Goal: Task Accomplishment & Management: Manage account settings

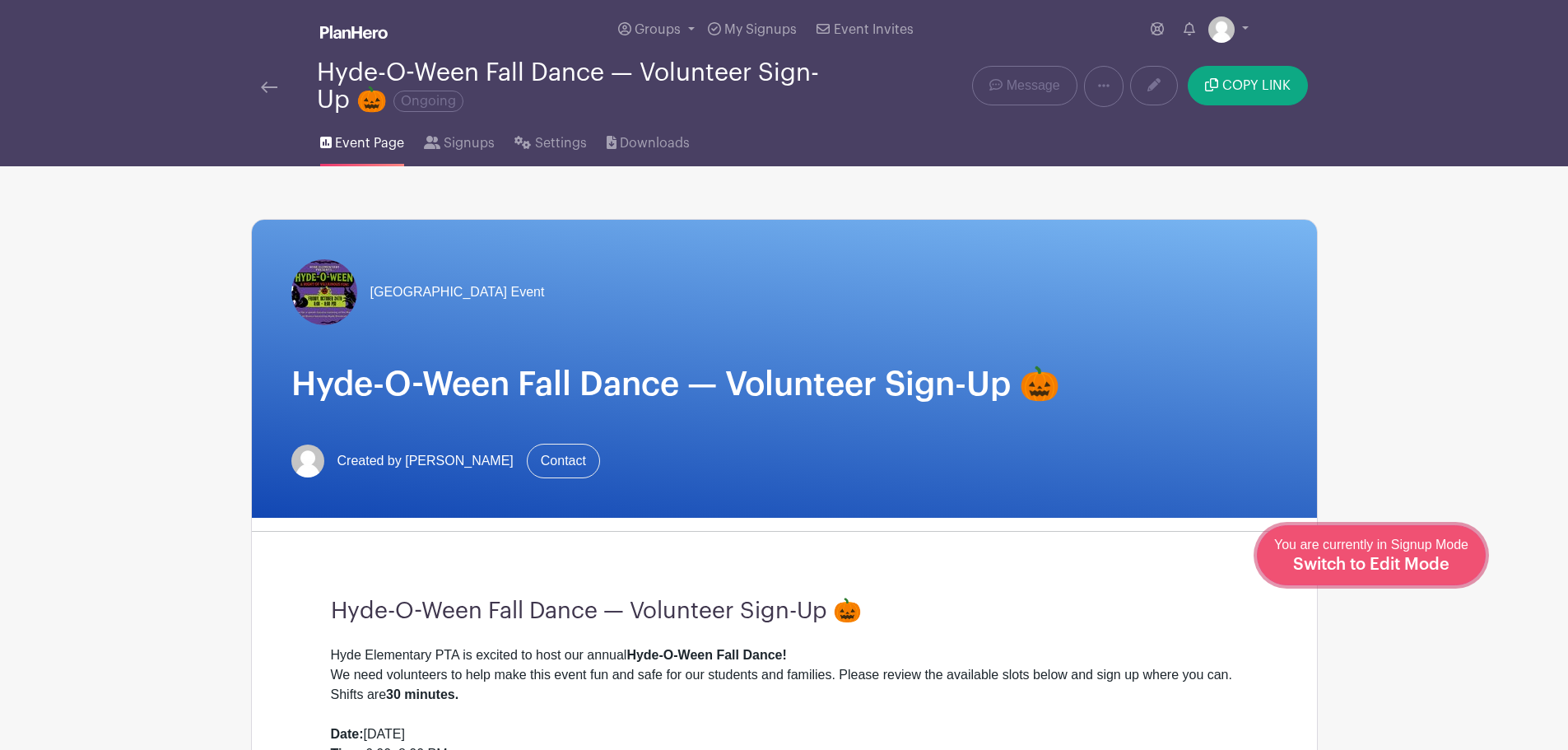
click at [1403, 558] on span "Switch to Edit Mode" at bounding box center [1371, 564] width 156 height 16
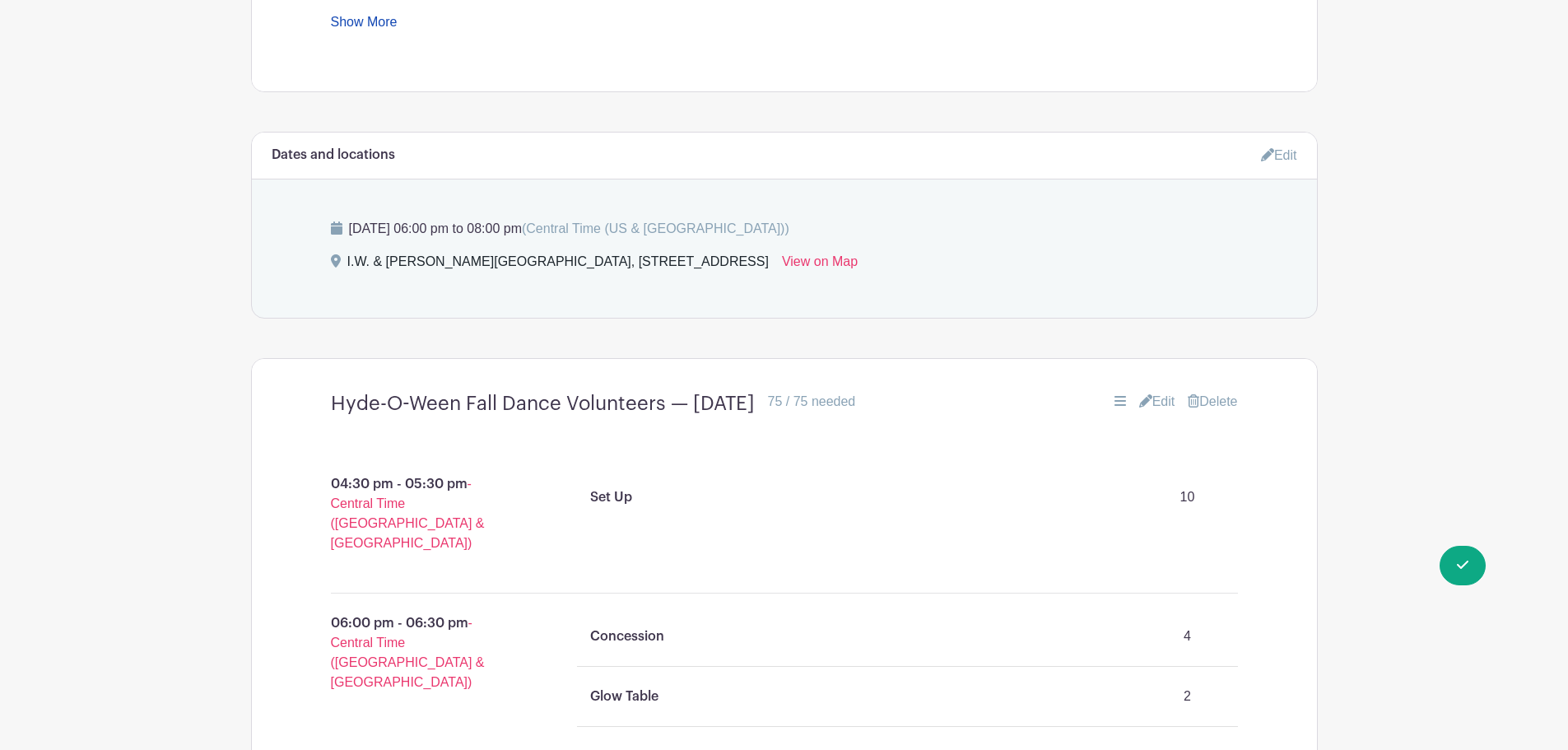
scroll to position [960, 0]
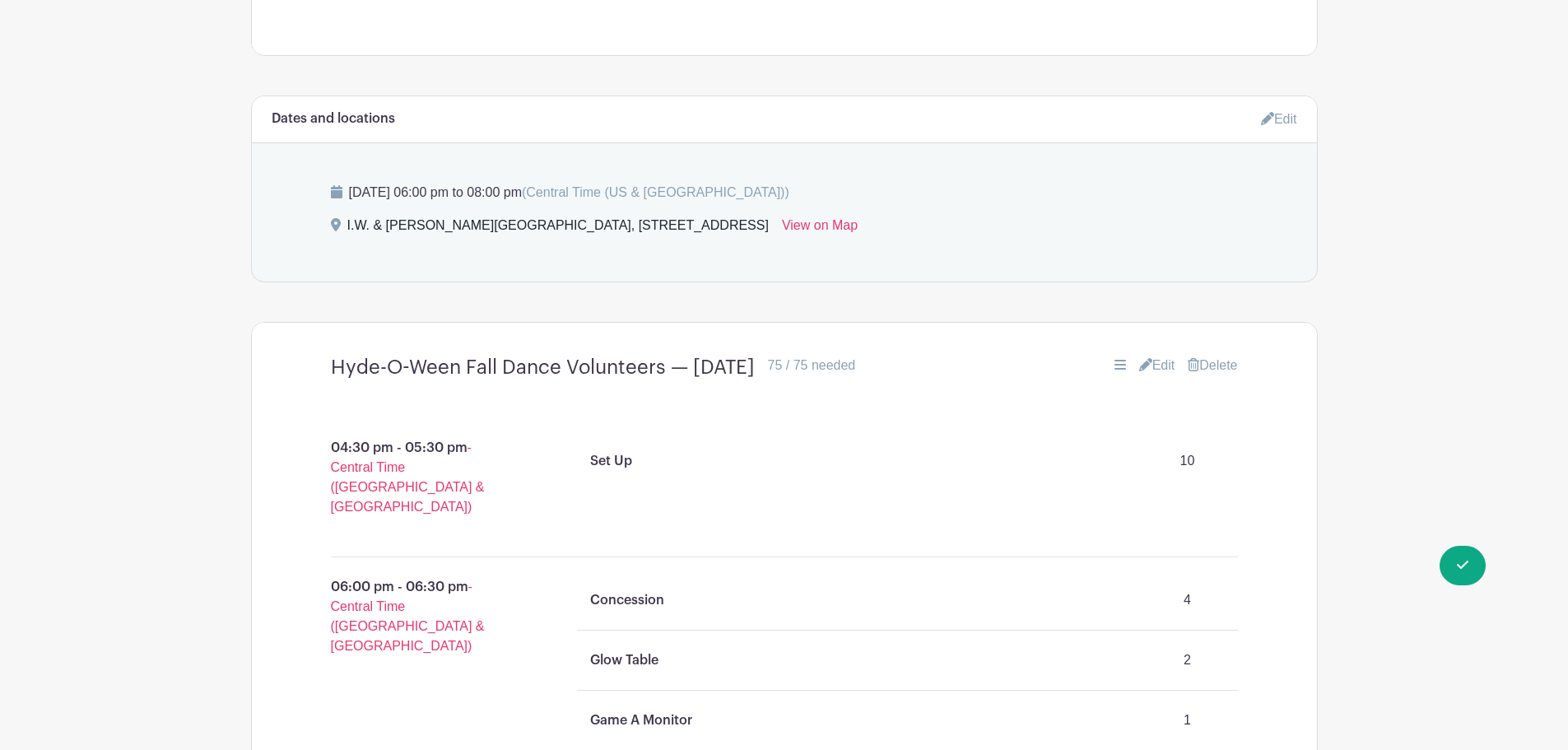
click at [1143, 365] on icon at bounding box center [1146, 365] width 13 height 13
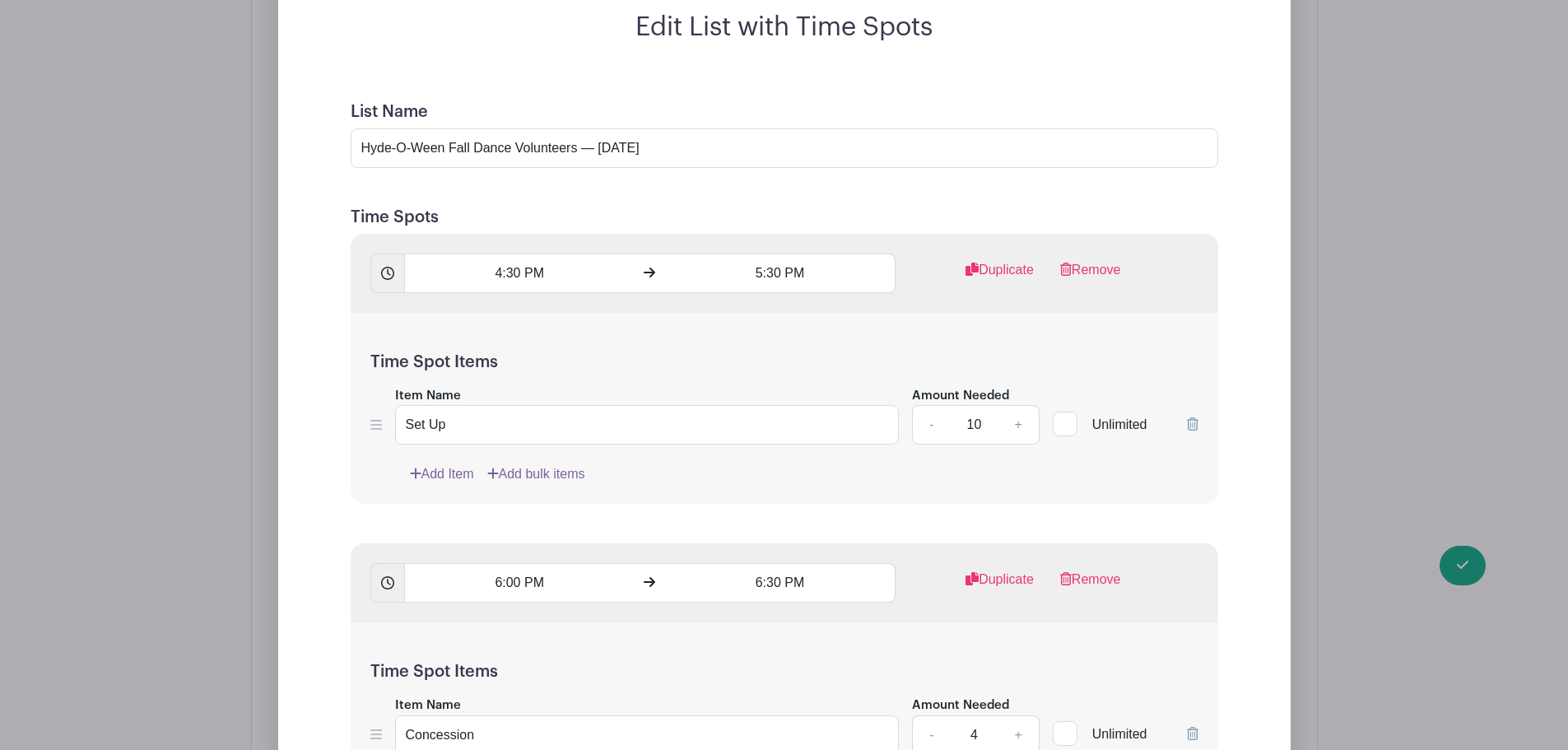
scroll to position [1537, 0]
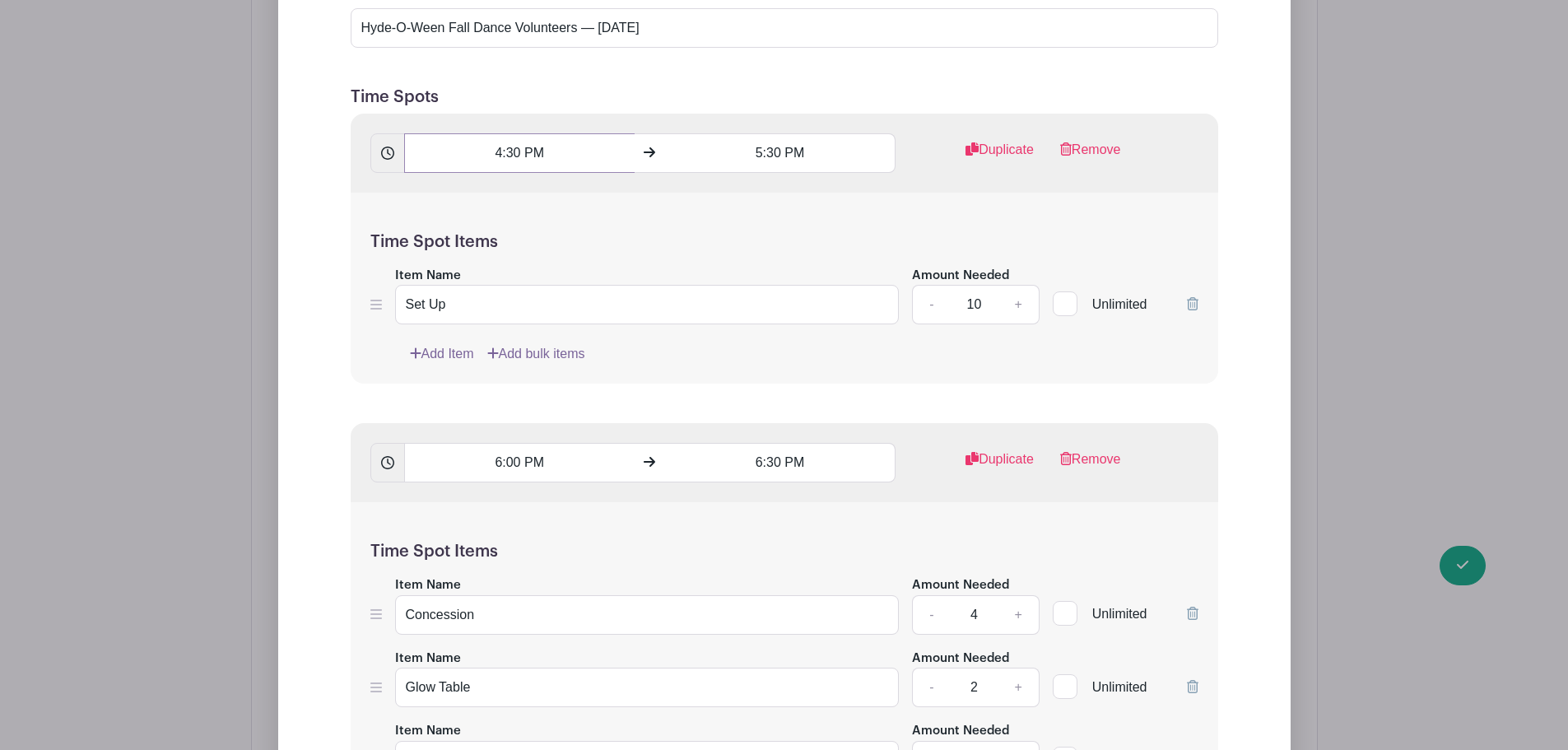
click at [528, 158] on input "4:30 PM" at bounding box center [519, 153] width 230 height 40
click at [539, 219] on div "30" at bounding box center [541, 226] width 53 height 31
click at [436, 190] on div "00" at bounding box center [435, 191] width 55 height 31
type input "4:00 PM"
click at [773, 157] on input "5:30 PM" at bounding box center [780, 153] width 230 height 40
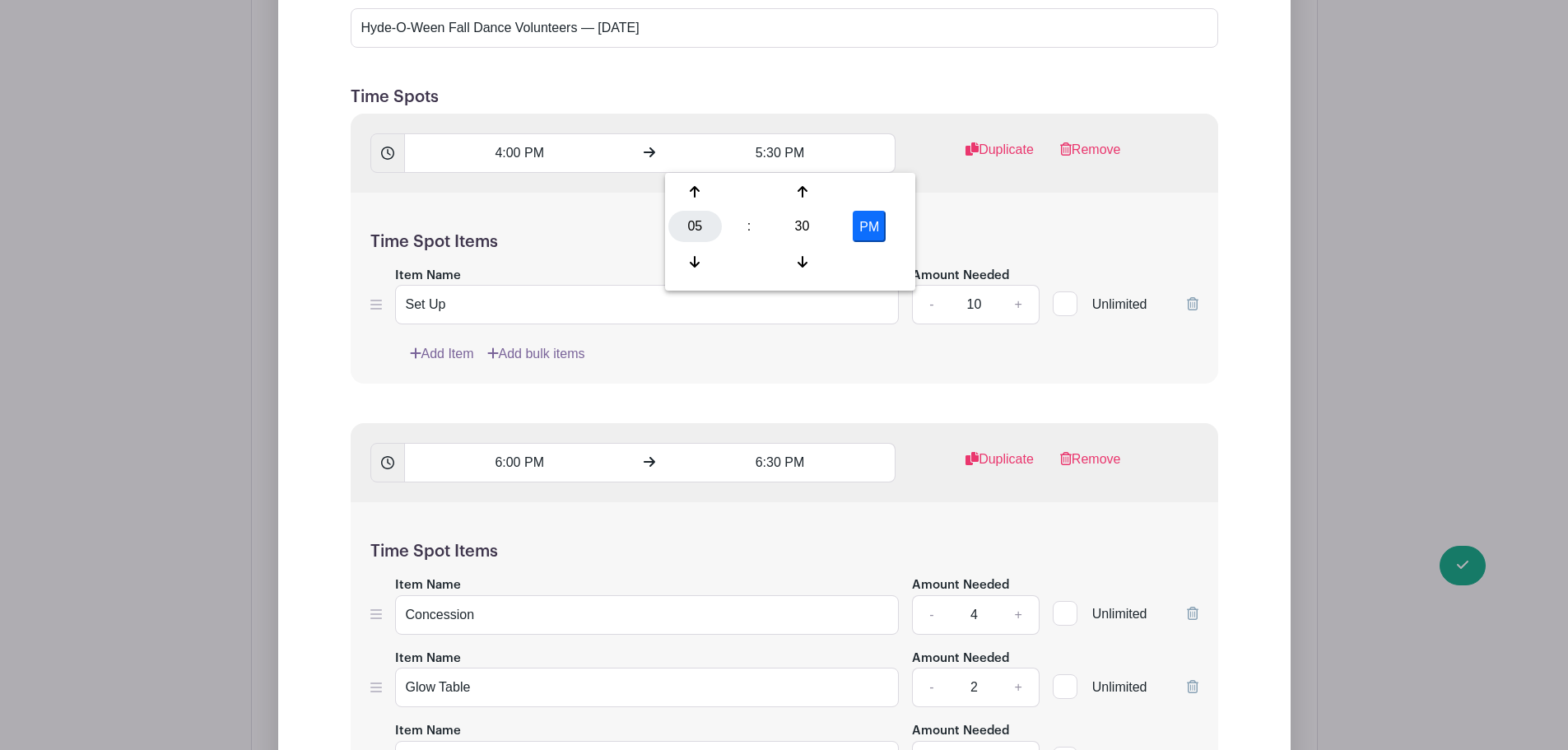
click at [709, 223] on div "05" at bounding box center [695, 226] width 53 height 31
click at [801, 226] on div "06" at bounding box center [817, 226] width 55 height 31
click at [801, 222] on div "30" at bounding box center [802, 226] width 53 height 31
click at [705, 192] on div "00" at bounding box center [696, 191] width 55 height 31
type input "6:00 PM"
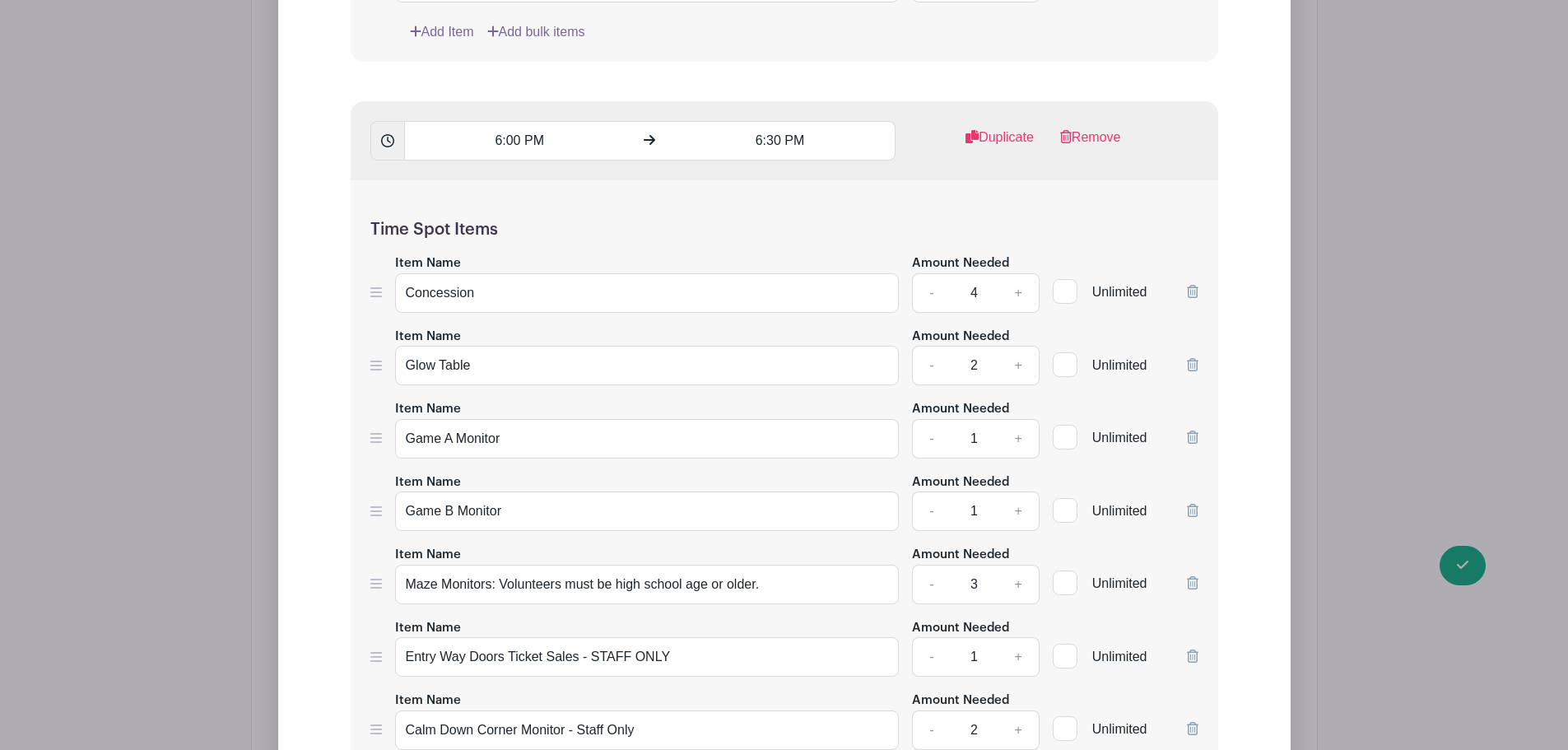
scroll to position [1921, 0]
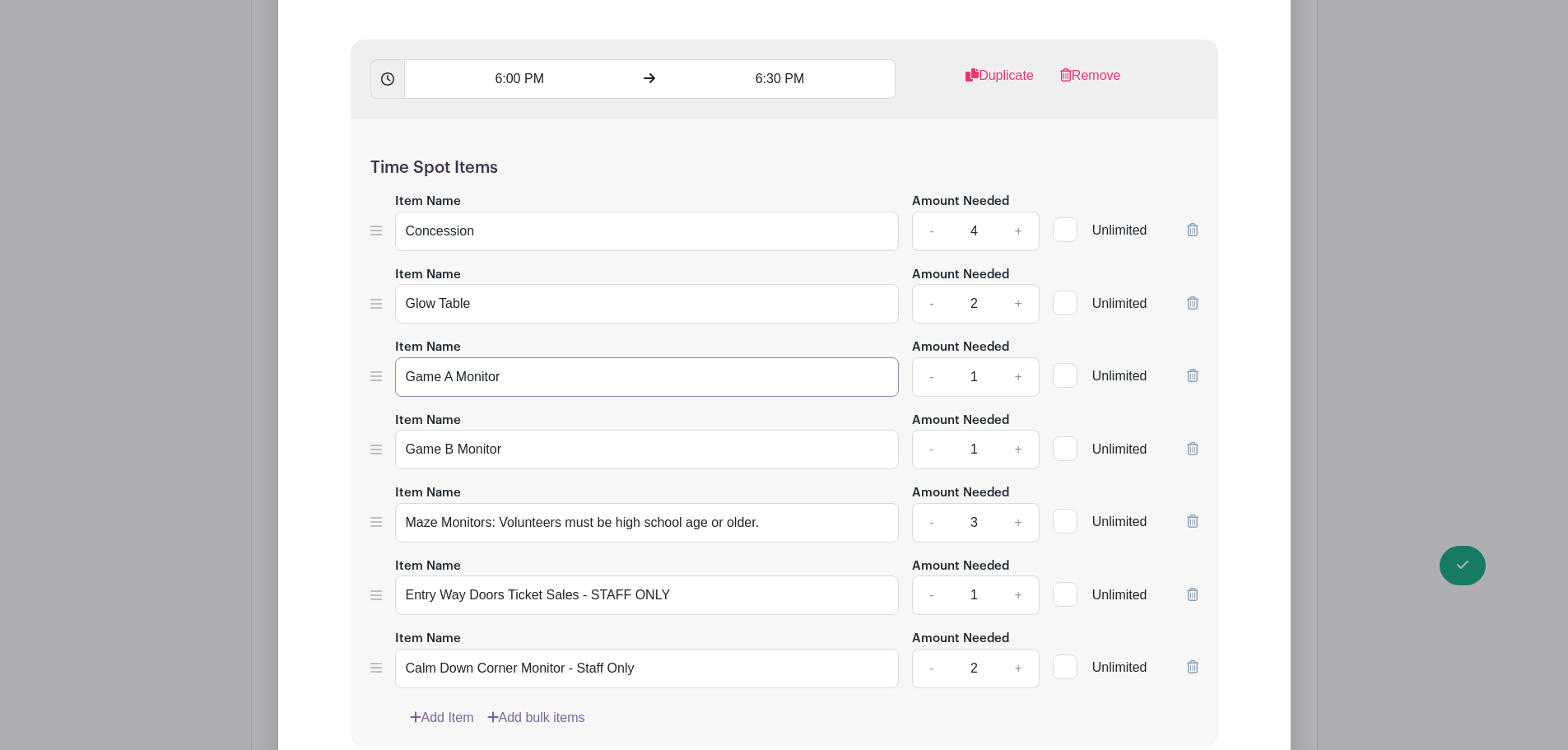
drag, startPoint x: 510, startPoint y: 376, endPoint x: 445, endPoint y: 377, distance: 65.0
click at [445, 377] on input "Game A Monitor" at bounding box center [647, 377] width 504 height 40
type input "Games Monitor for Calm Down Corner"
click at [440, 454] on input "Game B Monitor" at bounding box center [647, 449] width 504 height 40
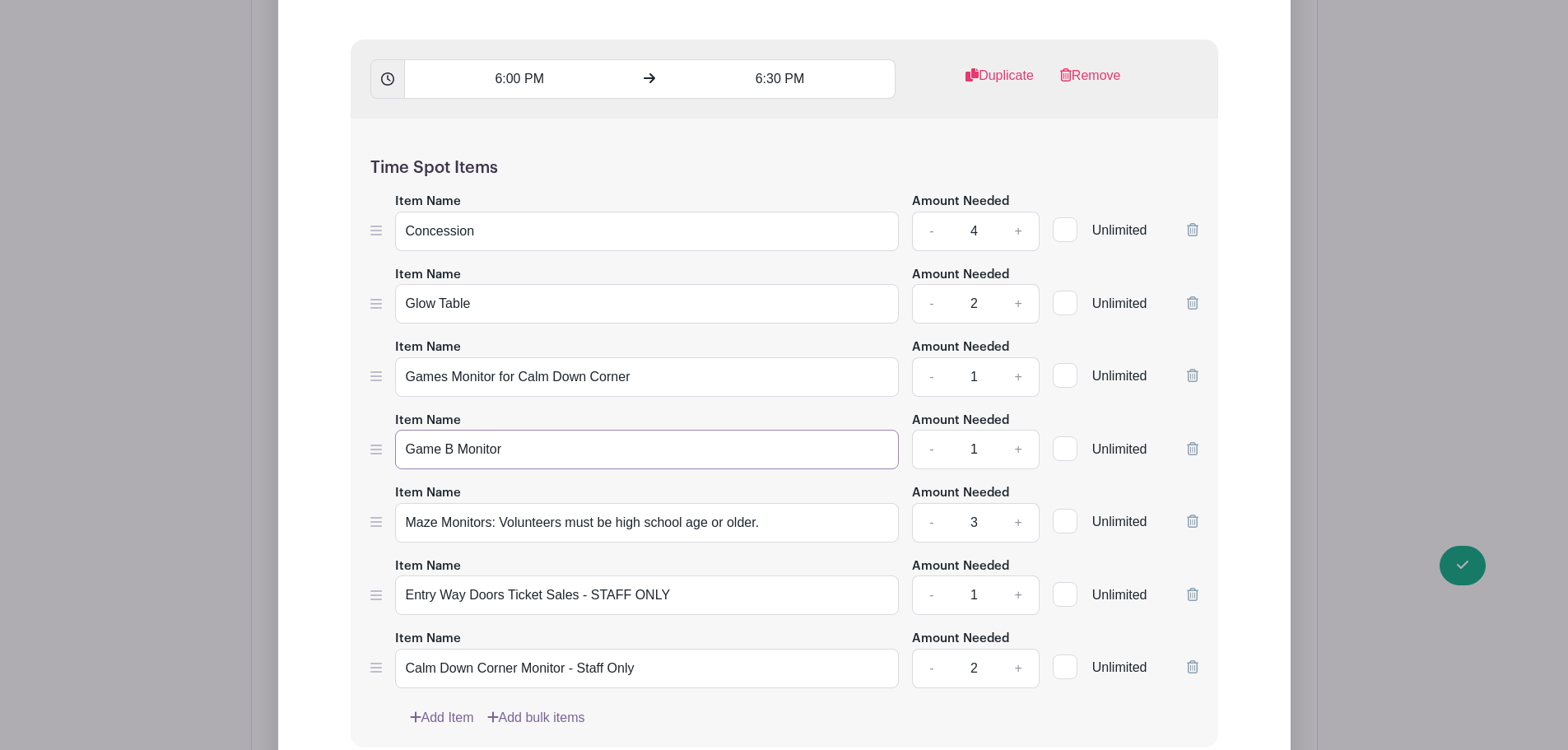
click at [440, 454] on input "Game B Monitor" at bounding box center [647, 449] width 504 height 40
type input "Haunted Bus (Ticket and Line Monitor)"
click at [1020, 447] on link "+" at bounding box center [1017, 449] width 41 height 40
type input "2"
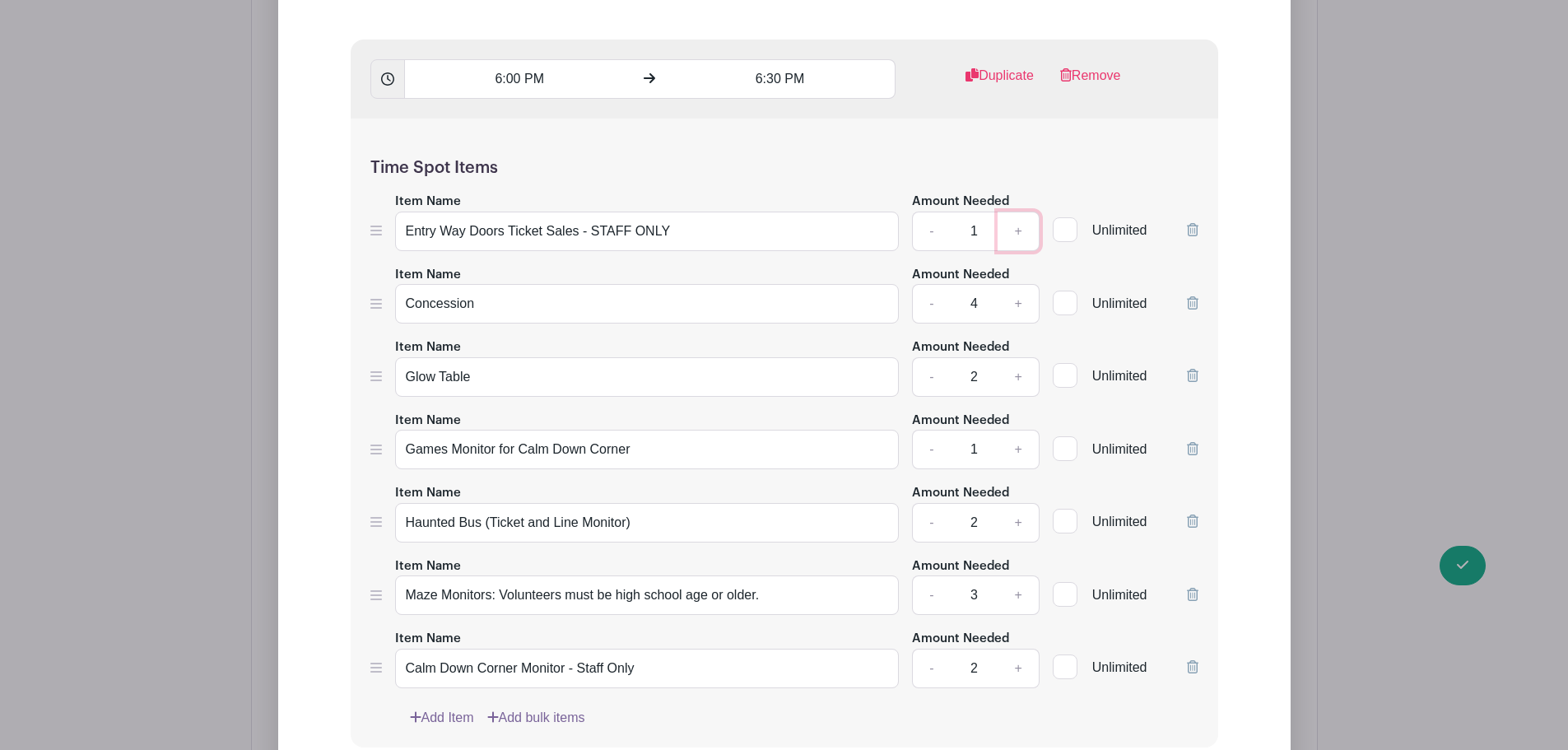
click at [1025, 224] on link "+" at bounding box center [1017, 231] width 41 height 40
type input "4"
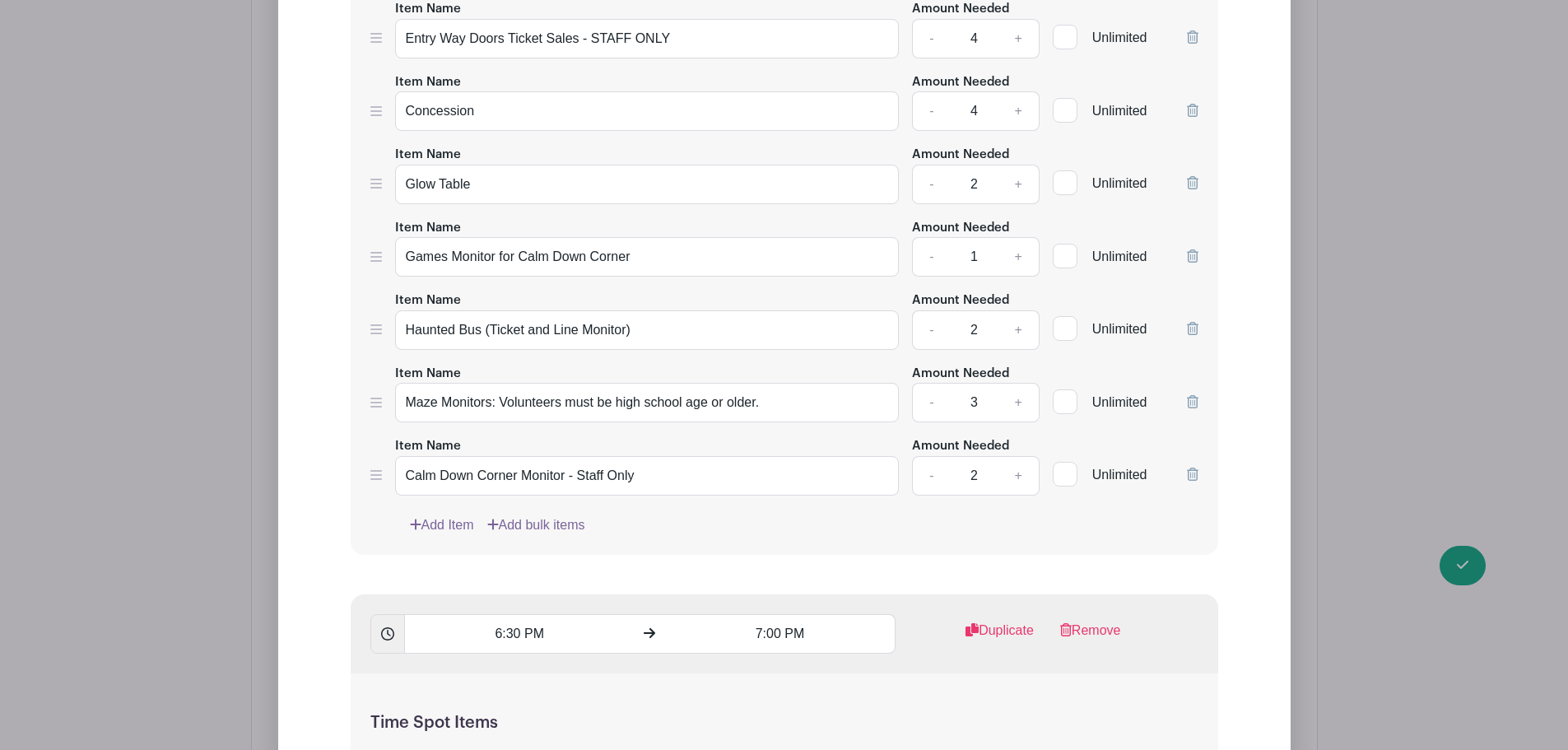
click at [433, 523] on link "Add Item" at bounding box center [441, 524] width 64 height 20
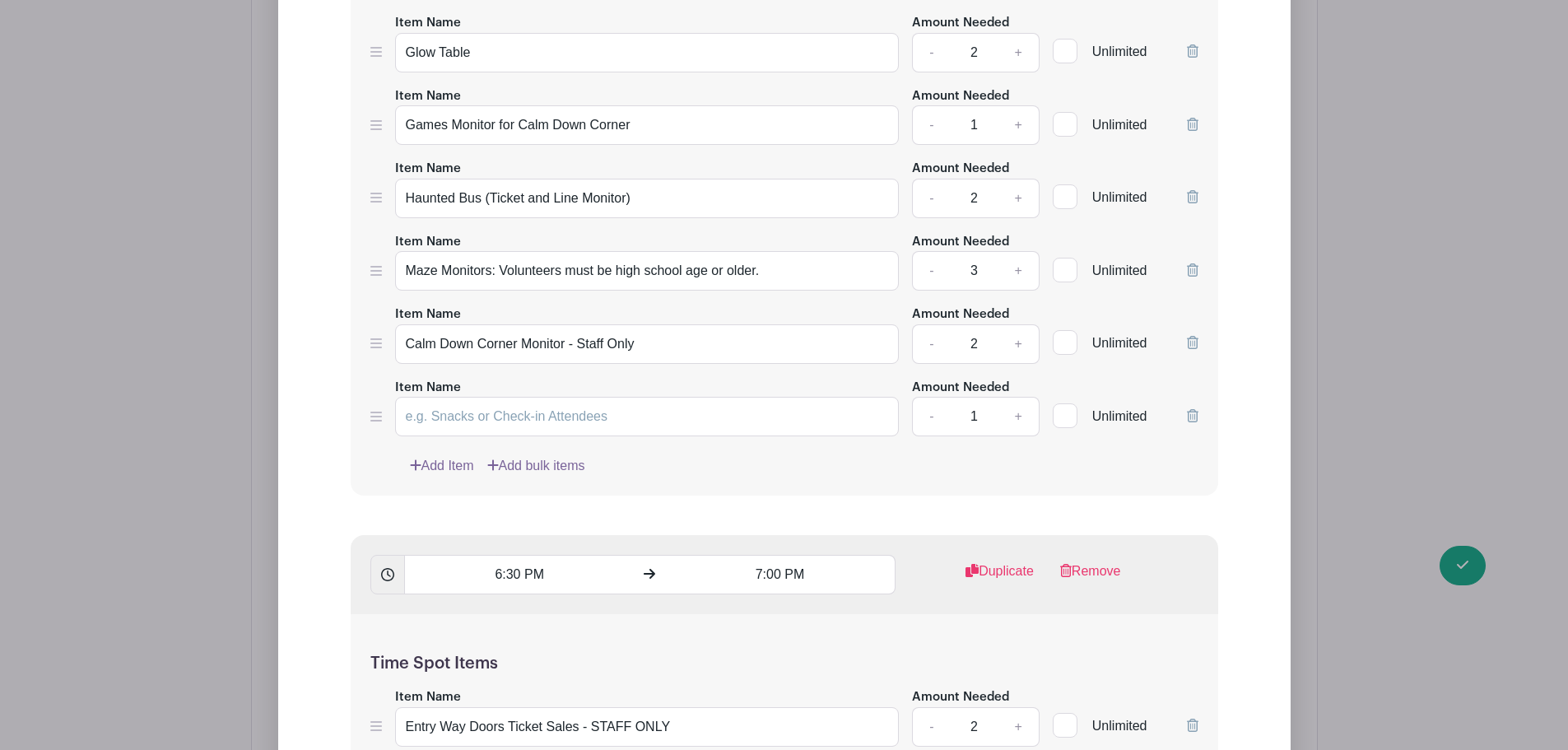
scroll to position [2113, 0]
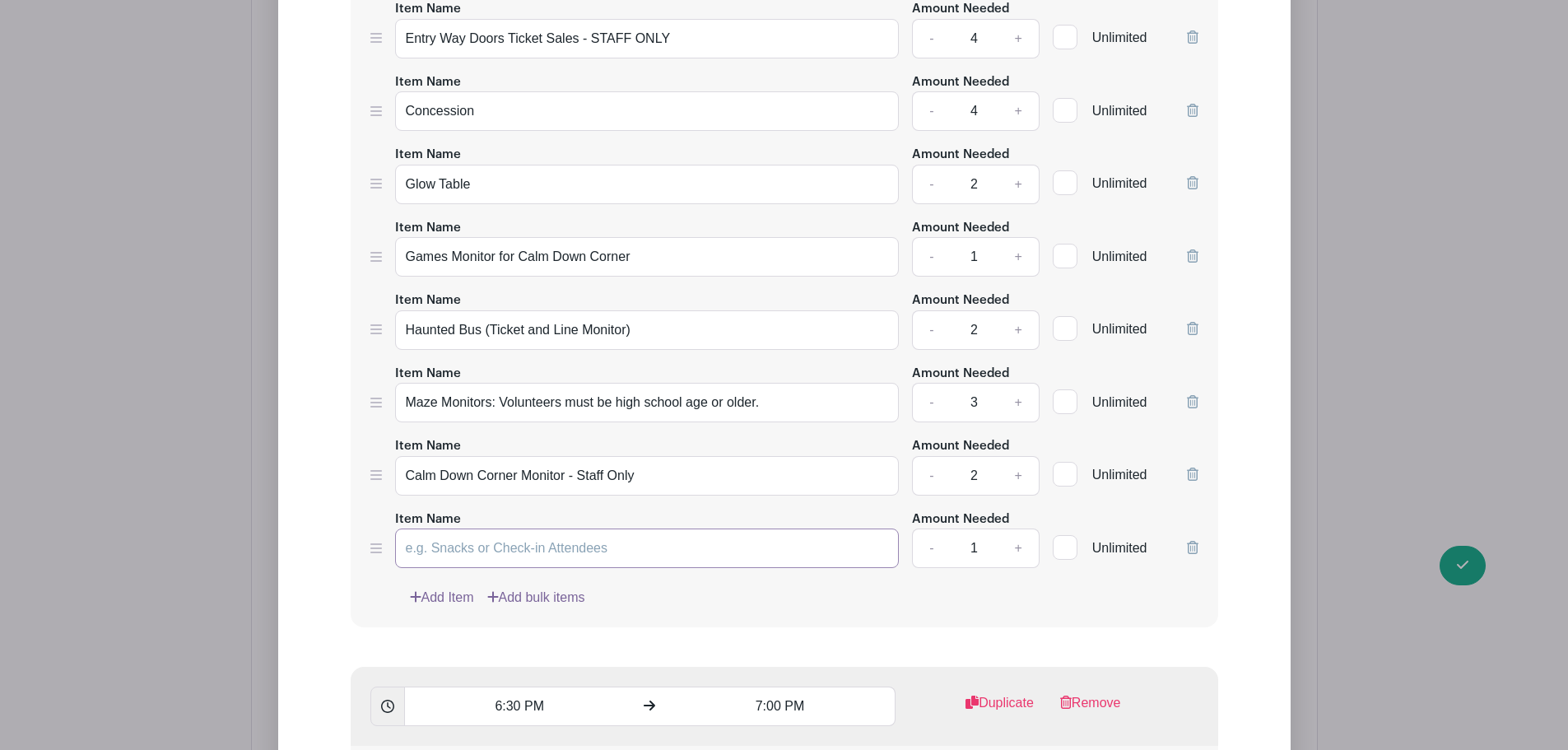
click at [508, 536] on input "Item Name" at bounding box center [647, 548] width 504 height 40
type input "DJ Request Songs Booth ("
click at [1018, 259] on link "+" at bounding box center [1017, 257] width 41 height 40
type input "2"
click at [445, 599] on link "Add Item" at bounding box center [441, 598] width 64 height 20
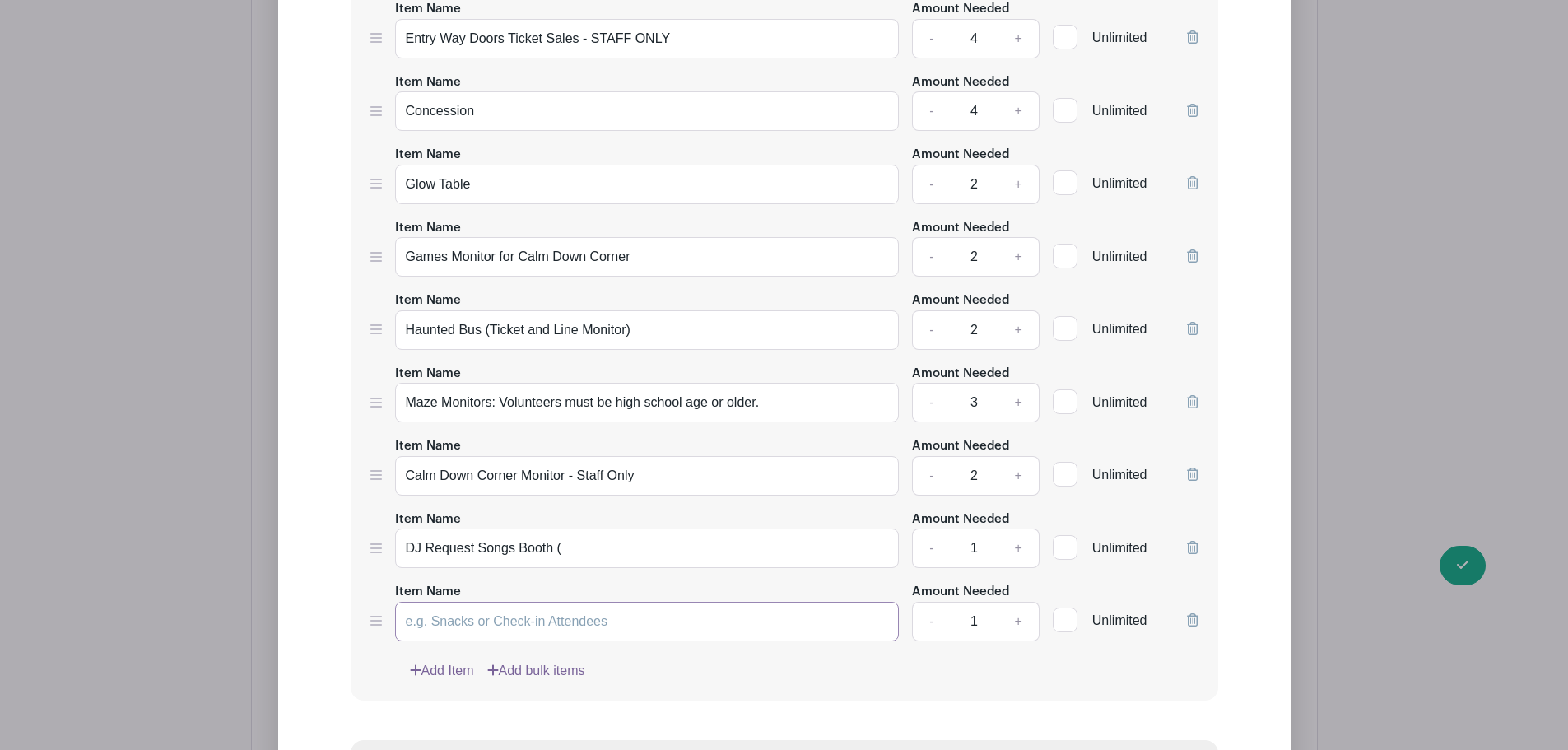
click at [447, 622] on input "Item Name" at bounding box center [647, 622] width 504 height 40
type input "Teacher Raffle"
click at [447, 674] on link "Add Item" at bounding box center [441, 670] width 64 height 20
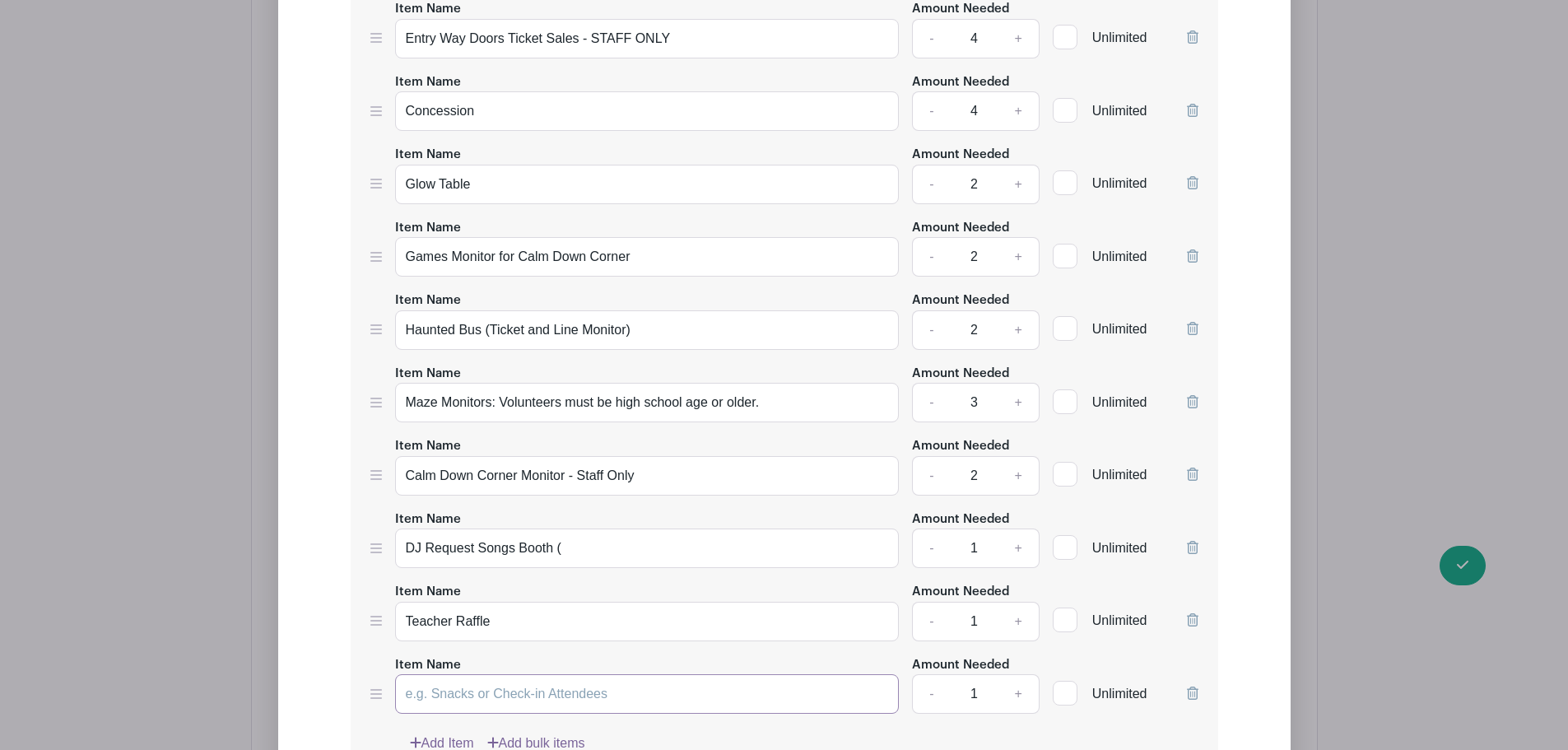
click at [446, 692] on input "Item Name" at bounding box center [647, 694] width 504 height 40
type input "Costume Contest"
click at [495, 550] on input "DJ Request Songs Booth (" at bounding box center [647, 548] width 504 height 40
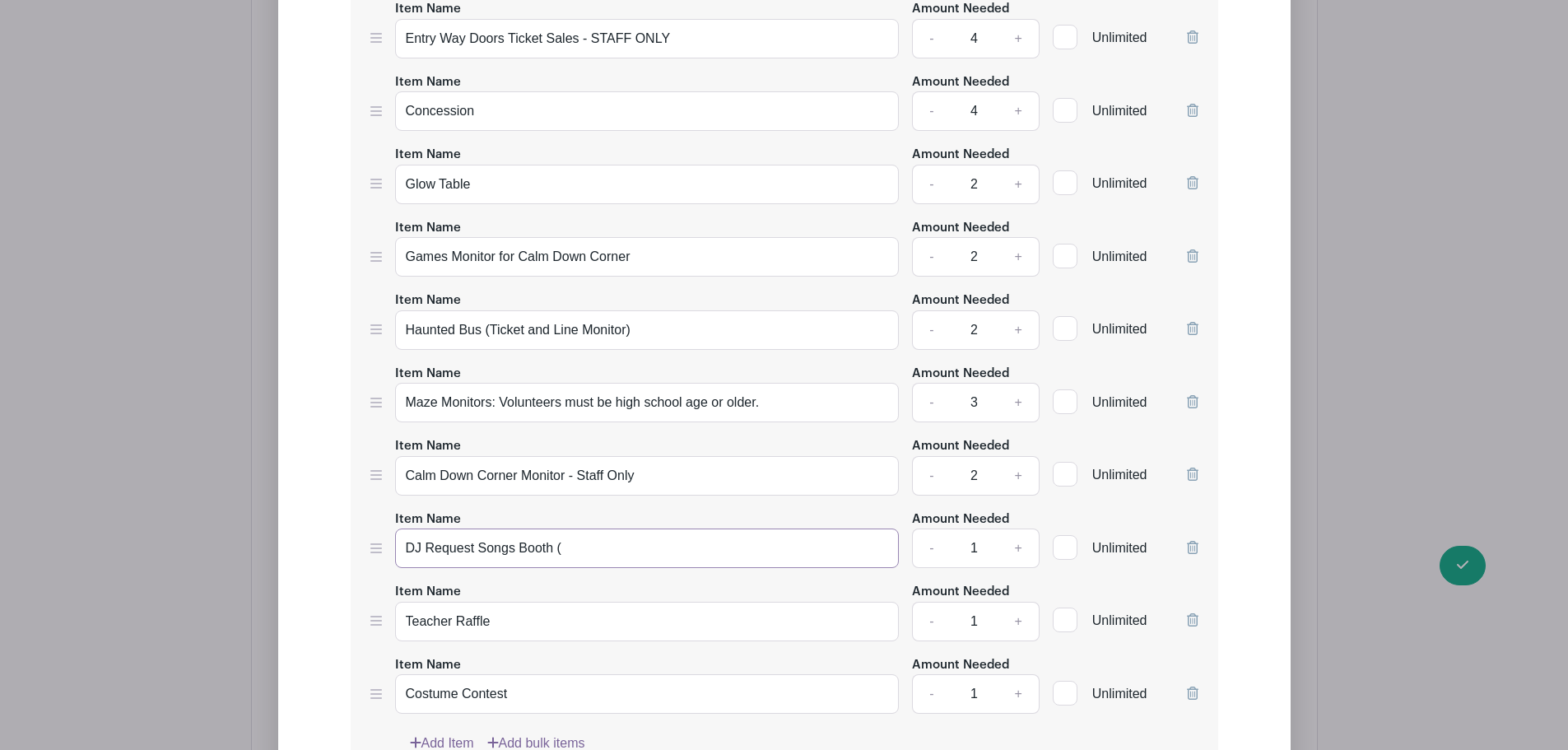
paste input "Song-Request Booth (Tickets & Requests)"
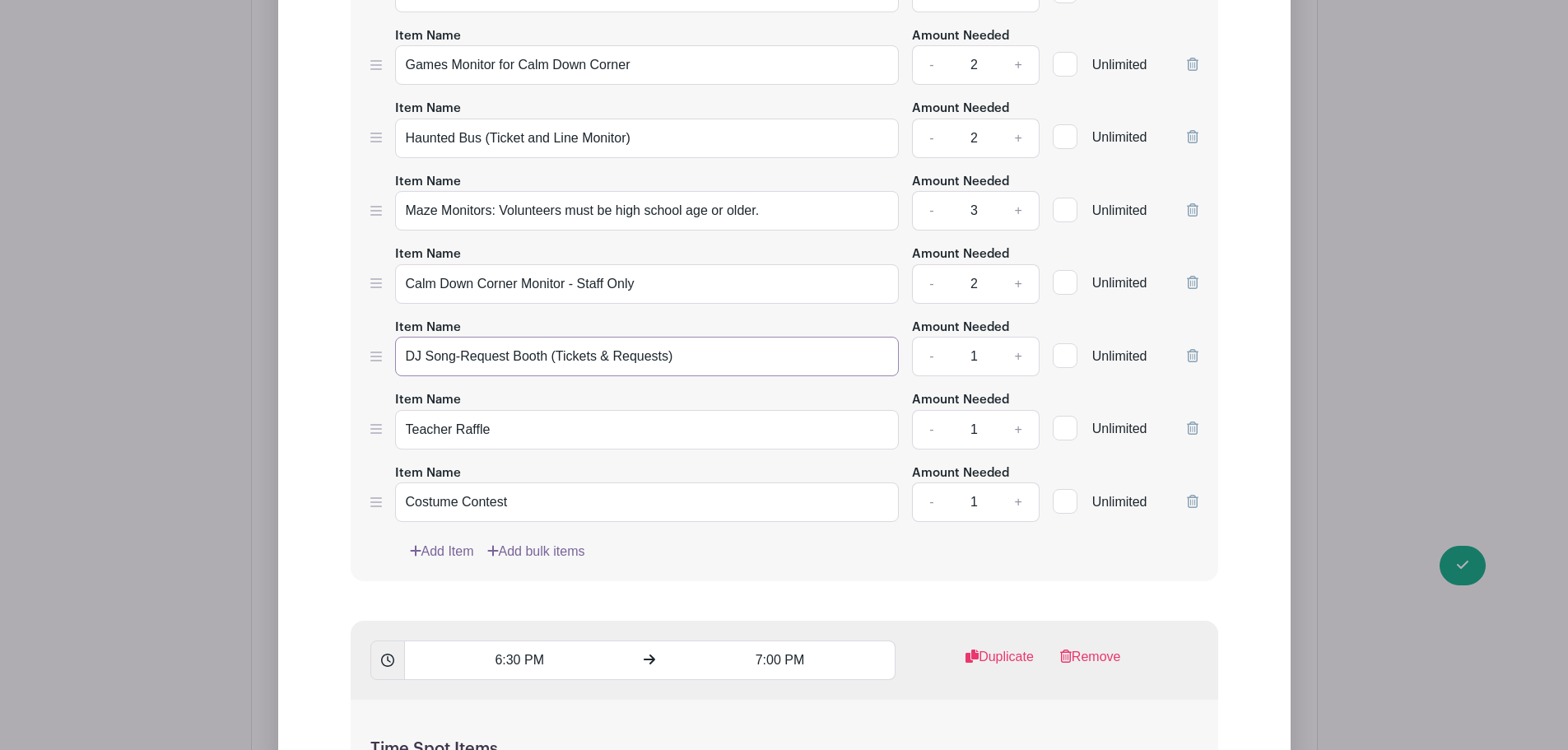
type input "DJ Song-Request Booth (Tickets & Requests)"
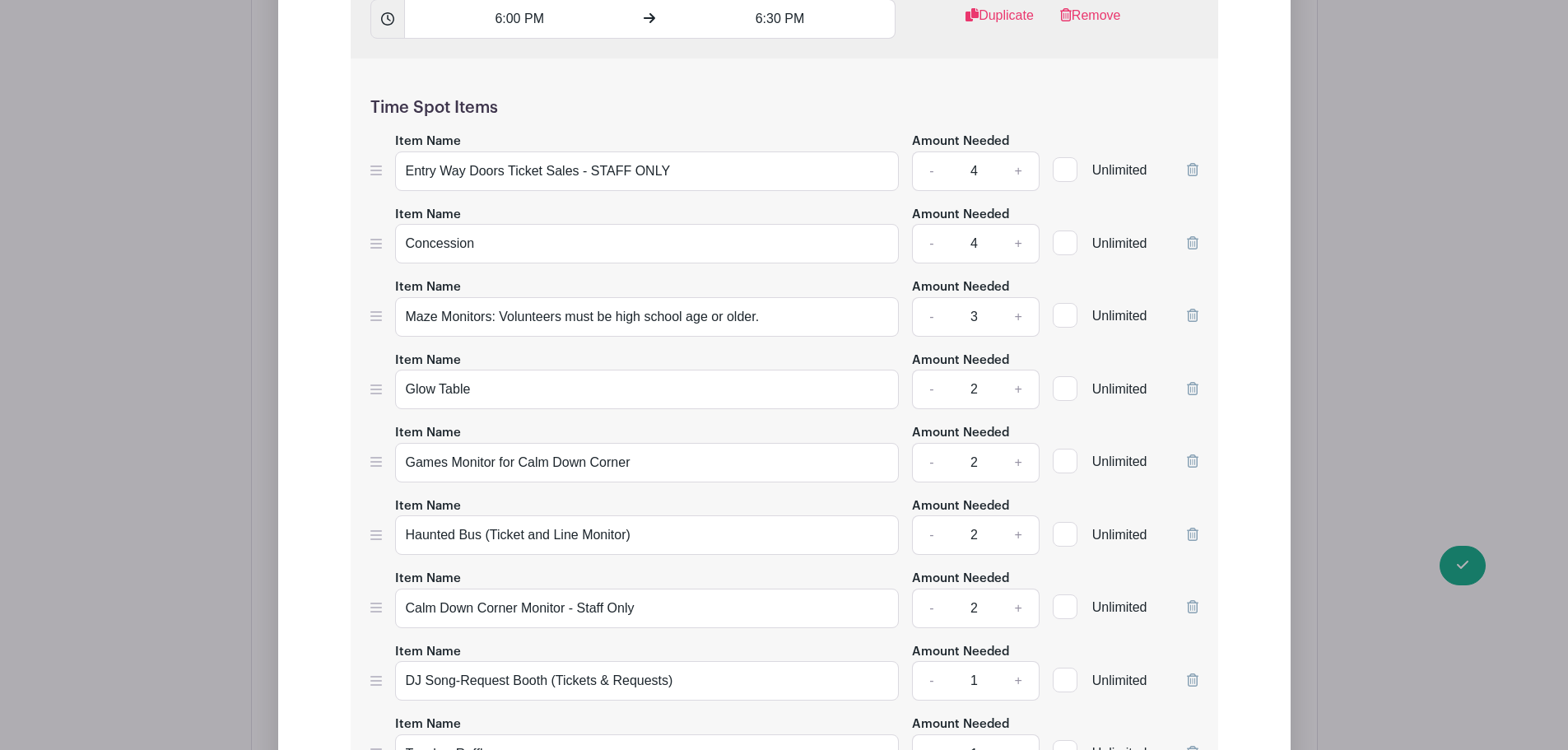
scroll to position [2365, 0]
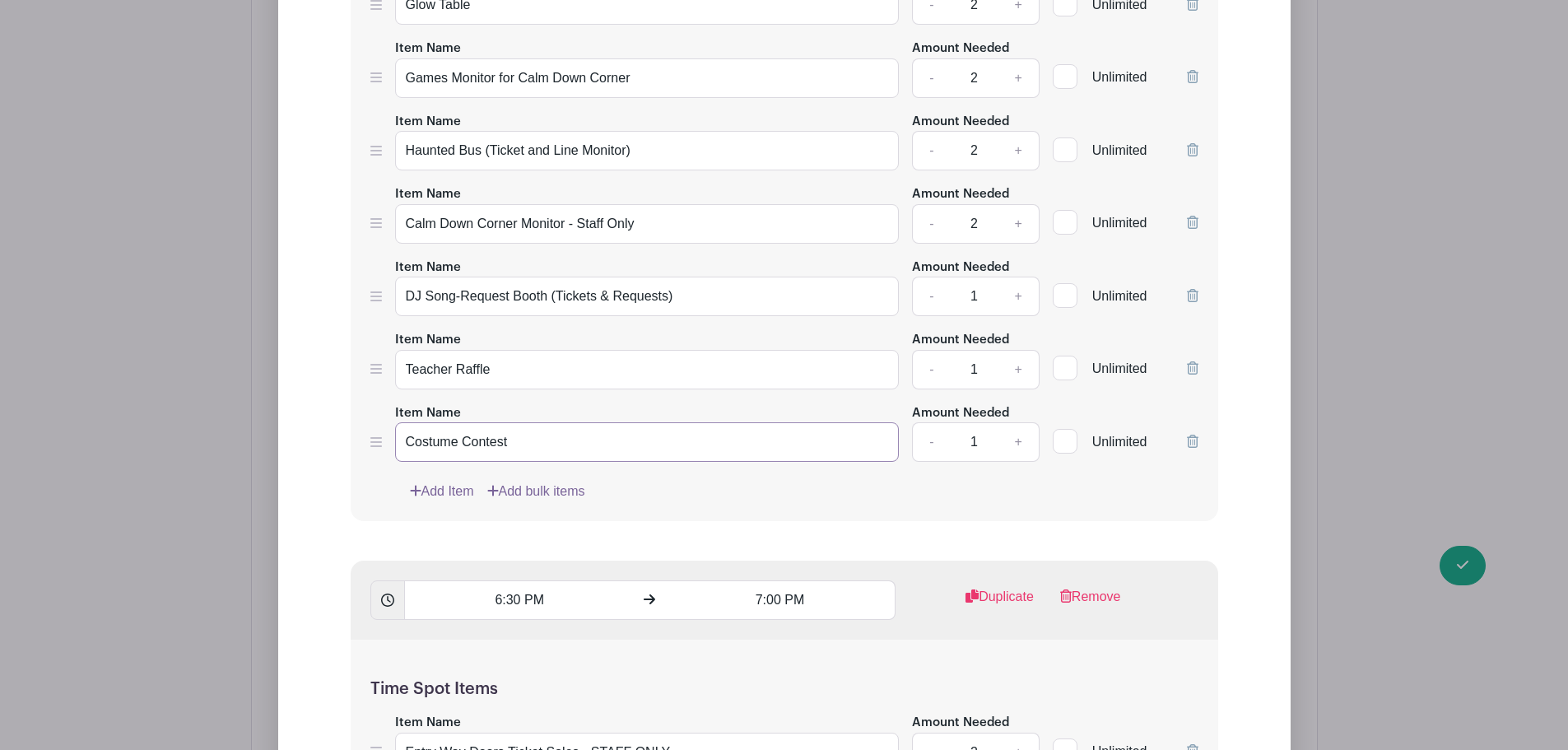
click at [491, 449] on input "Costume Contest" at bounding box center [647, 443] width 504 height 40
paste input "Booth — Entry Ticket Collection"
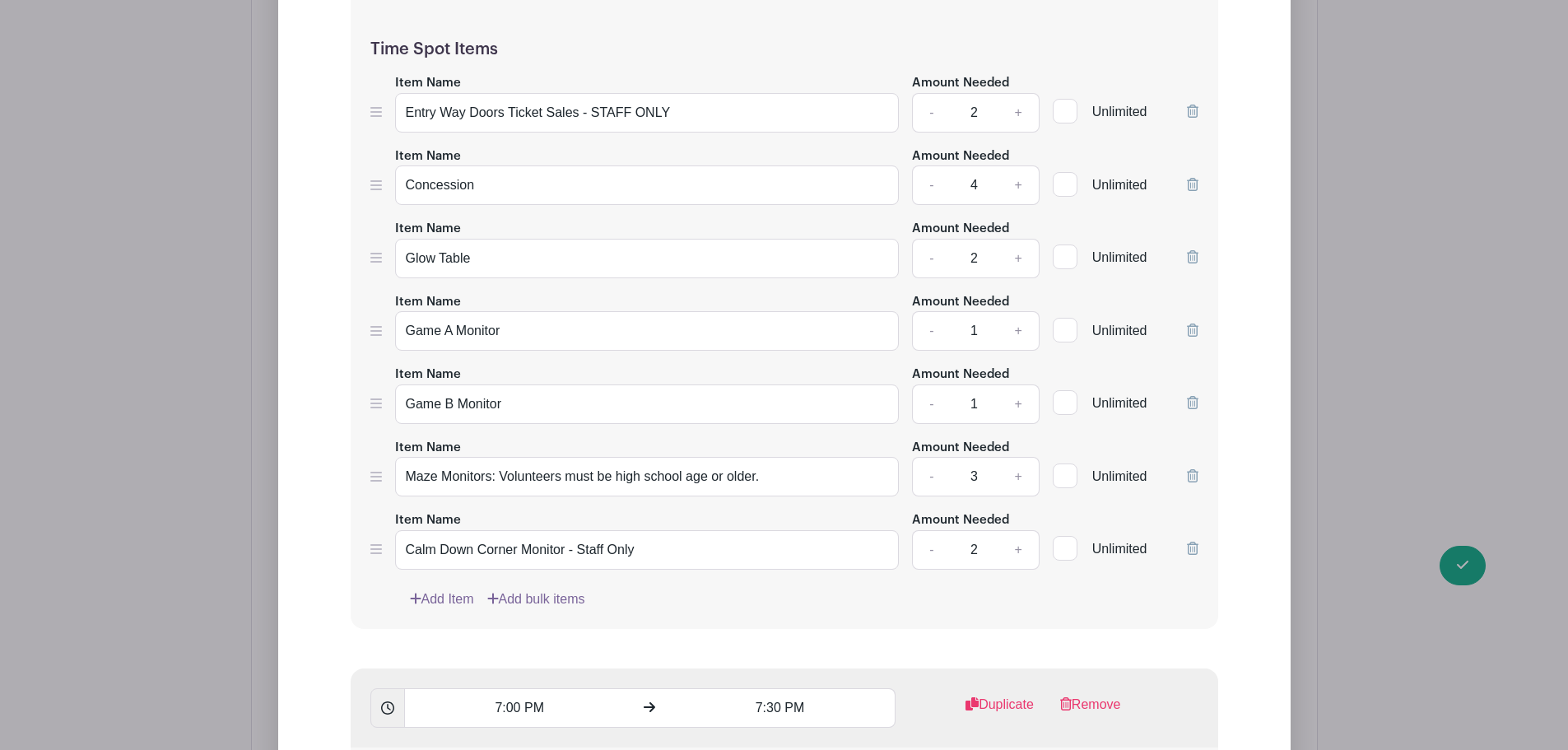
scroll to position [2941, 0]
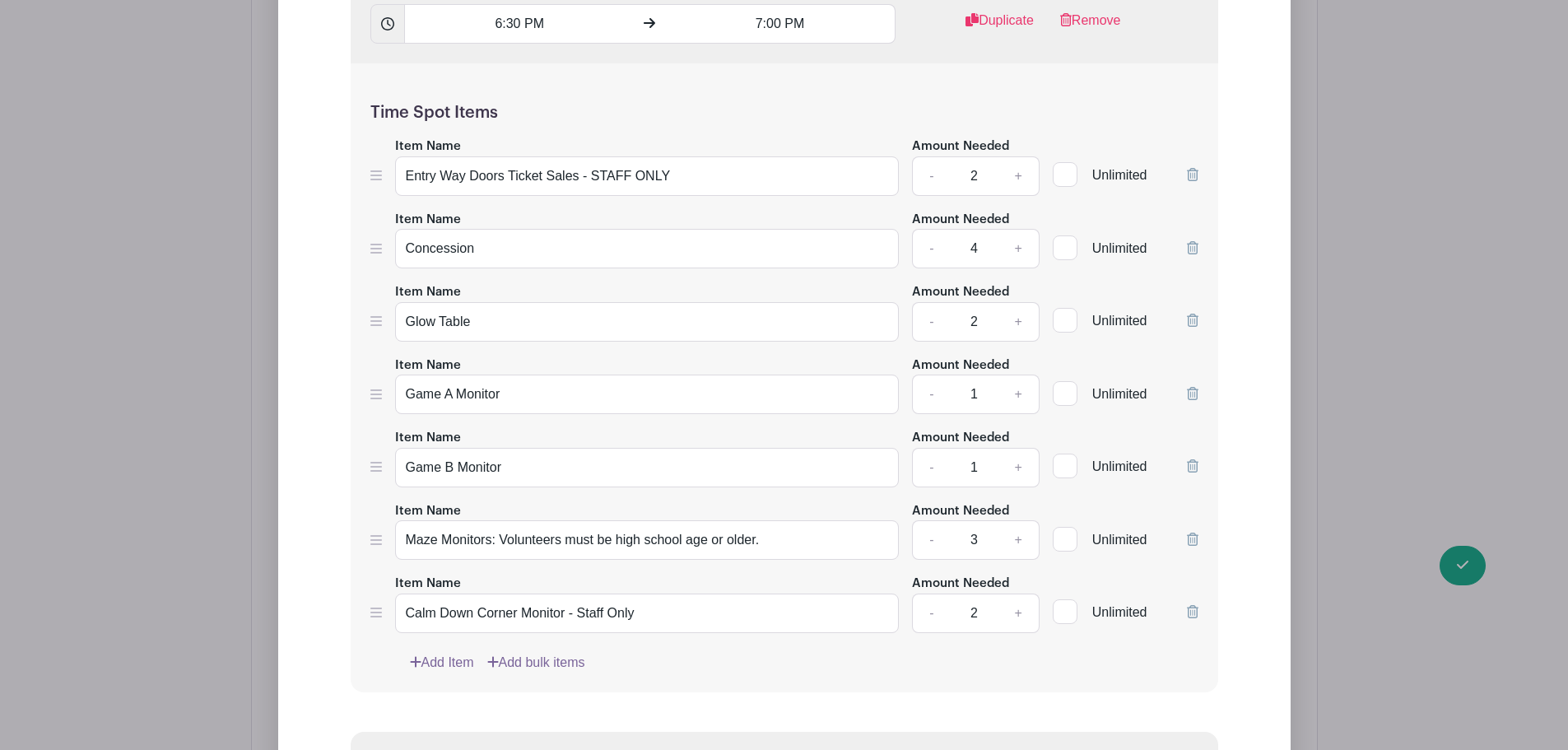
type input "Costume Contest Booth — Entry Ticket Collection"
click at [1019, 176] on link "+" at bounding box center [1017, 176] width 41 height 40
type input "4"
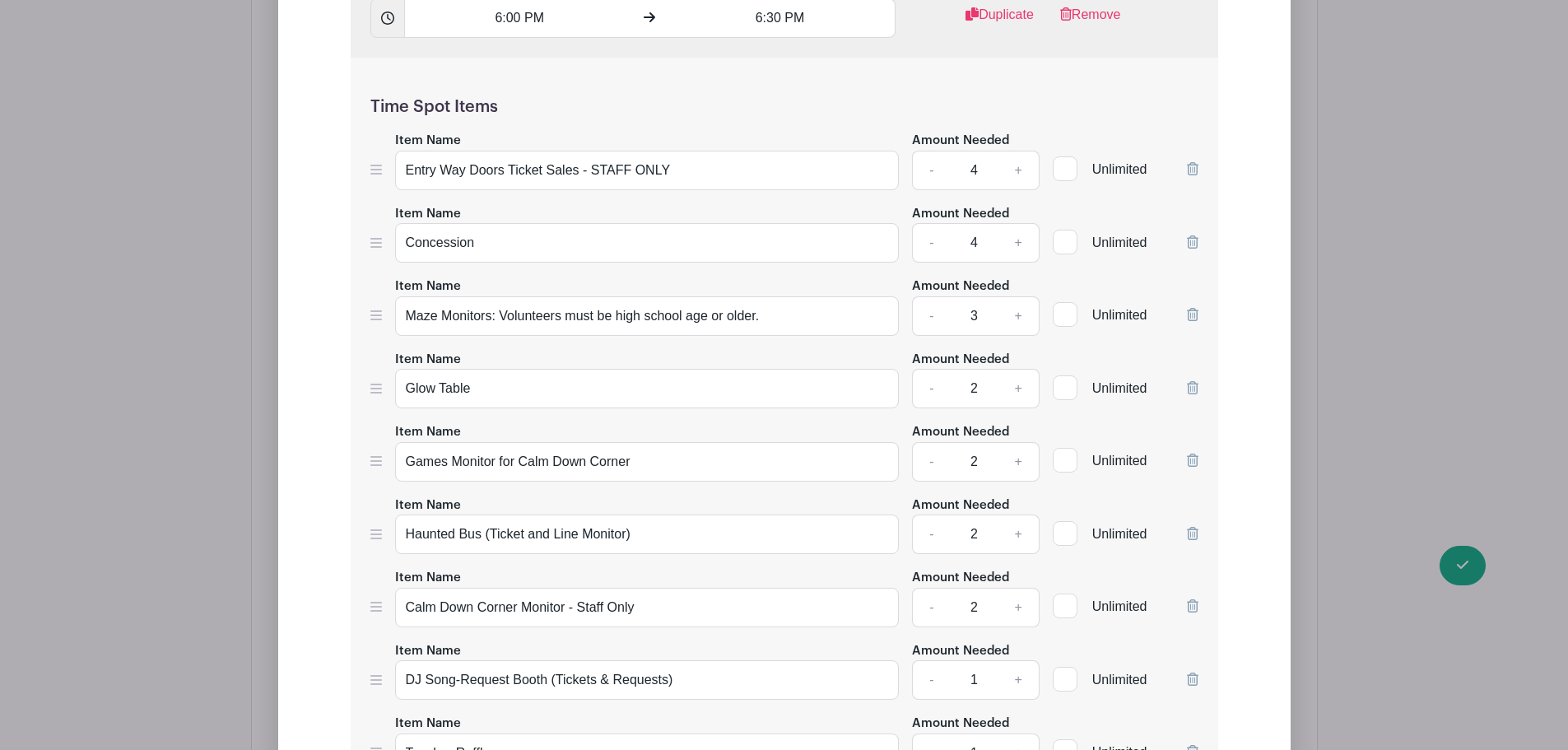
scroll to position [1981, 0]
click at [505, 464] on input "Games Monitor for Calm Down Corner" at bounding box center [647, 463] width 504 height 40
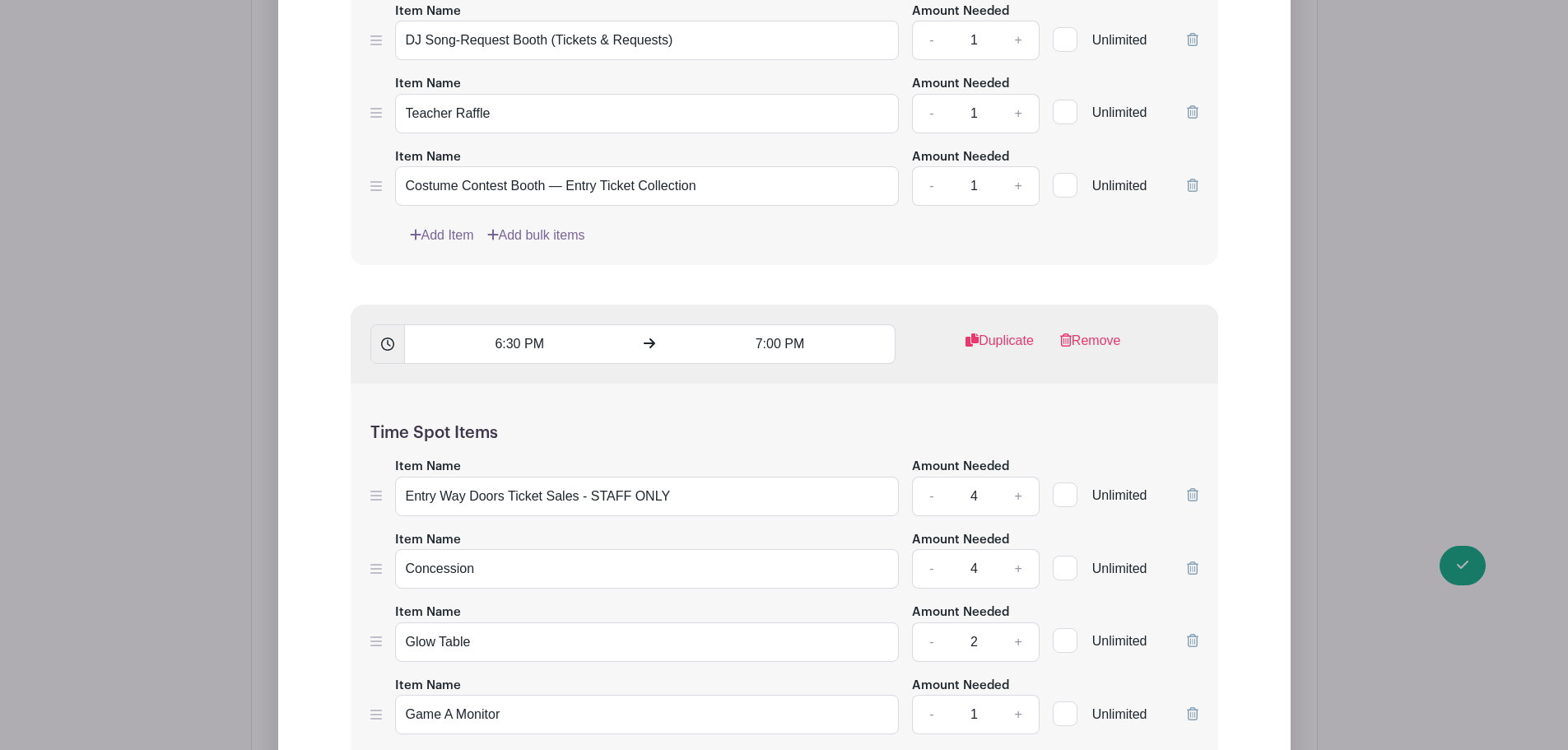
scroll to position [2750, 0]
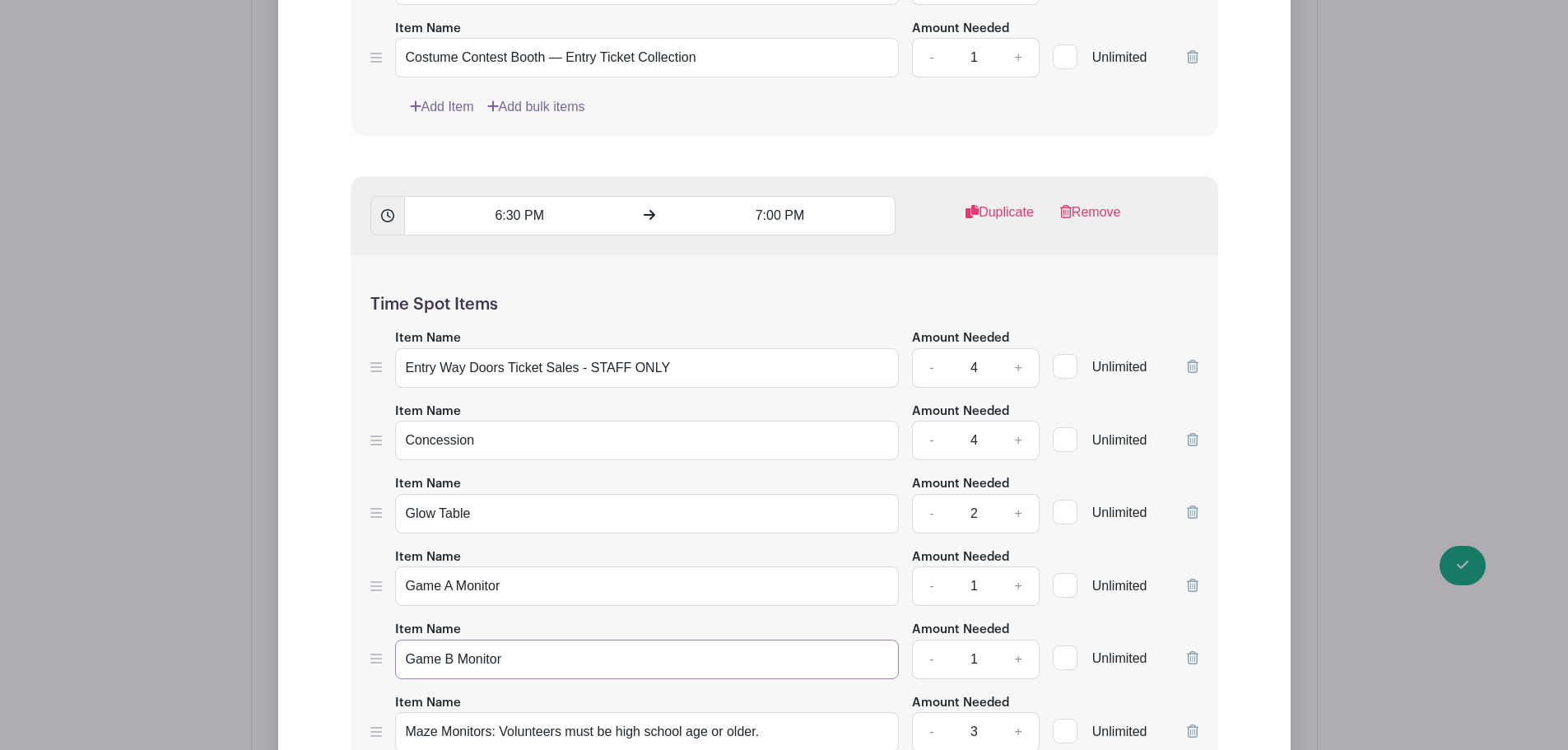
click at [454, 661] on input "Game B Monitor" at bounding box center [647, 660] width 504 height 40
paste input "s Monitor for Calm Down Corne"
type input "Games Monitor for Calm Down Corner"
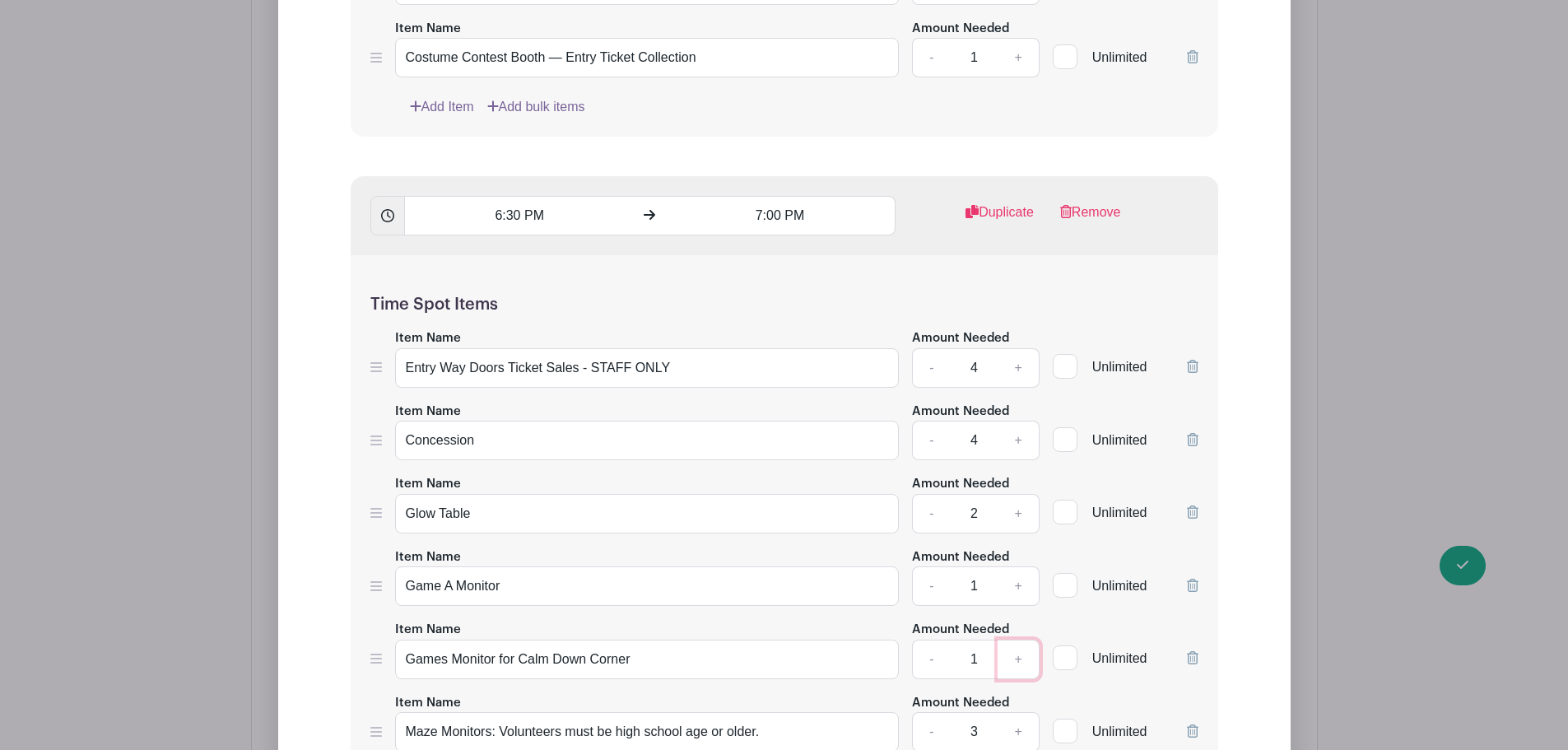
click at [1020, 661] on link "+" at bounding box center [1017, 660] width 41 height 40
type input "2"
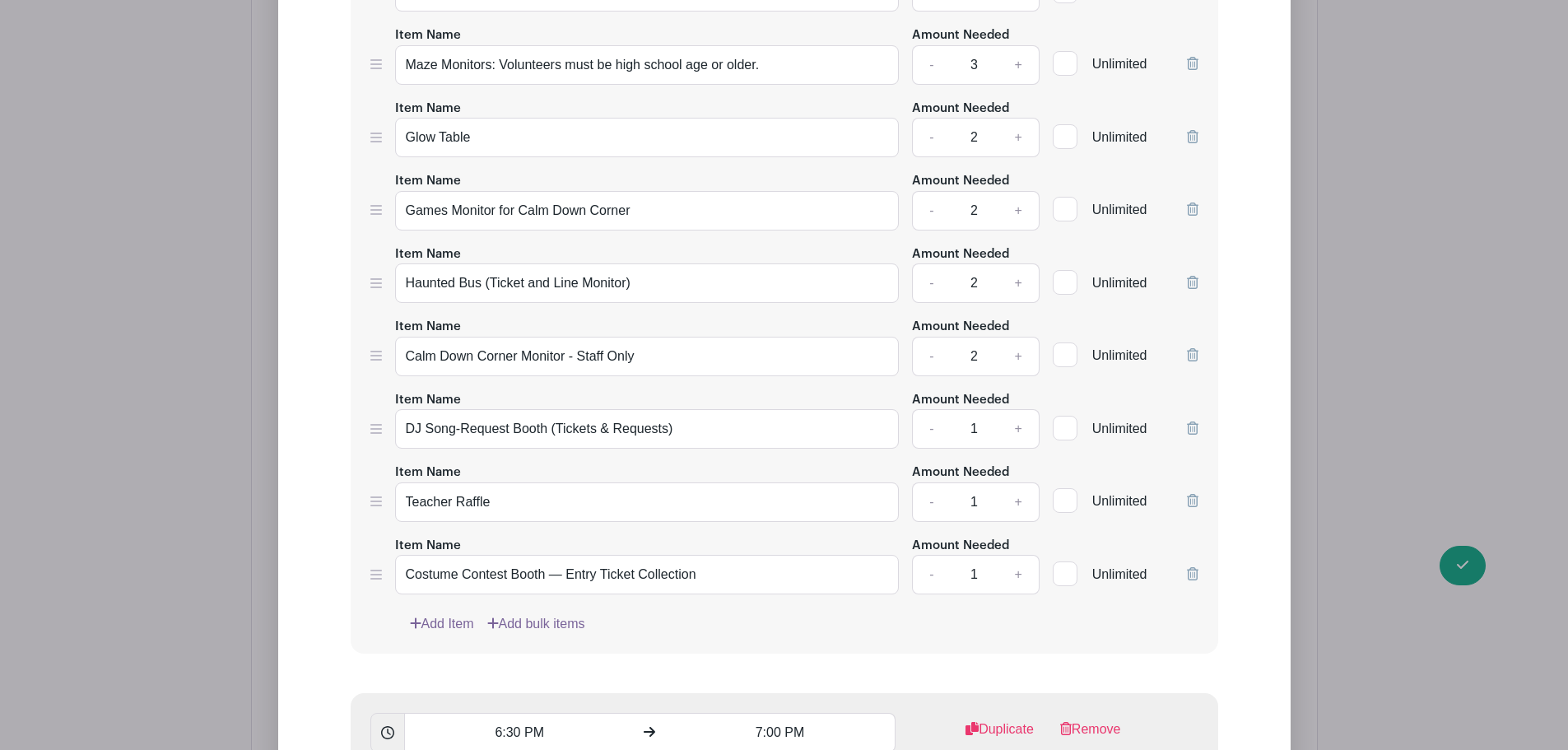
scroll to position [2173, 0]
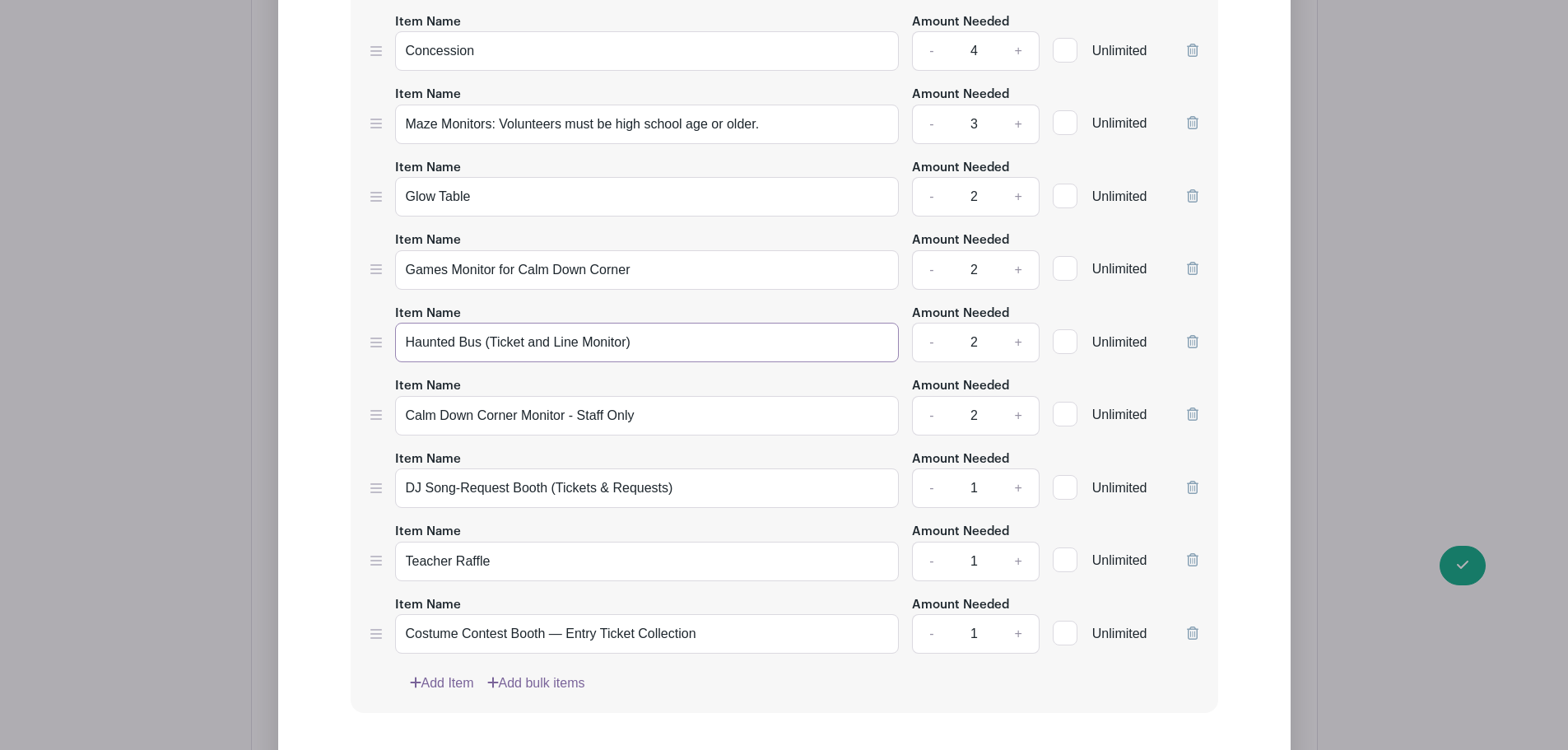
click at [501, 345] on input "Haunted Bus (Ticket and Line Monitor)" at bounding box center [647, 343] width 504 height 40
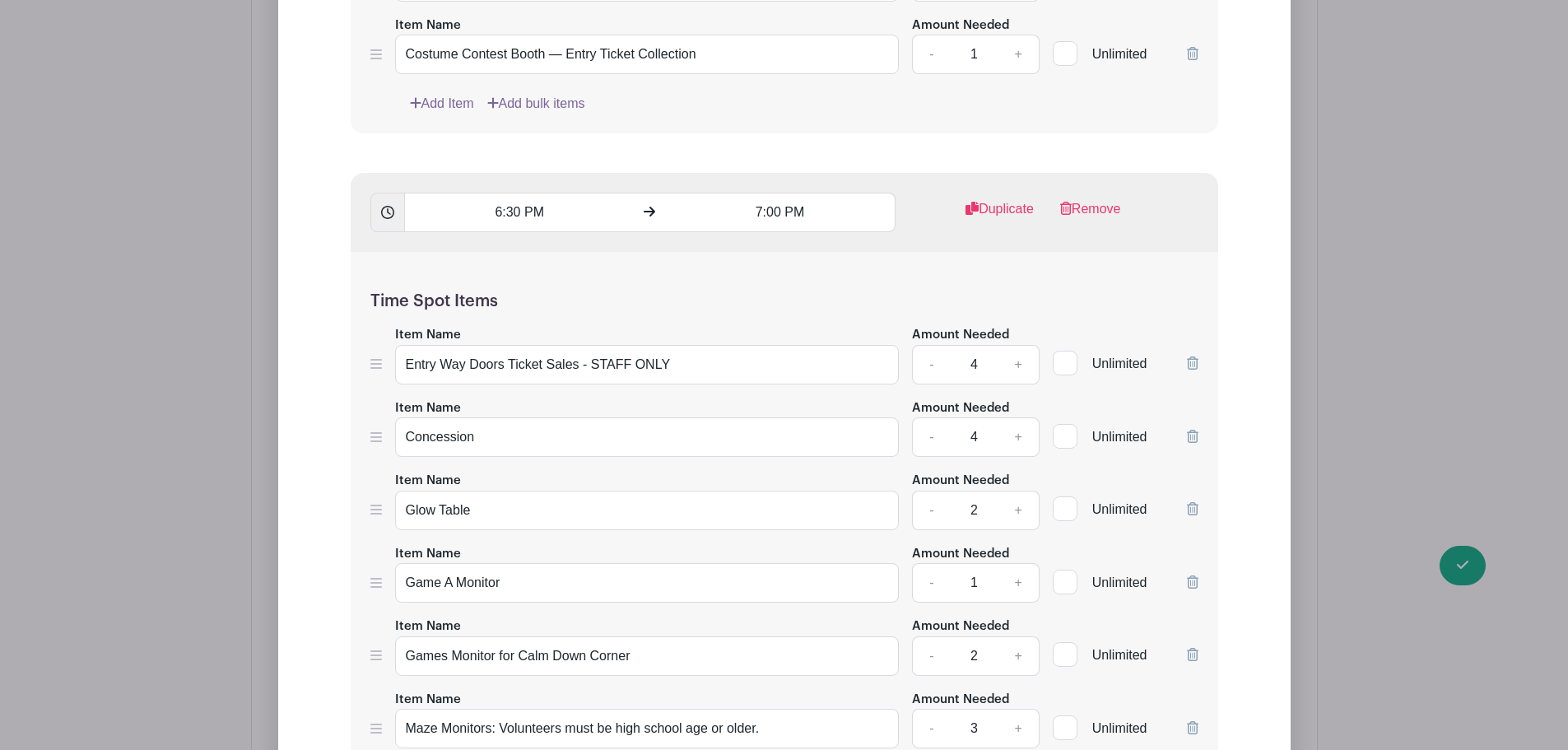
scroll to position [2941, 0]
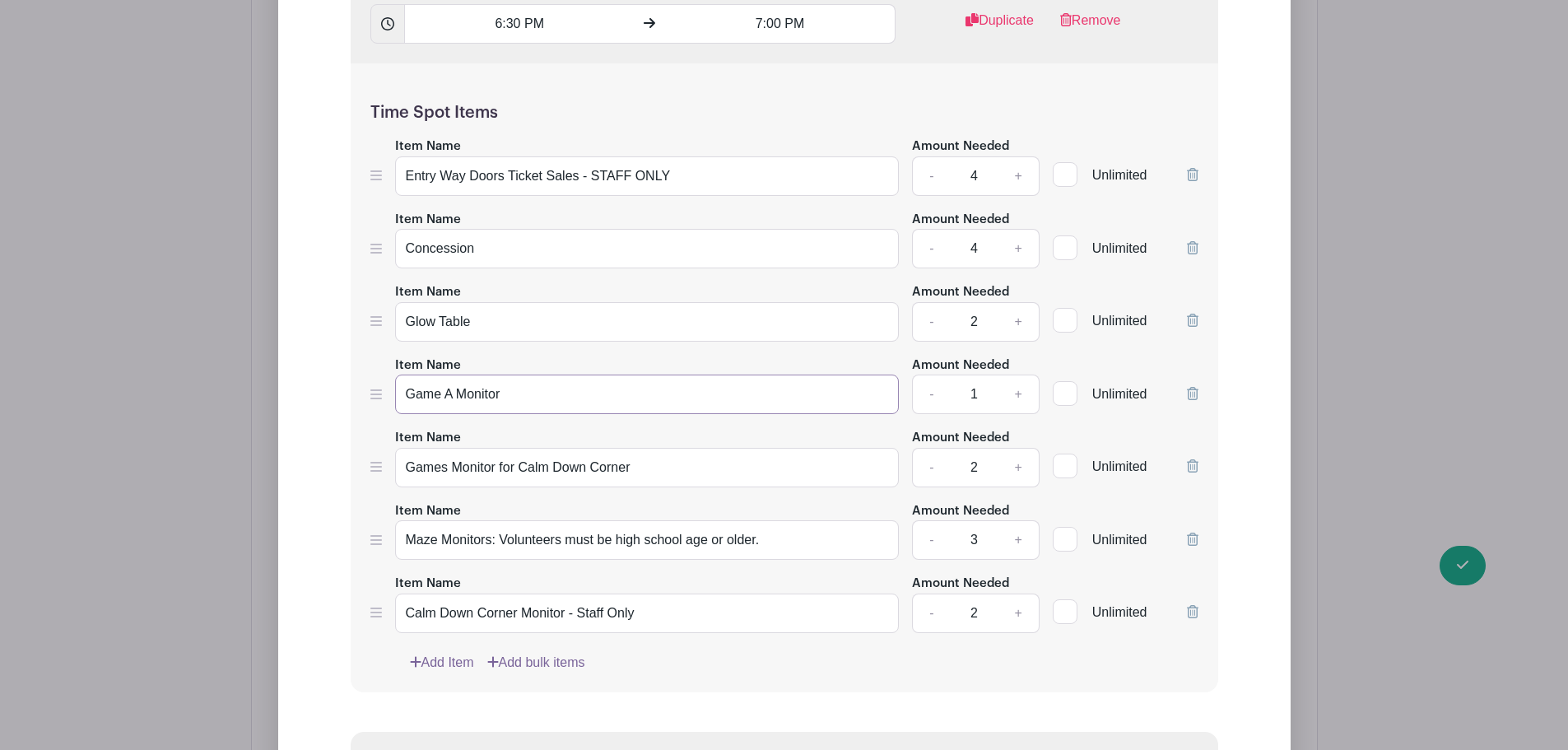
click at [451, 400] on input "Game A Monitor" at bounding box center [647, 395] width 504 height 40
paste input "Haunted Bus (Ticket and Line Monitor)"
type input "Haunted Bus (Ticket and Line Monitor)"
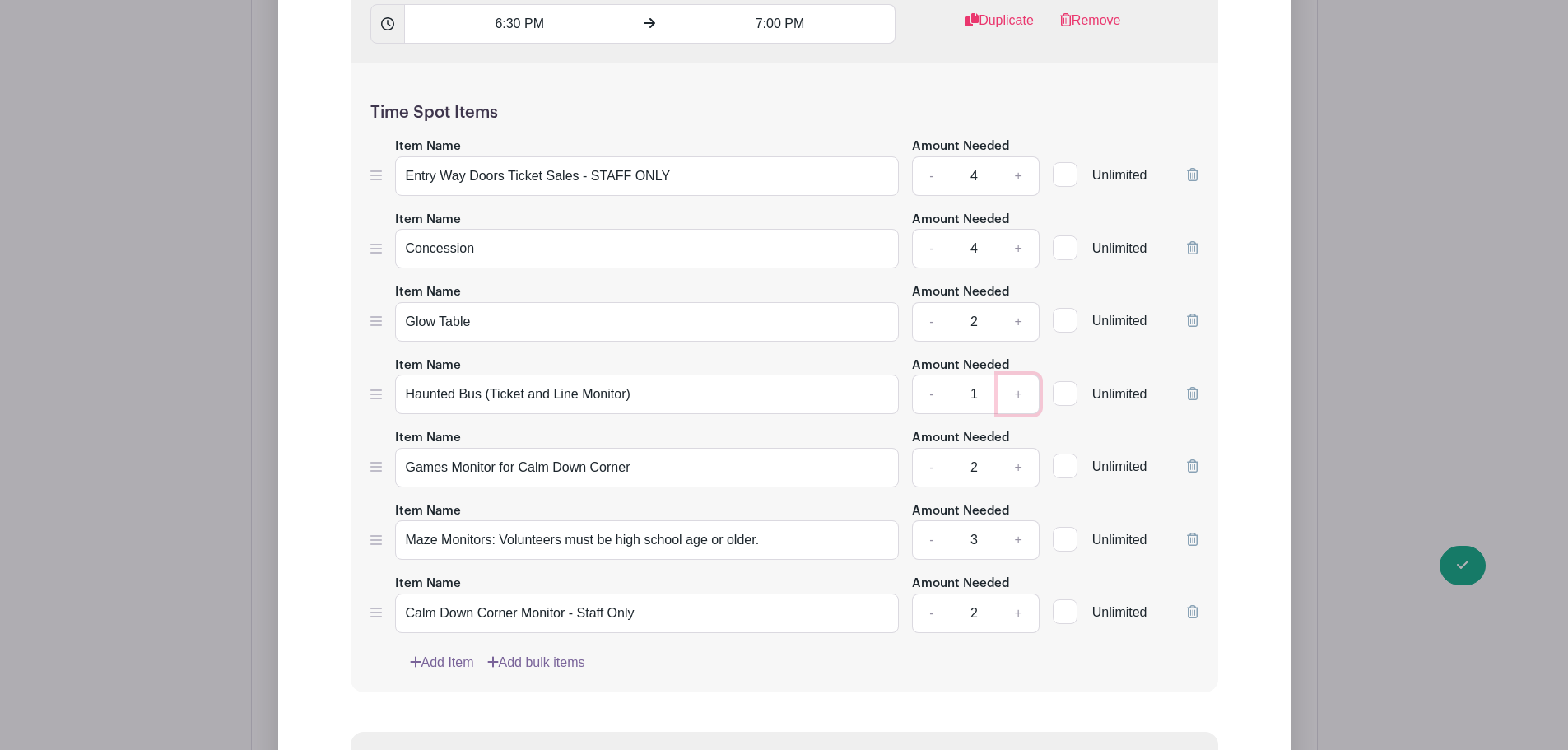
click at [1020, 397] on link "+" at bounding box center [1017, 395] width 41 height 40
type input "2"
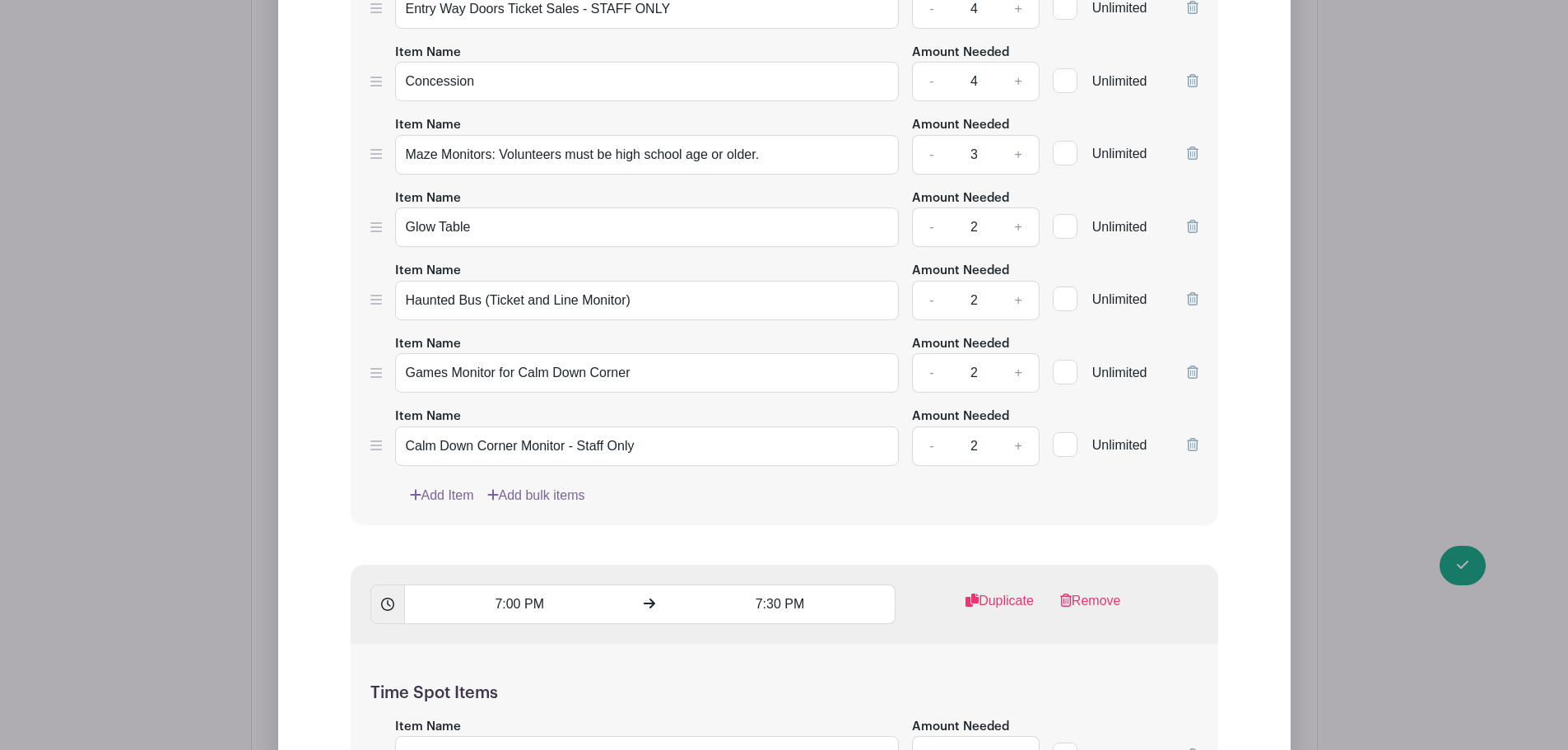
scroll to position [3133, 0]
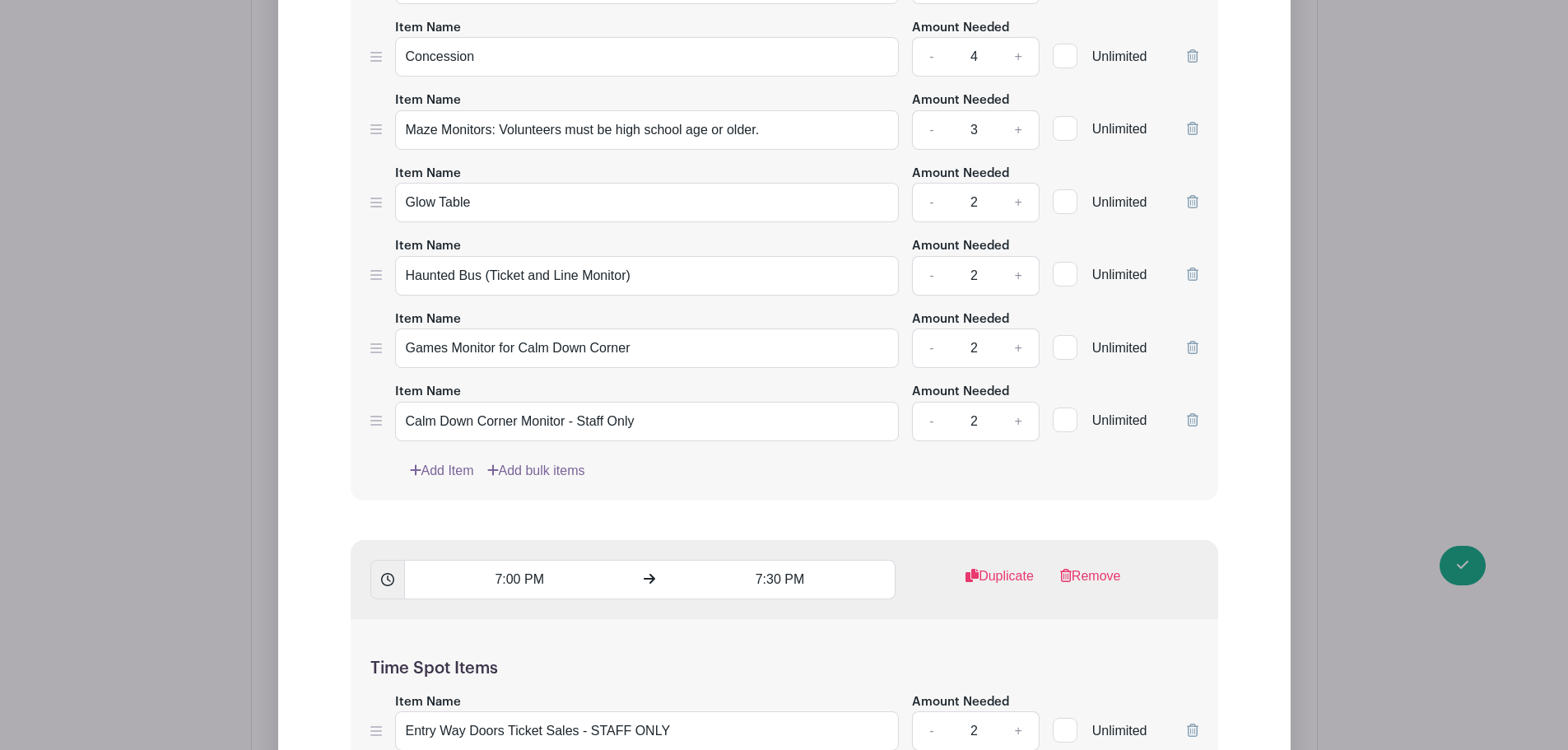
click at [441, 473] on link "Add Item" at bounding box center [441, 470] width 64 height 20
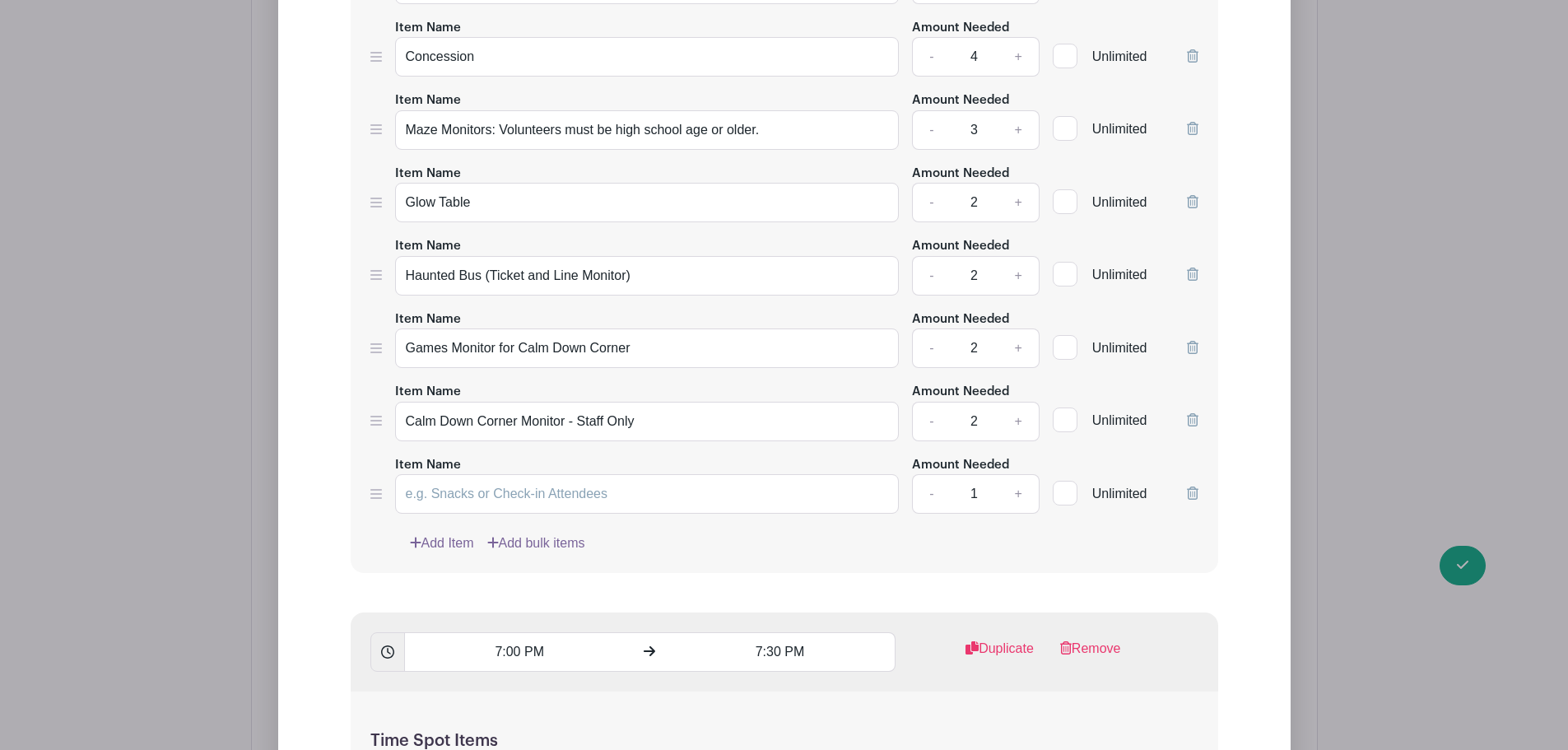
click at [441, 535] on link "Add Item" at bounding box center [441, 543] width 64 height 20
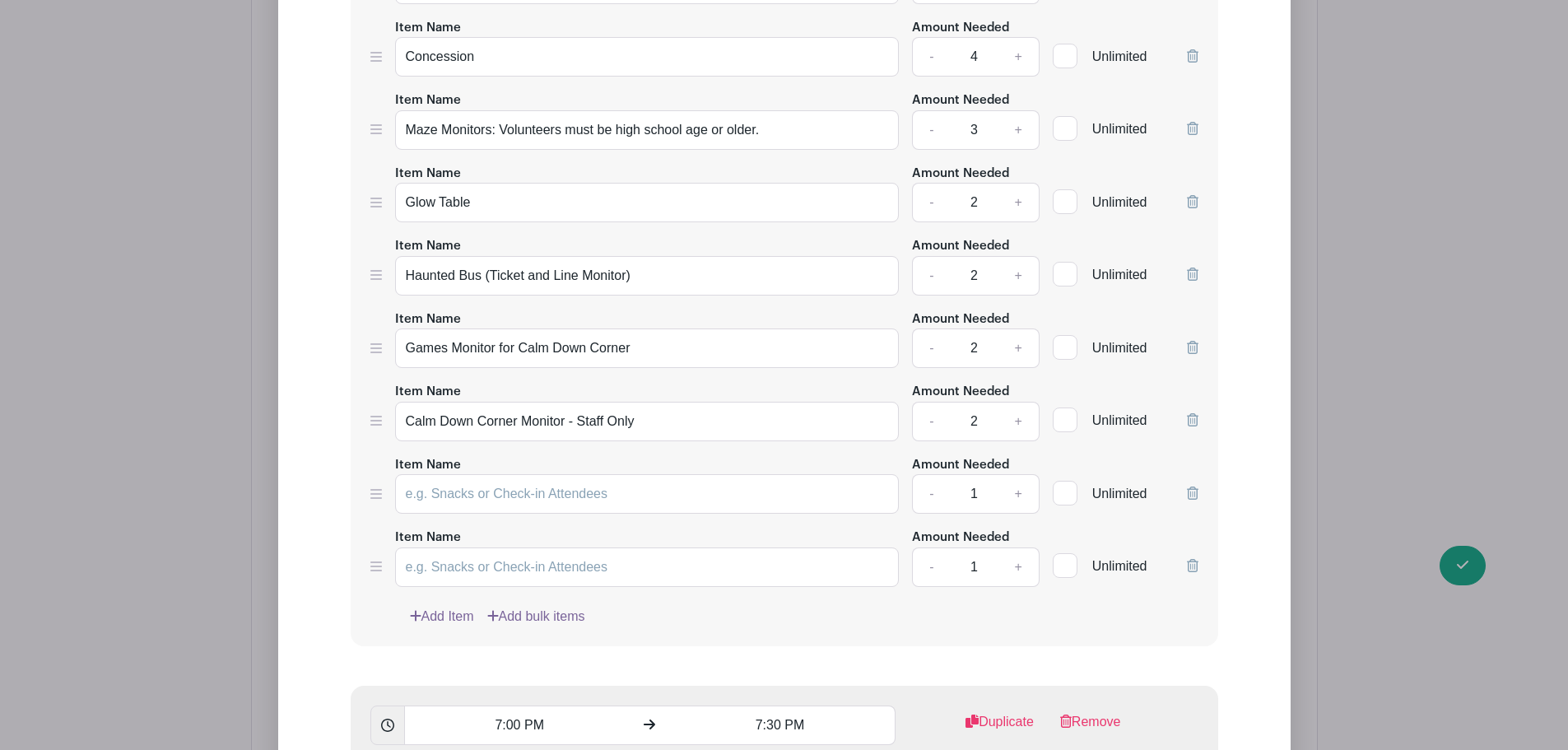
click at [441, 606] on link "Add Item" at bounding box center [441, 616] width 64 height 20
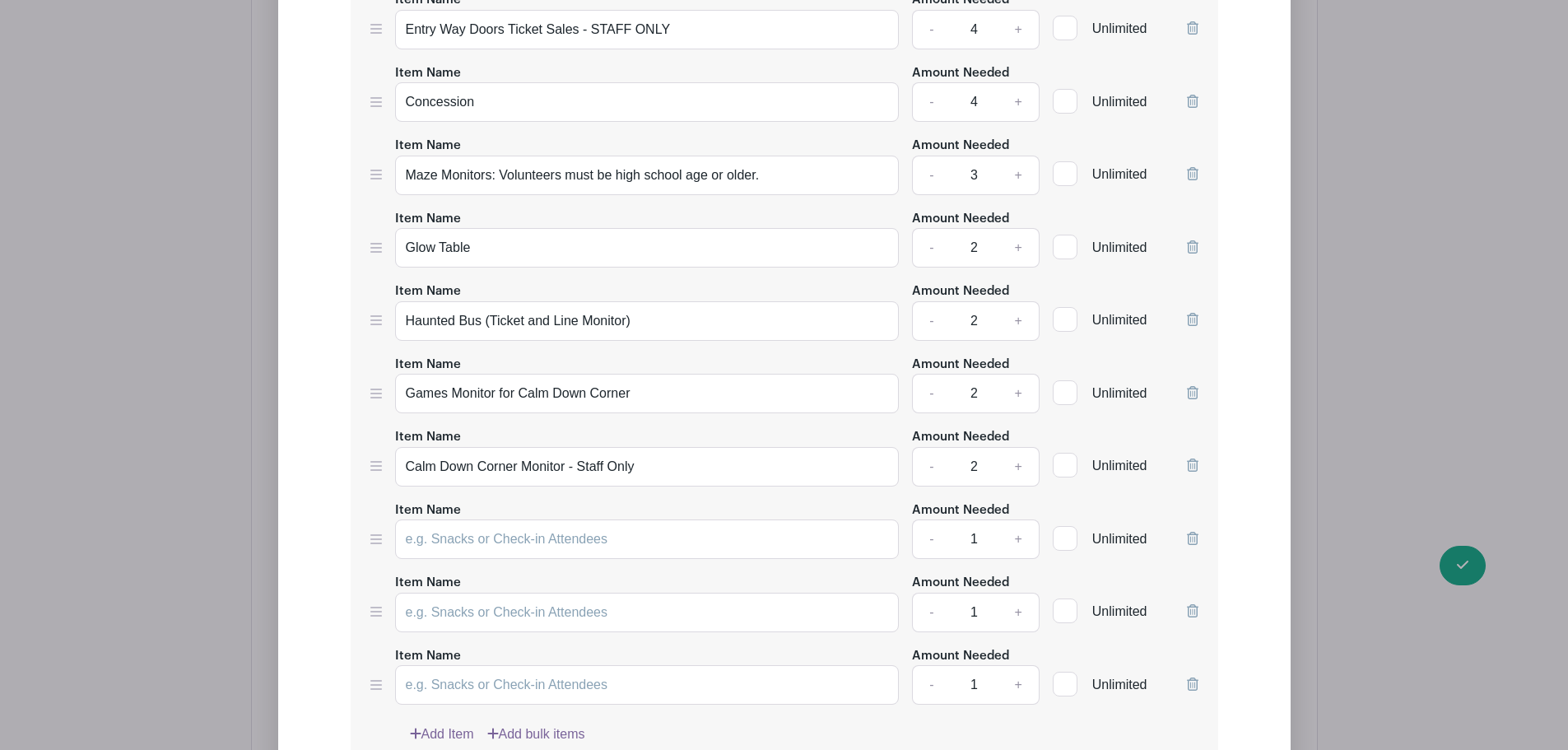
scroll to position [3259, 0]
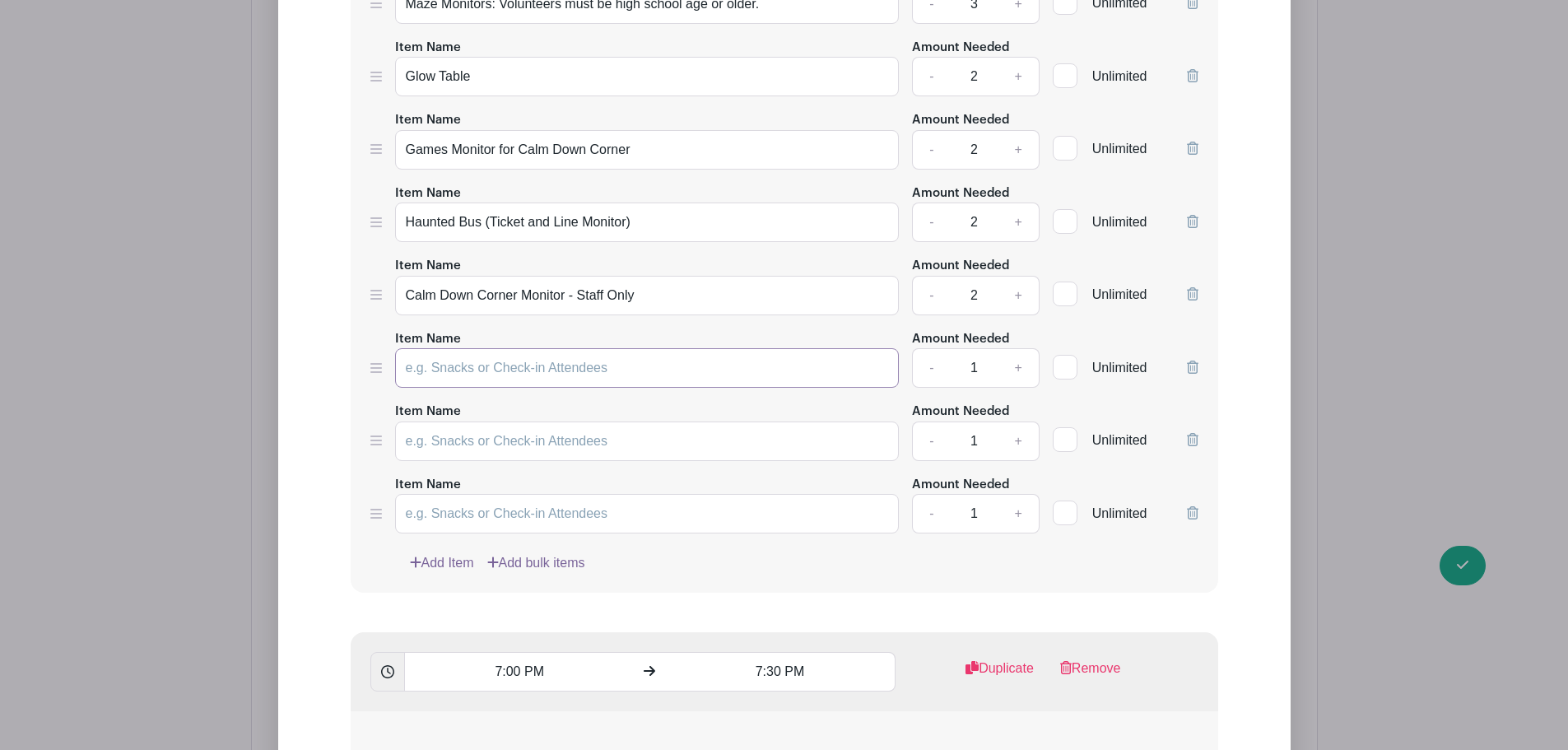
click at [445, 374] on input "Item Name" at bounding box center [647, 368] width 504 height 40
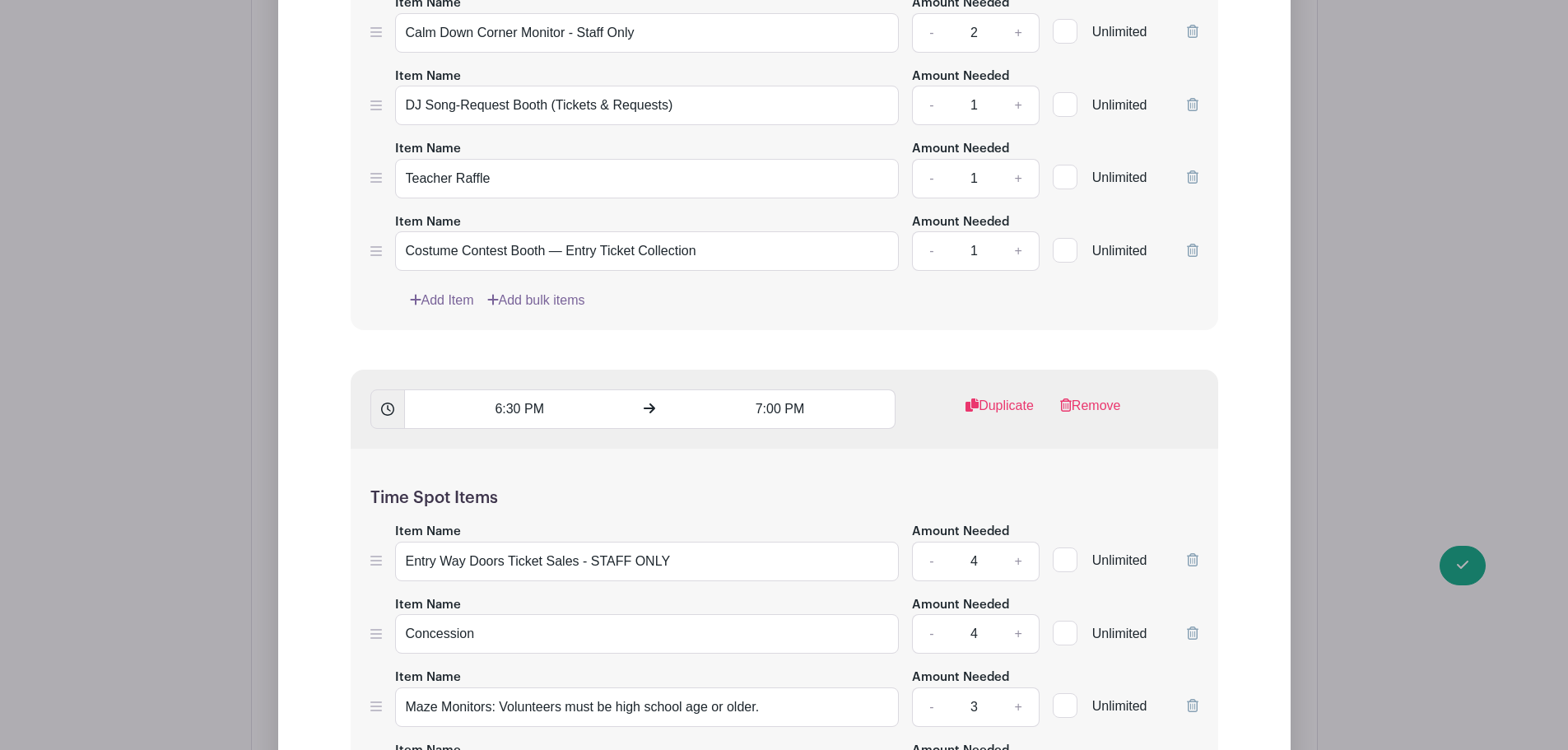
scroll to position [2491, 0]
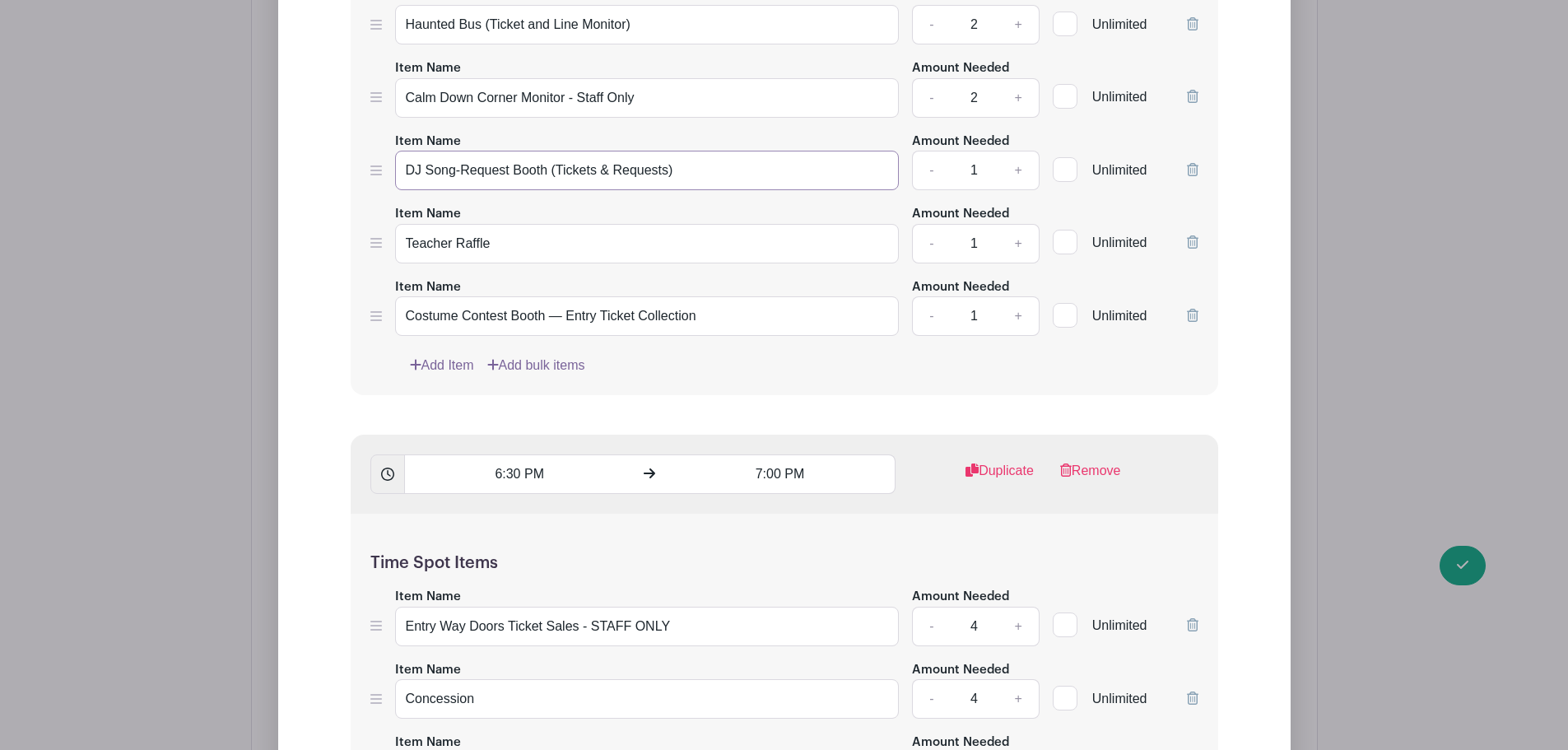
click at [478, 168] on input "DJ Song-Request Booth (Tickets & Requests)" at bounding box center [647, 170] width 504 height 40
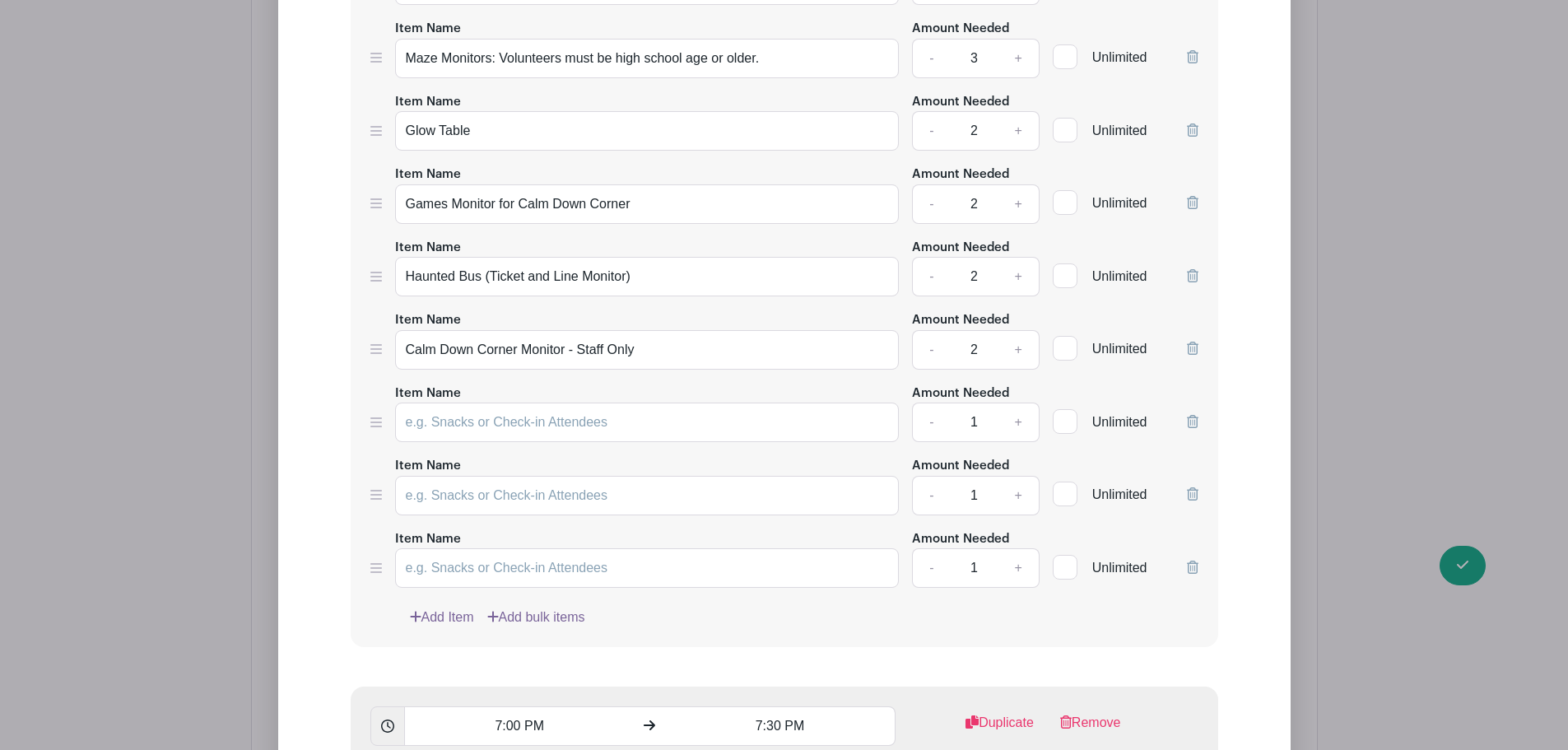
scroll to position [3259, 0]
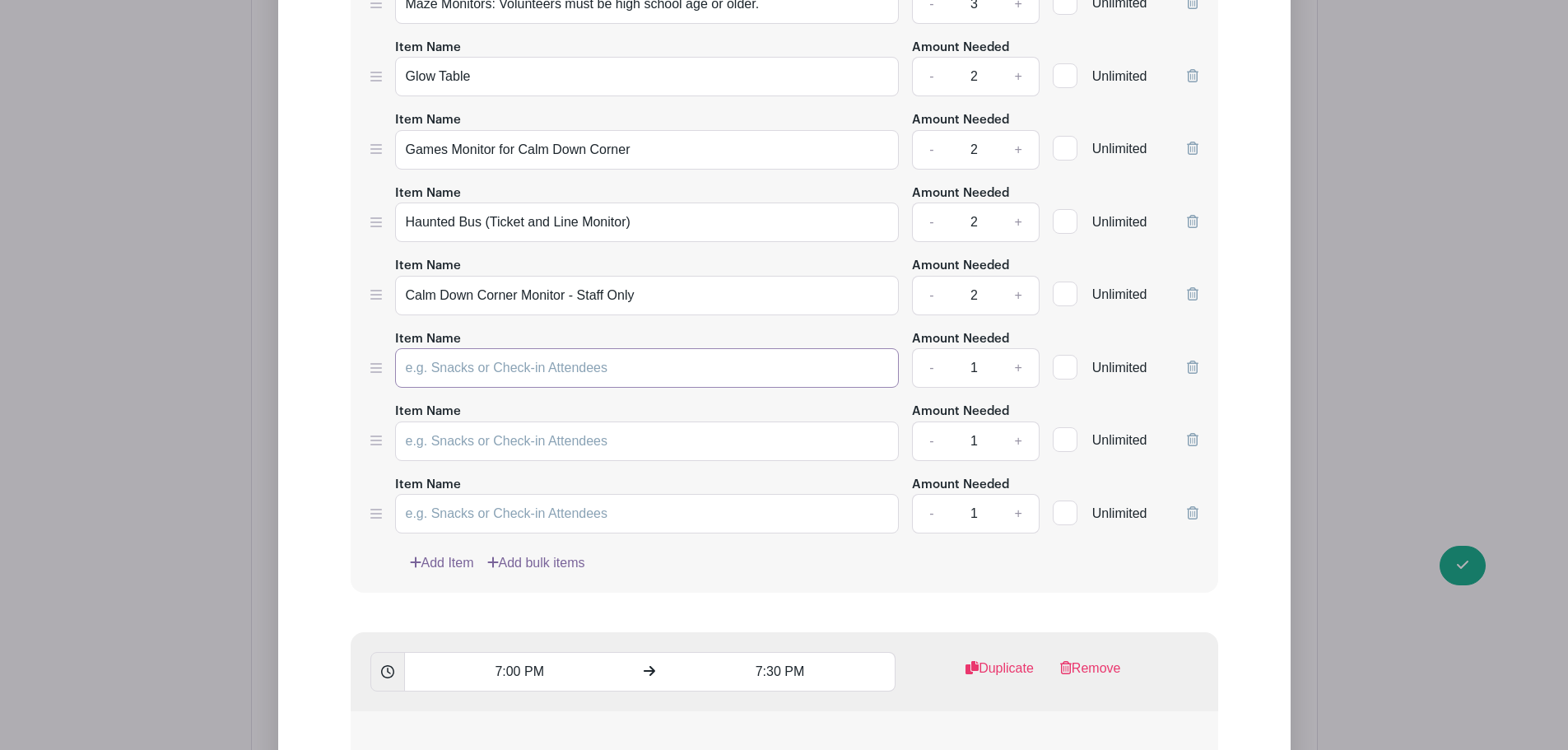
paste input "DJ Song-Request Booth (Tickets & Requests)"
type input "DJ Song-Request Booth (Tickets & Requests)"
click at [460, 442] on input "Item Name" at bounding box center [647, 442] width 504 height 40
type input "Teacher Raffle"
click at [547, 514] on input "Item Name" at bounding box center [647, 514] width 504 height 40
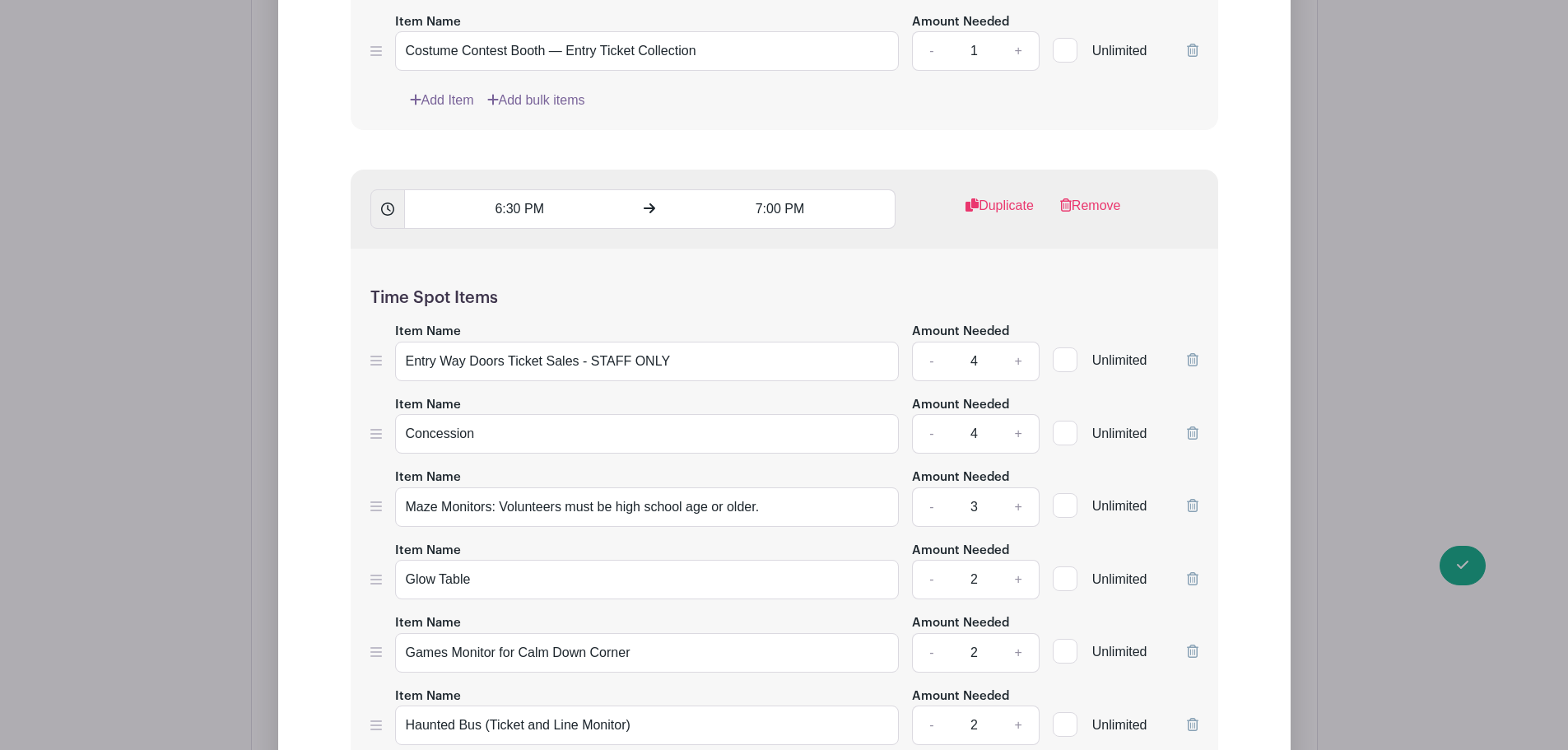
scroll to position [2683, 0]
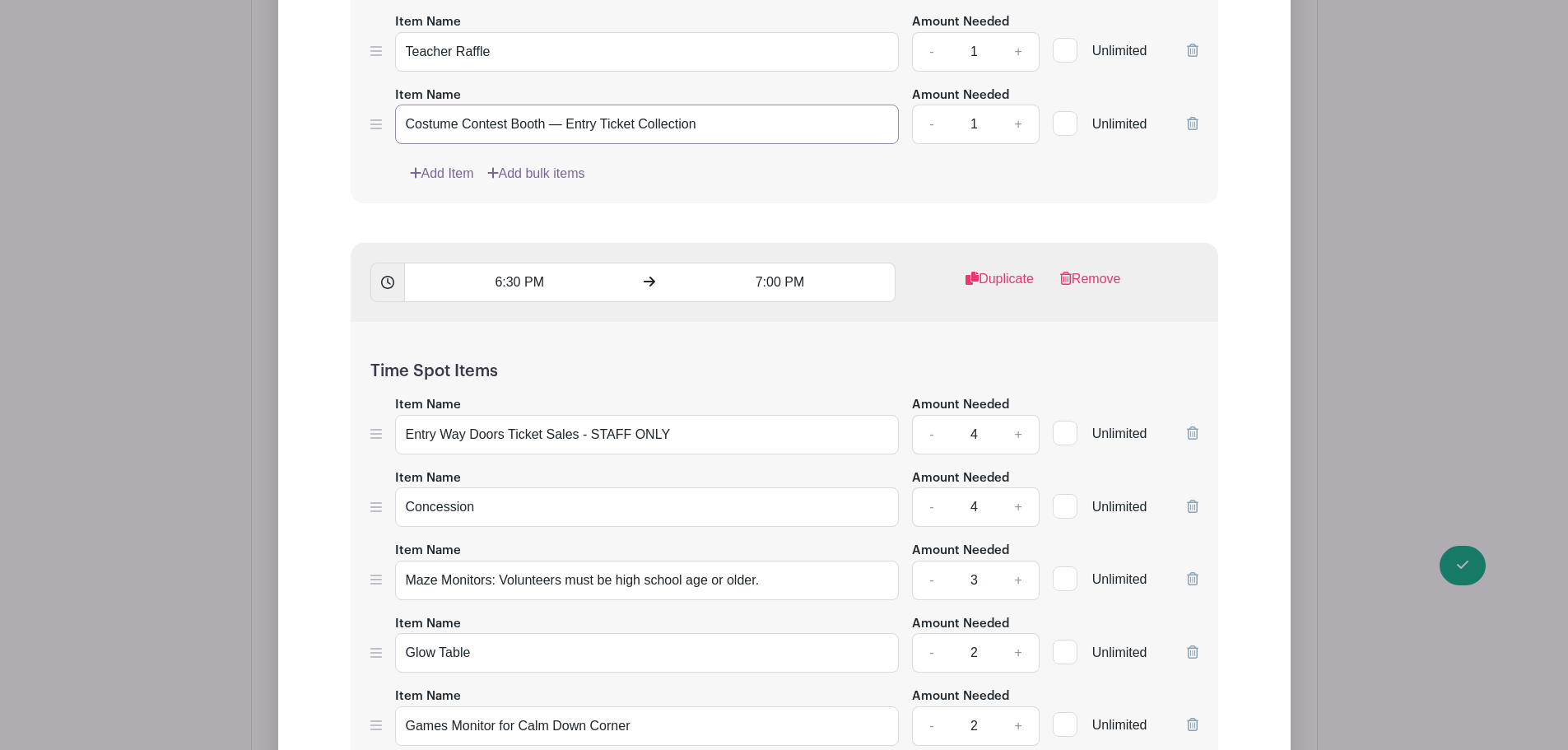
click at [515, 125] on input "Costume Contest Booth — Entry Ticket Collection" at bounding box center [647, 125] width 504 height 40
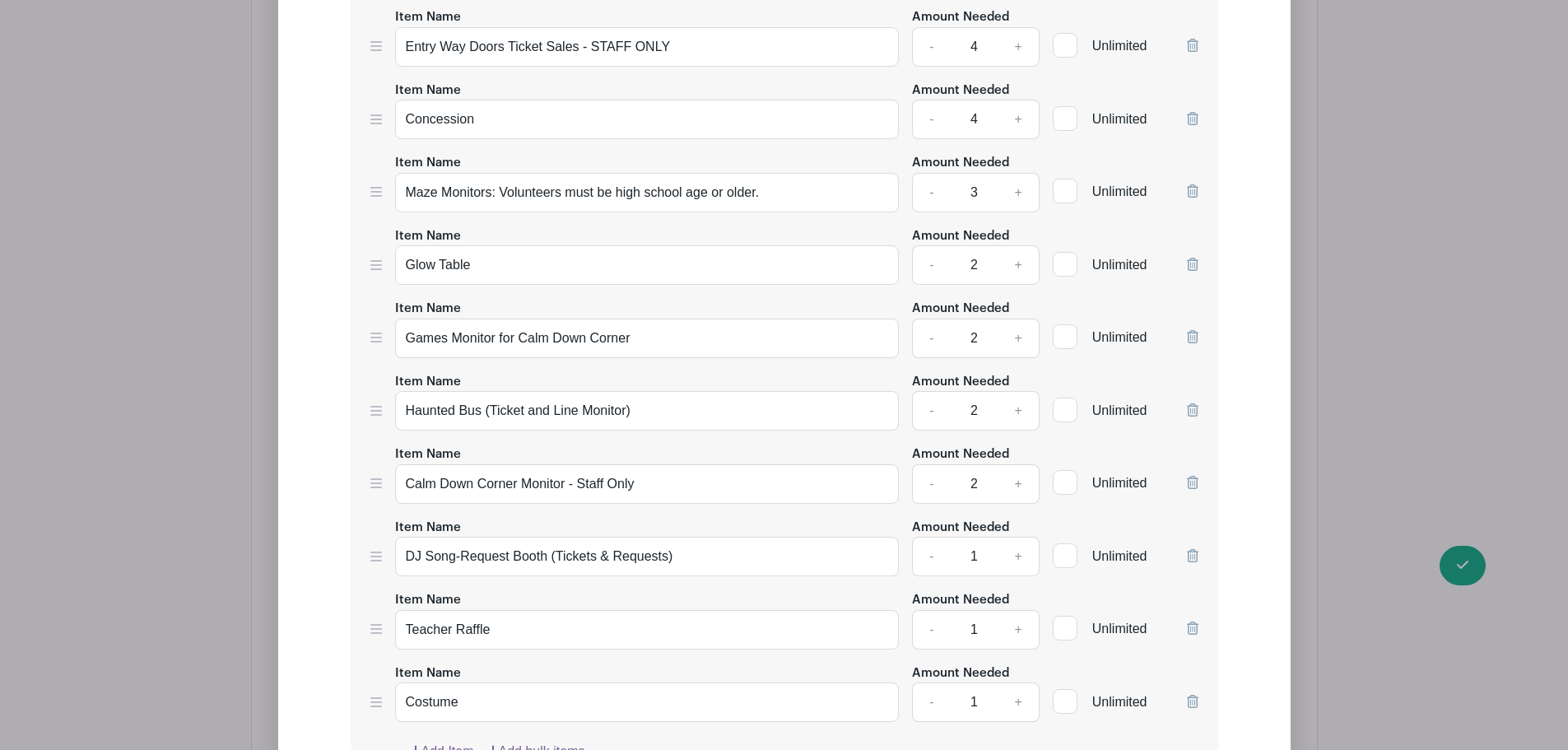
scroll to position [3259, 0]
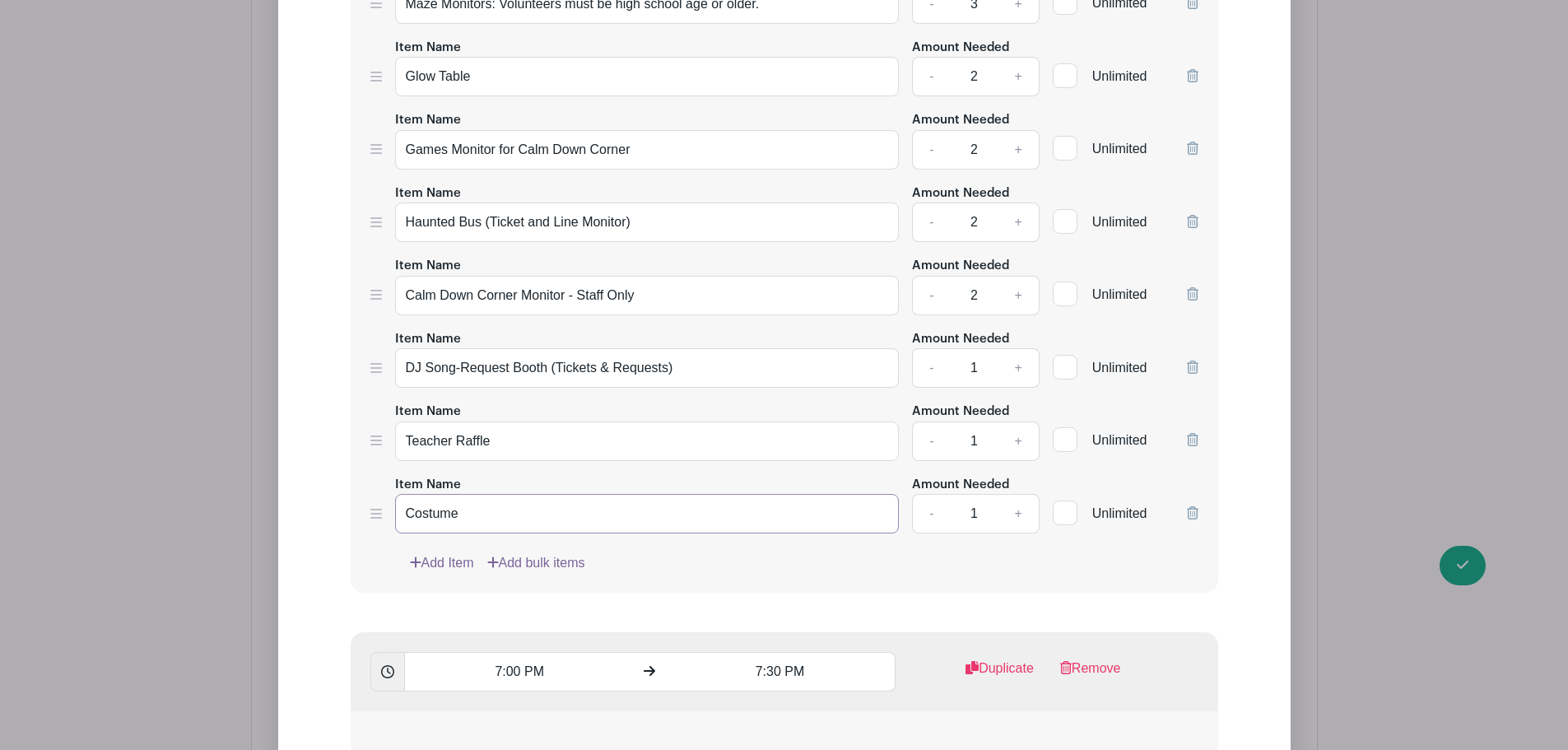
click at [427, 504] on input "Costume" at bounding box center [647, 514] width 504 height 40
paste input "Contest Booth — Entry Ticket Collection"
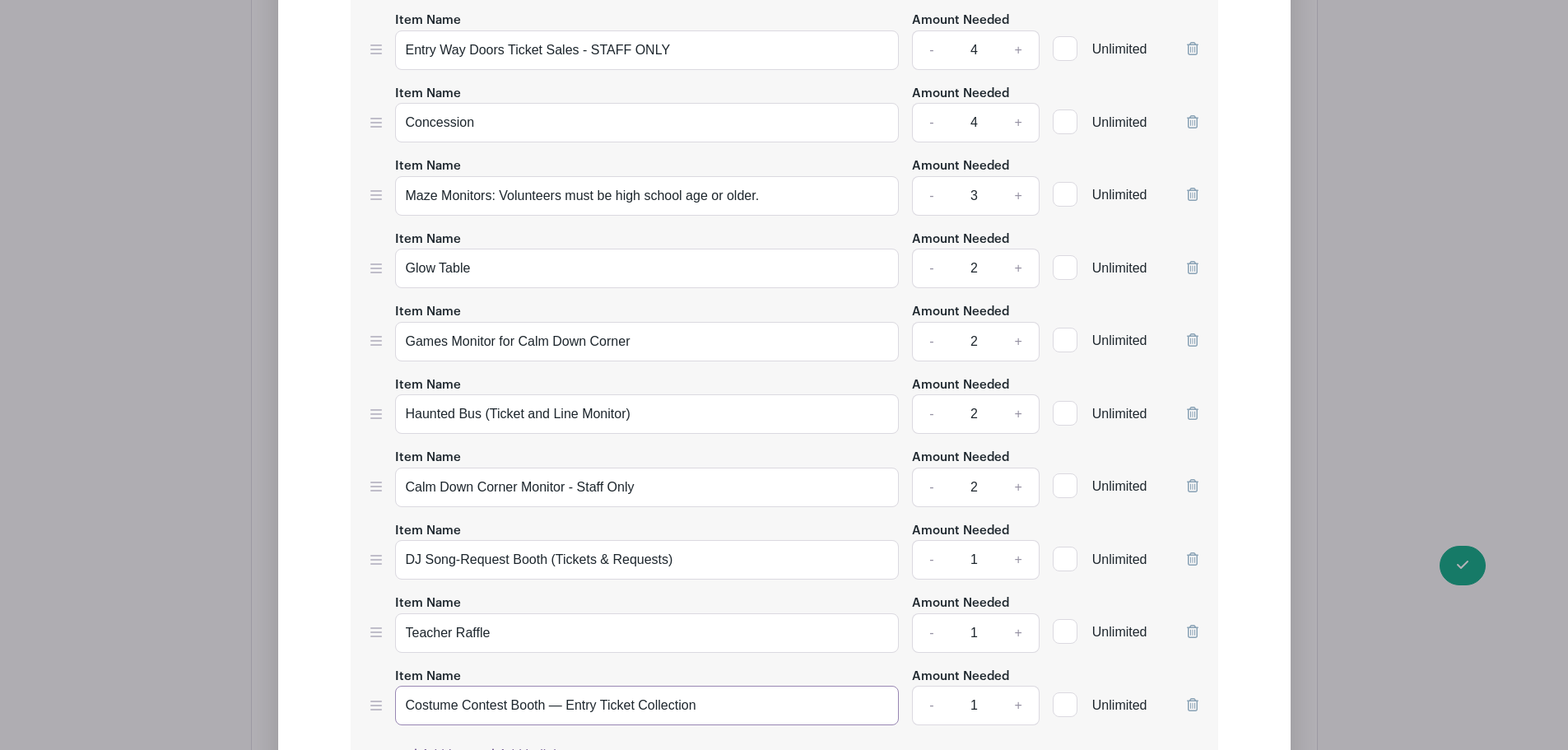
type input "Costume Contest Booth — Entry Ticket Collection"
click at [487, 335] on input "Games Monitor for Calm Down Corner" at bounding box center [647, 342] width 504 height 40
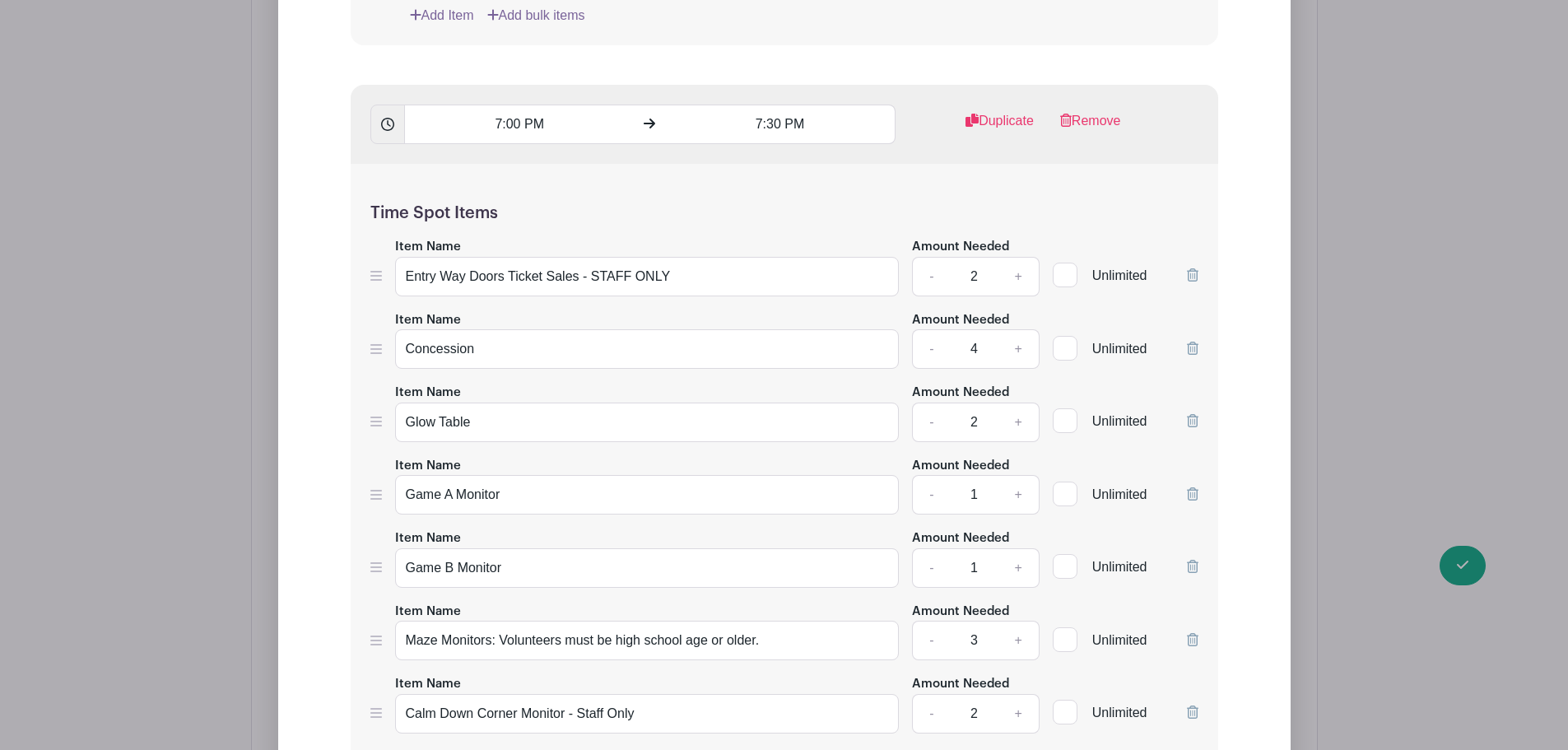
scroll to position [4028, 0]
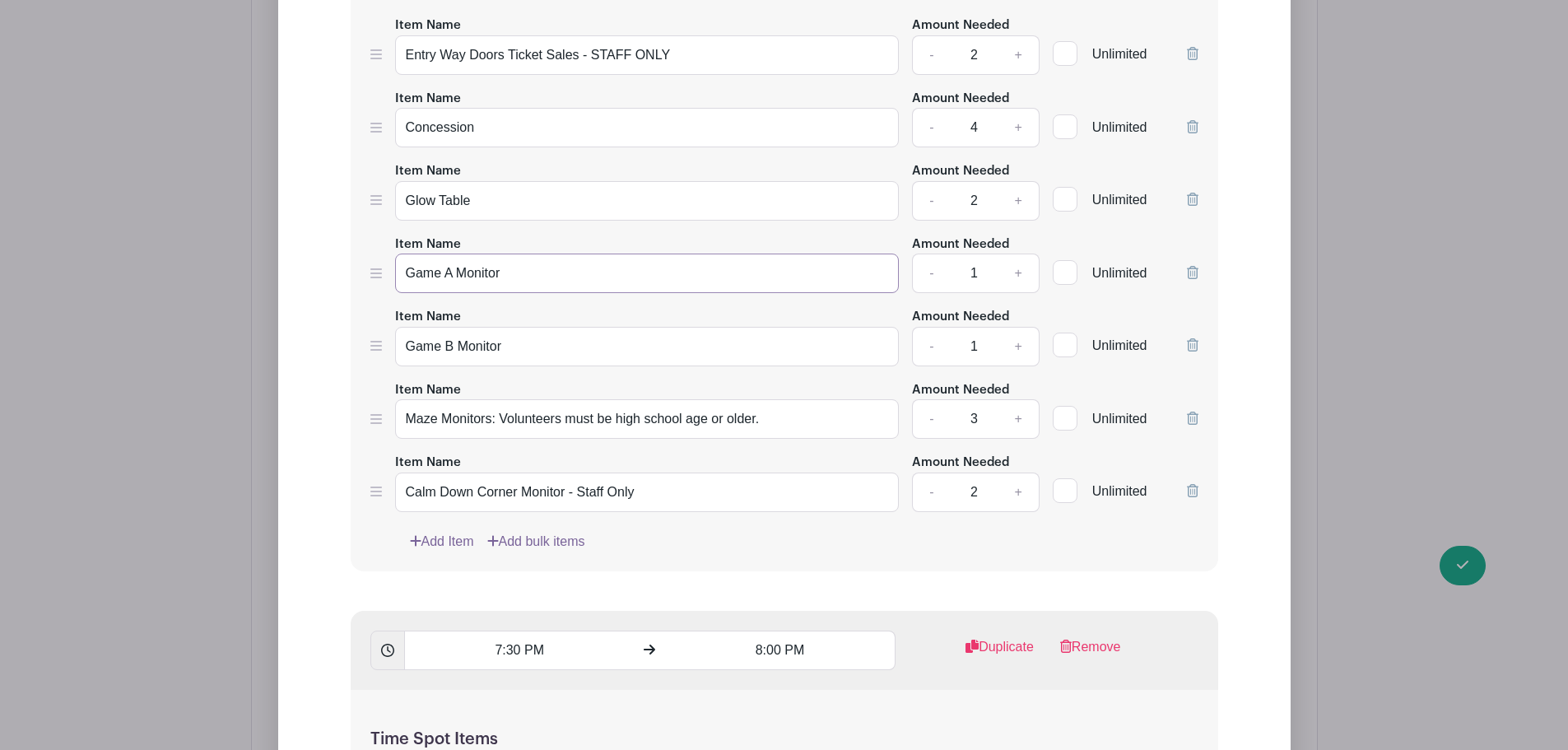
click at [446, 266] on input "Game A Monitor" at bounding box center [647, 273] width 504 height 40
paste input "s Monitor for Calm Down Corne"
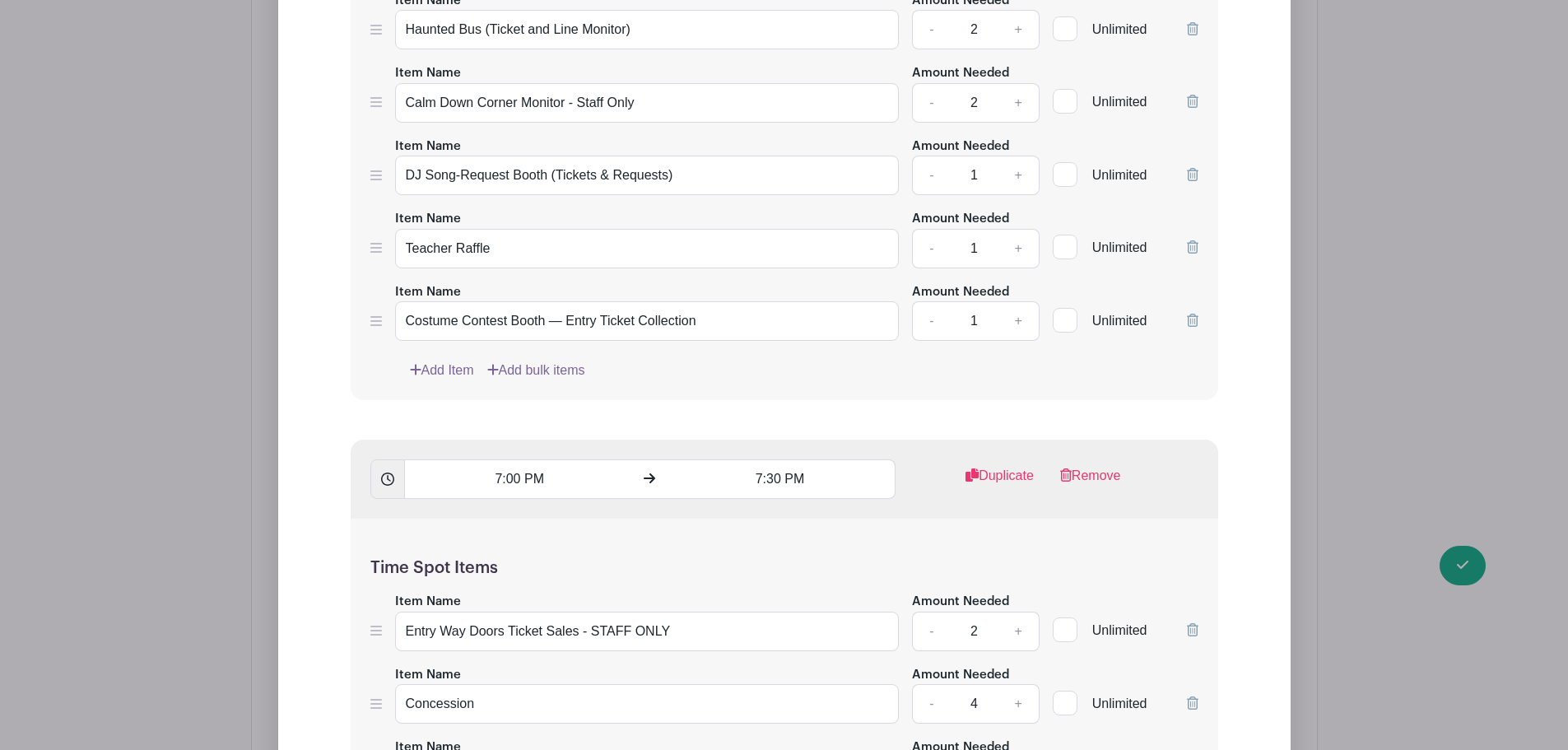
scroll to position [3259, 0]
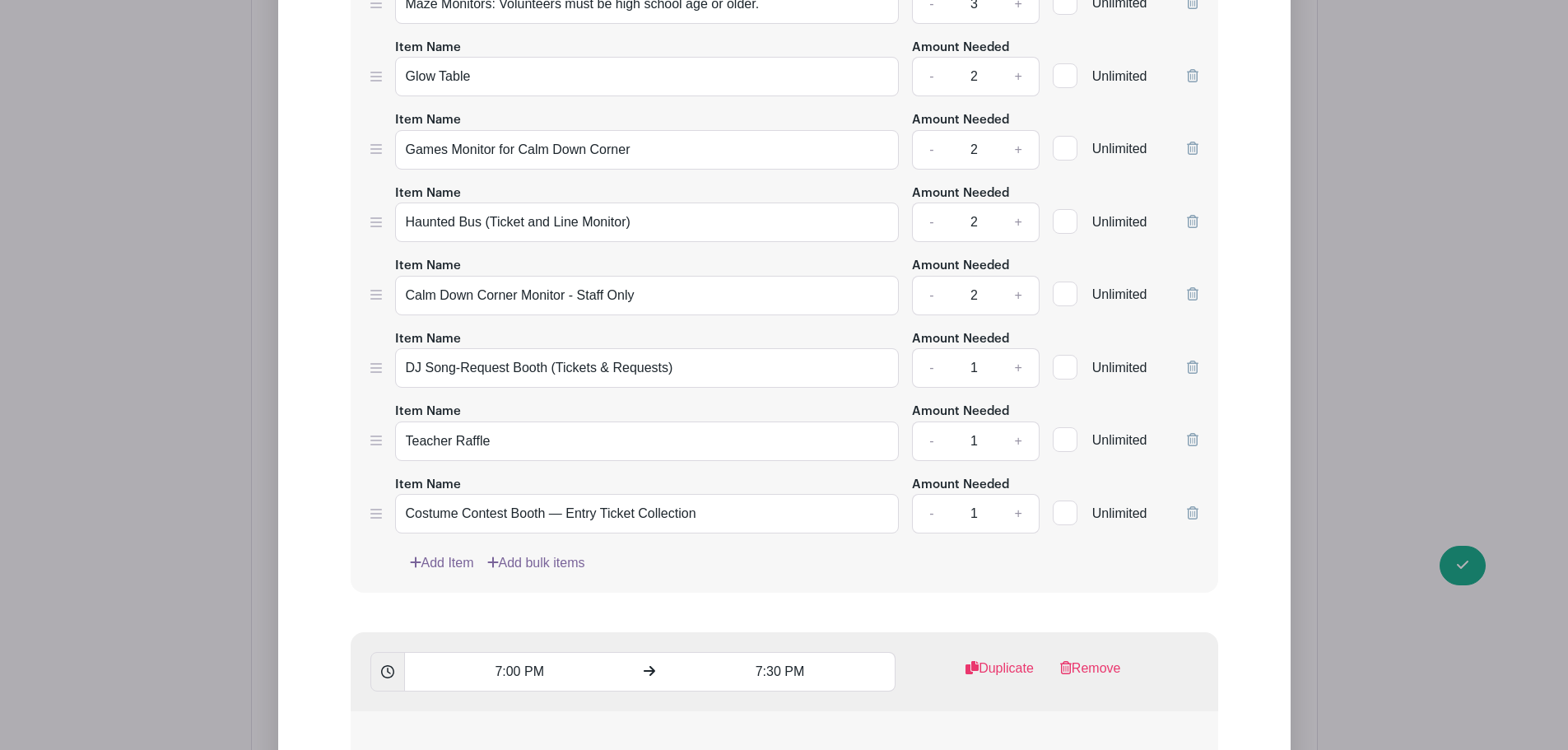
type input "Games Monitor for Calm Down Corner"
click at [462, 219] on input "Haunted Bus (Ticket and Line Monitor)" at bounding box center [647, 223] width 504 height 40
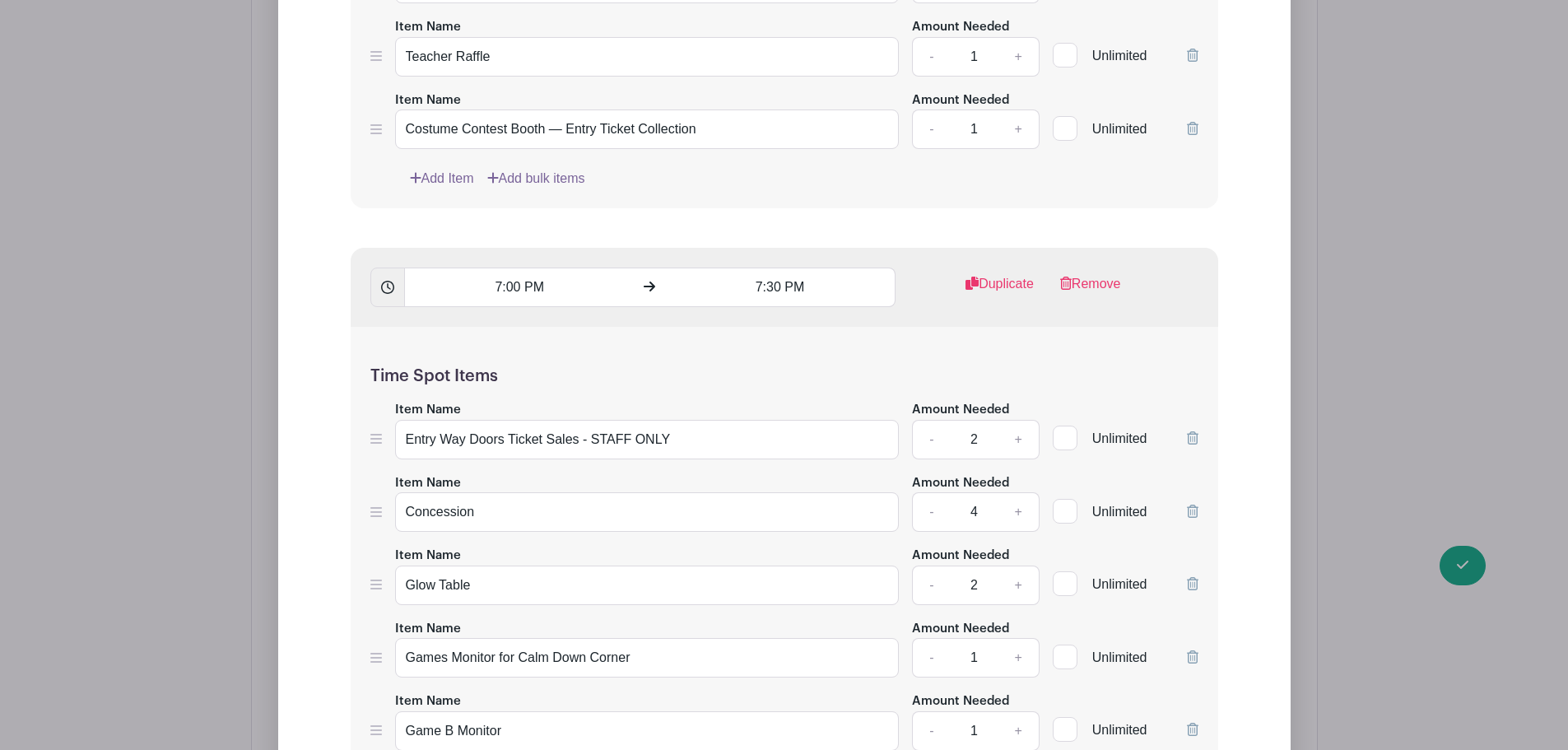
scroll to position [3835, 0]
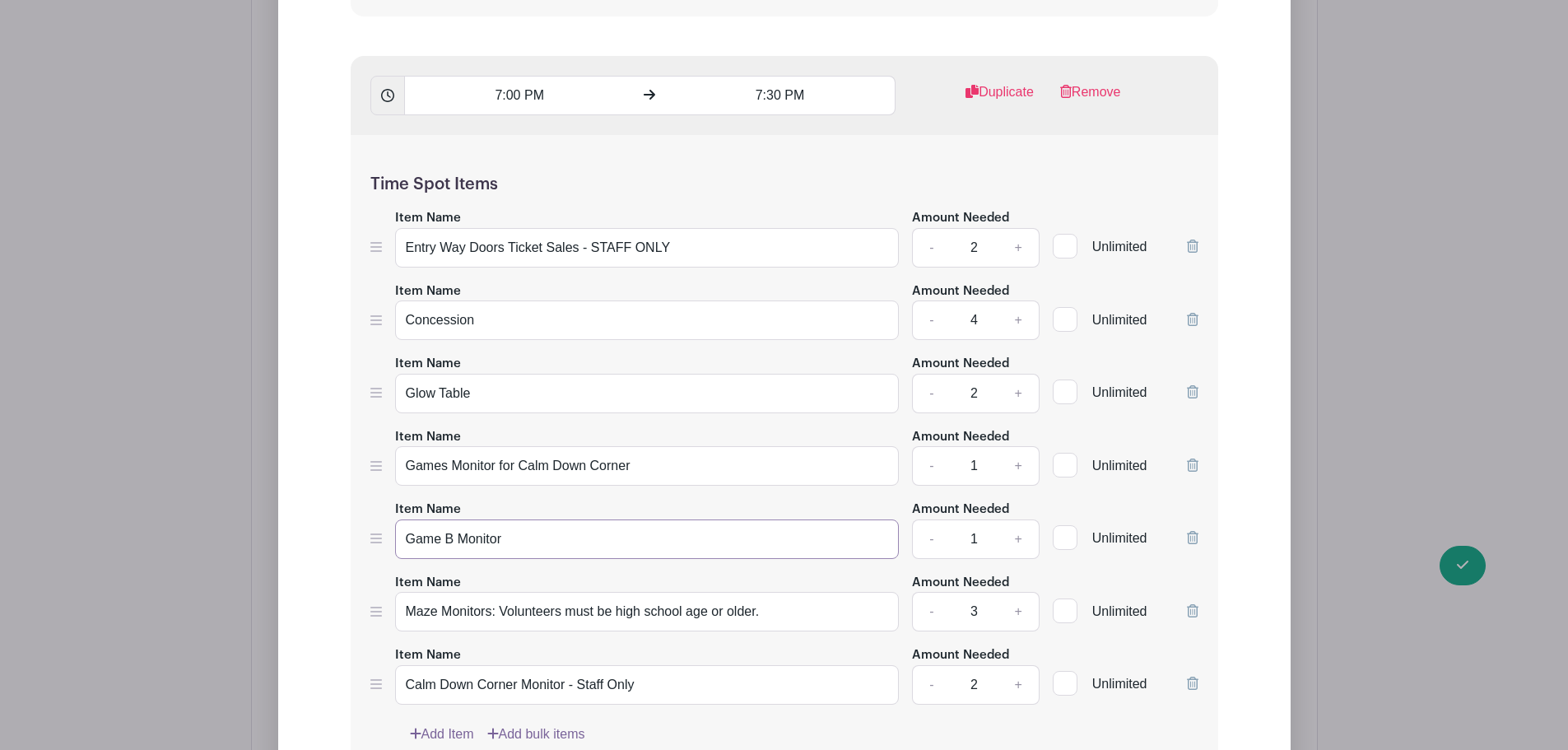
click at [458, 533] on input "Game B Monitor" at bounding box center [647, 540] width 504 height 40
paste input "Haunted Bus (Ticket and Line Monitor)"
type input "Haunted Bus (Ticket and Line Monitor)"
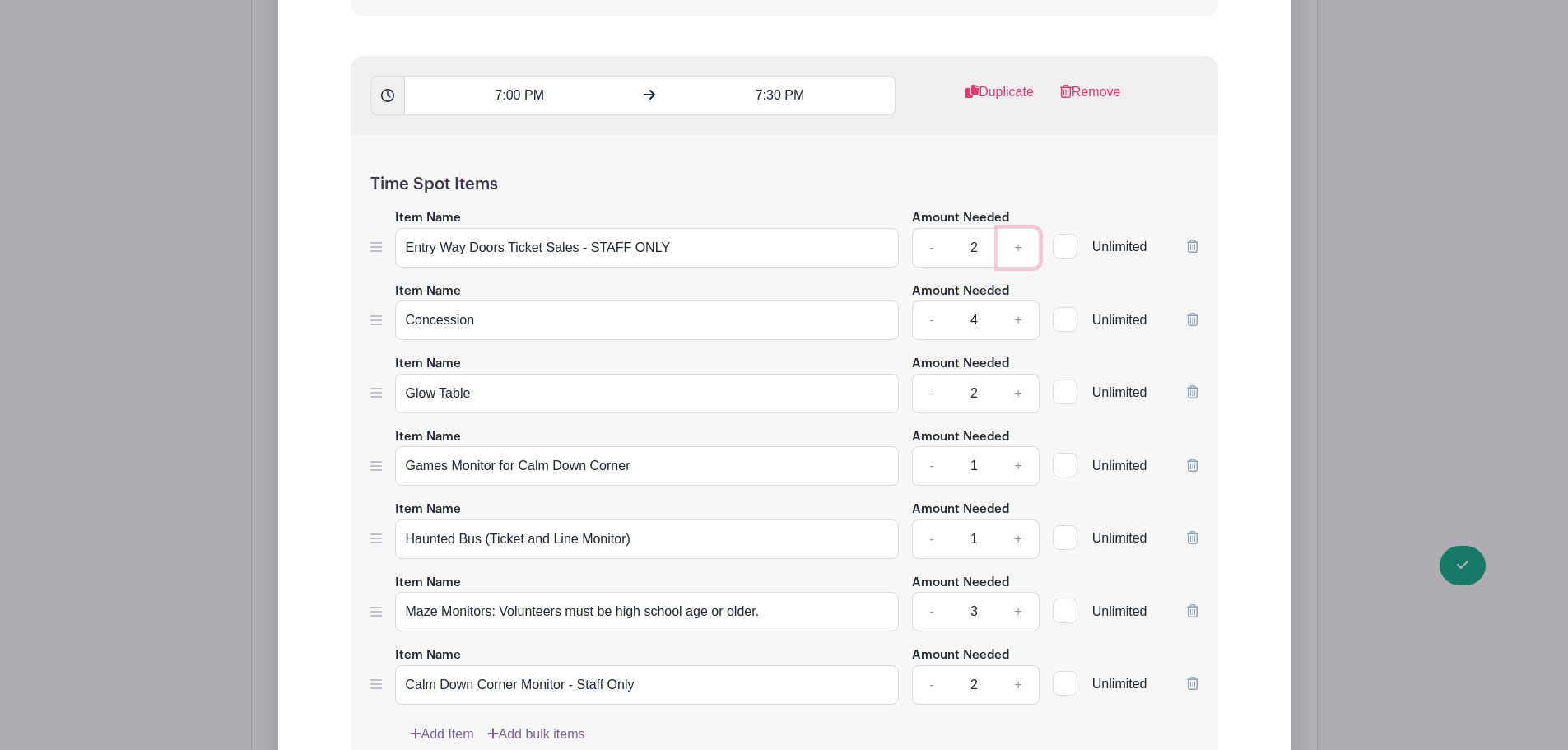
click at [1018, 242] on link "+" at bounding box center [1017, 248] width 41 height 40
type input "4"
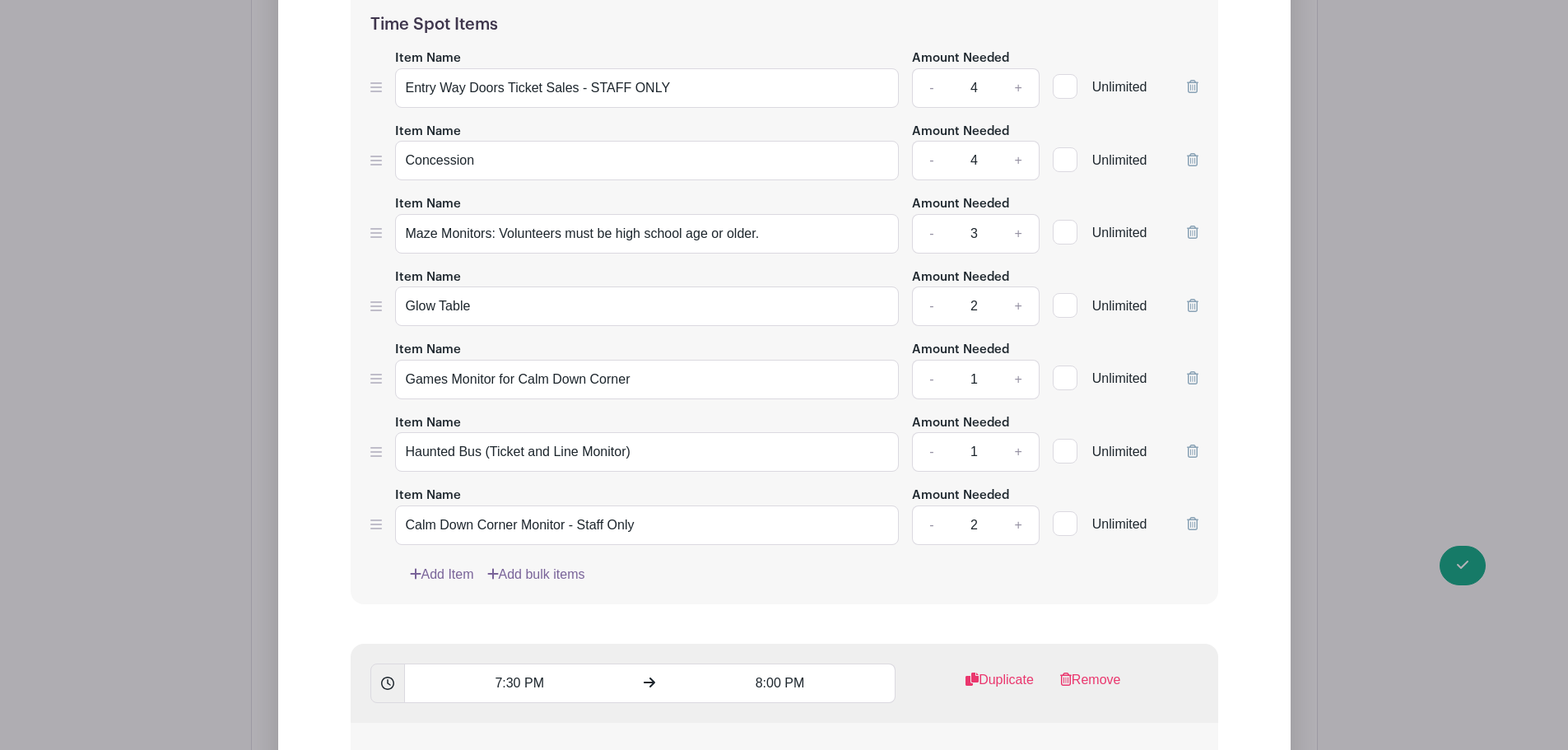
scroll to position [4028, 0]
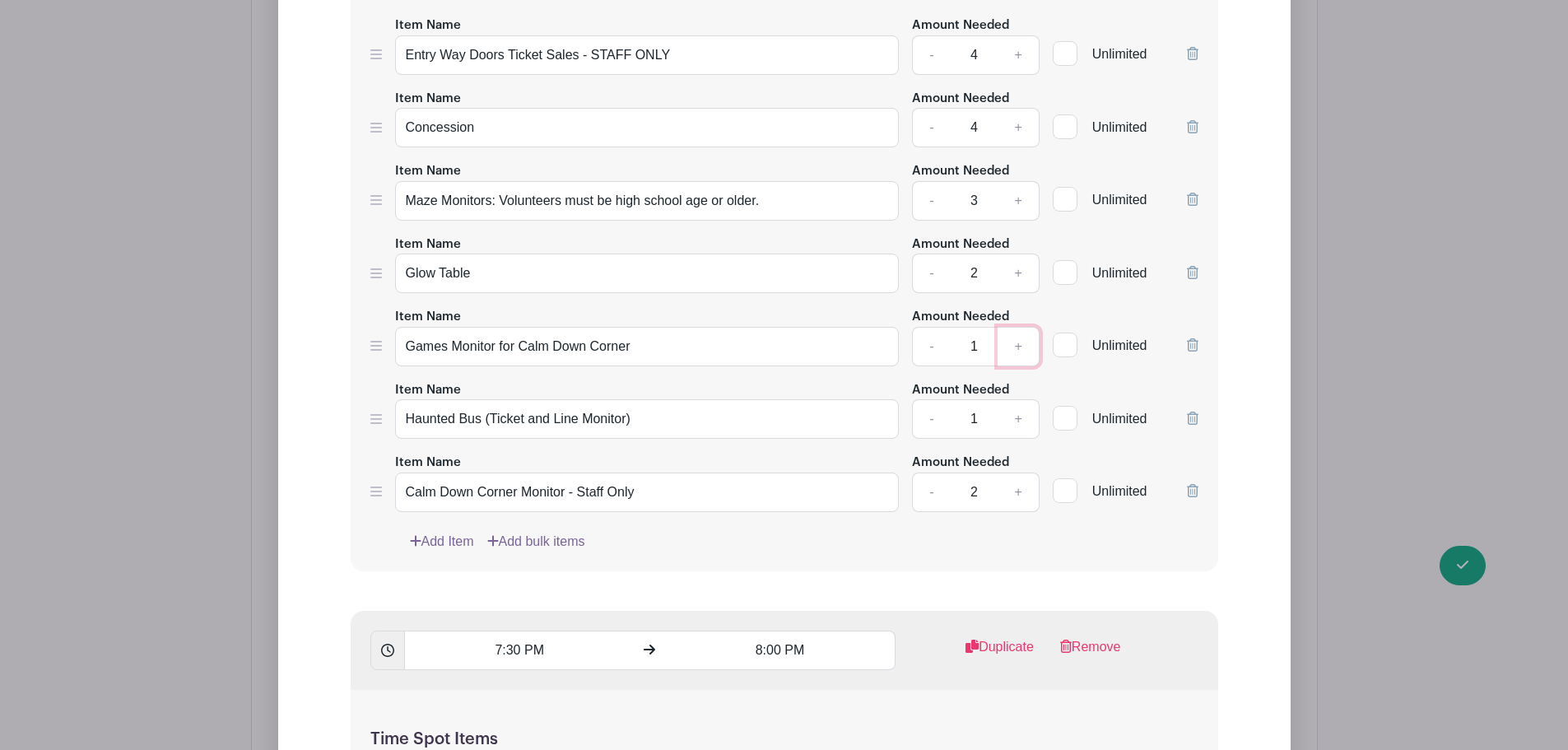
click at [1020, 351] on link "+" at bounding box center [1017, 346] width 41 height 40
type input "2"
click at [1023, 415] on link "+" at bounding box center [1017, 419] width 41 height 40
type input "2"
click at [441, 540] on link "Add Item" at bounding box center [441, 542] width 64 height 20
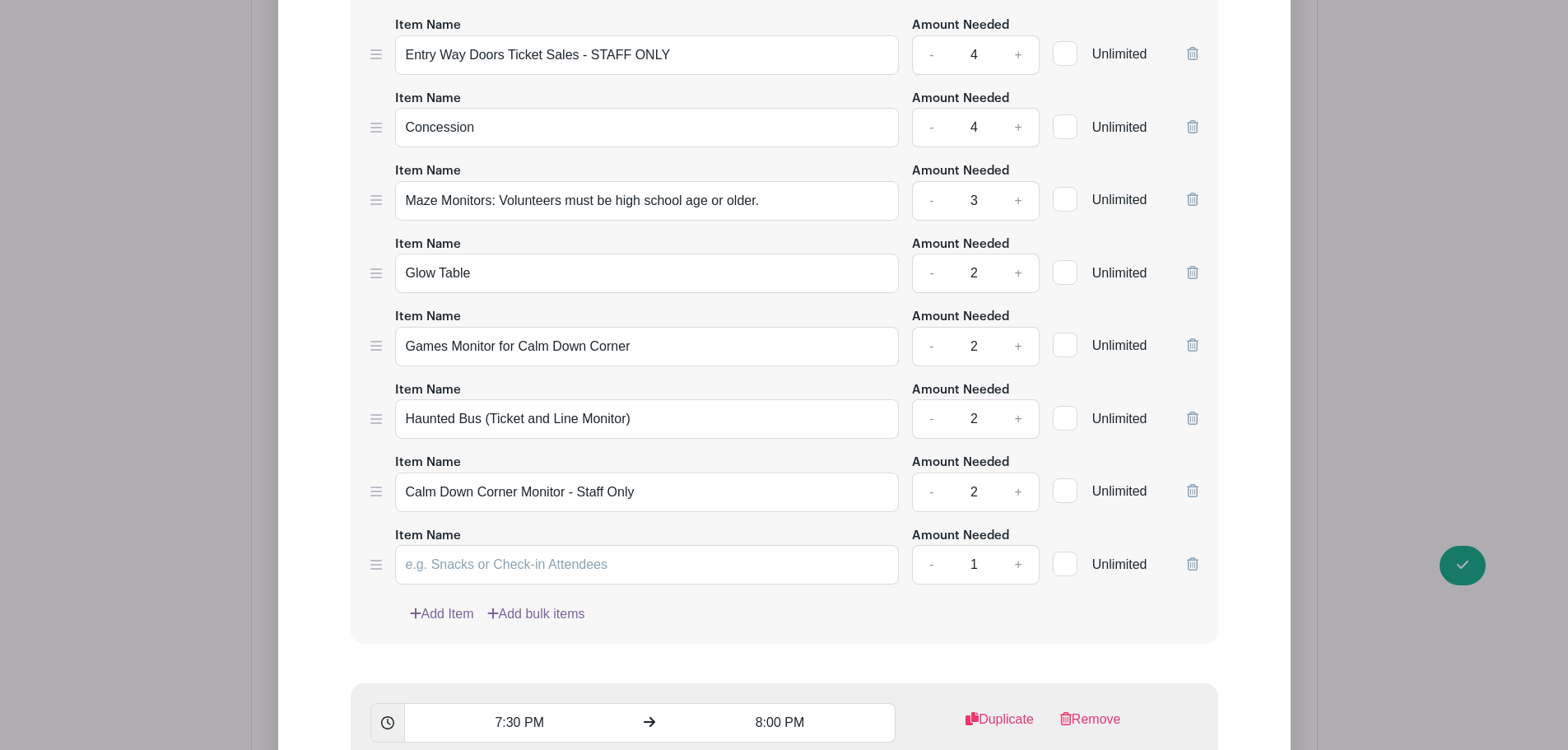
click at [443, 607] on link "Add Item" at bounding box center [441, 614] width 64 height 20
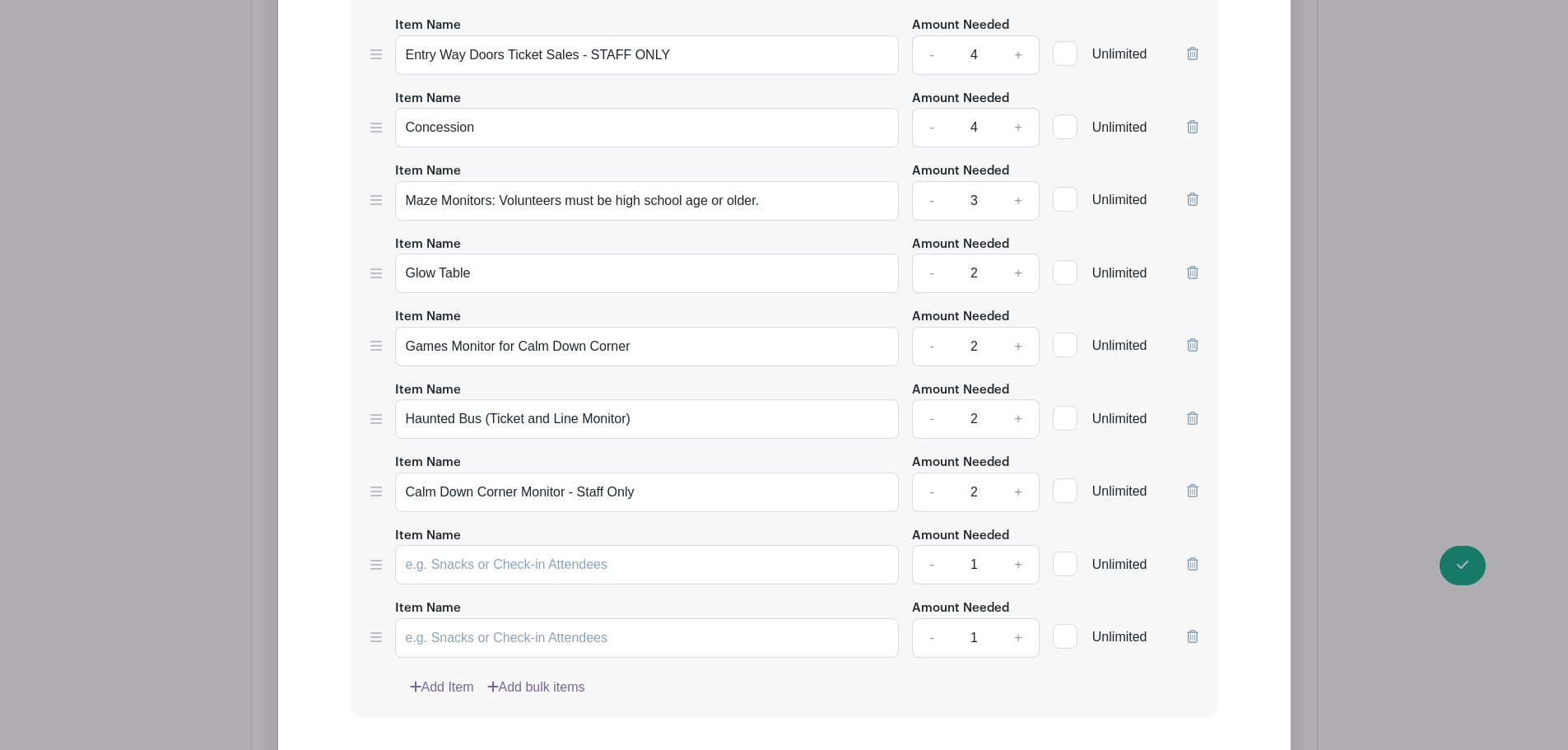
click at [437, 685] on link "Add Item" at bounding box center [441, 687] width 64 height 20
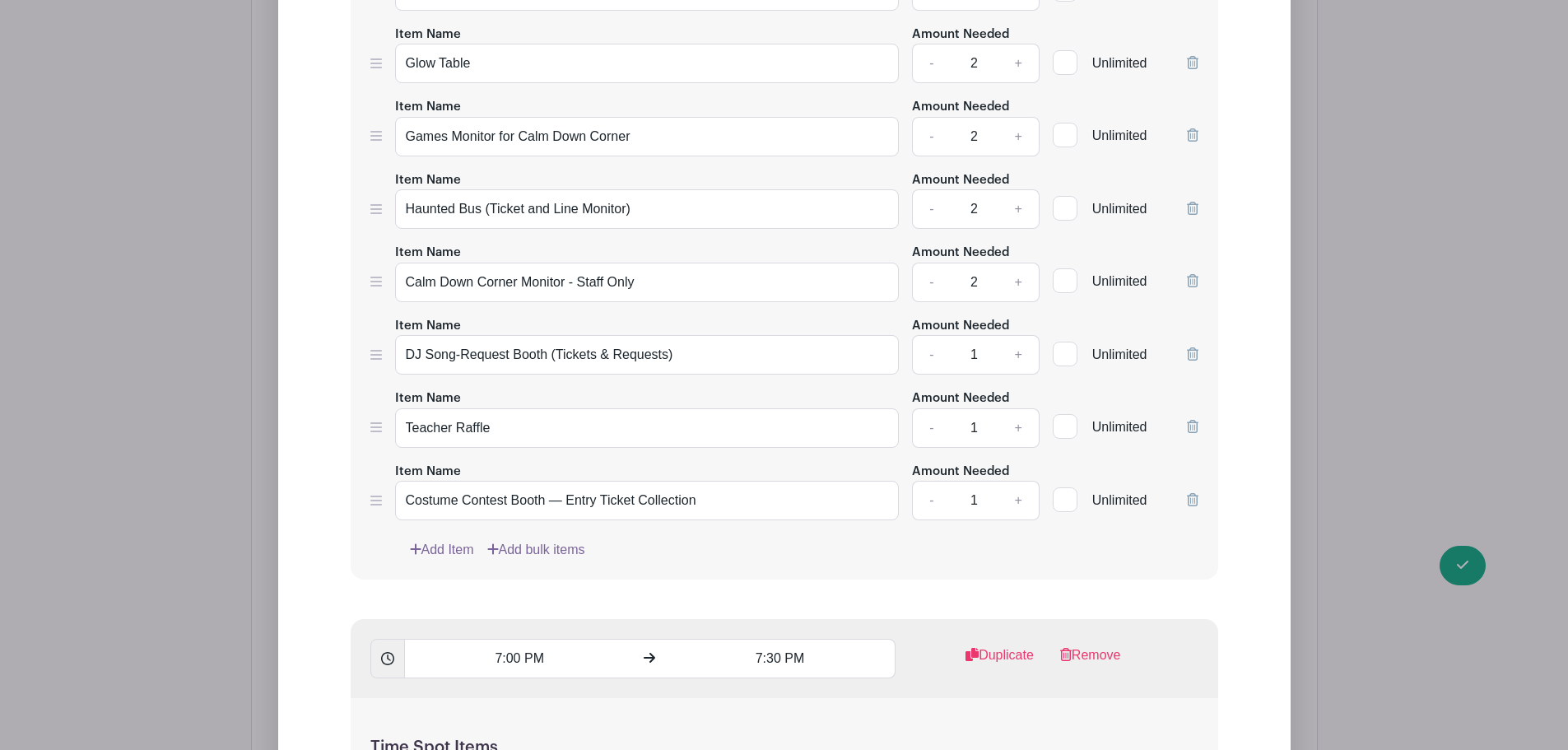
scroll to position [3259, 0]
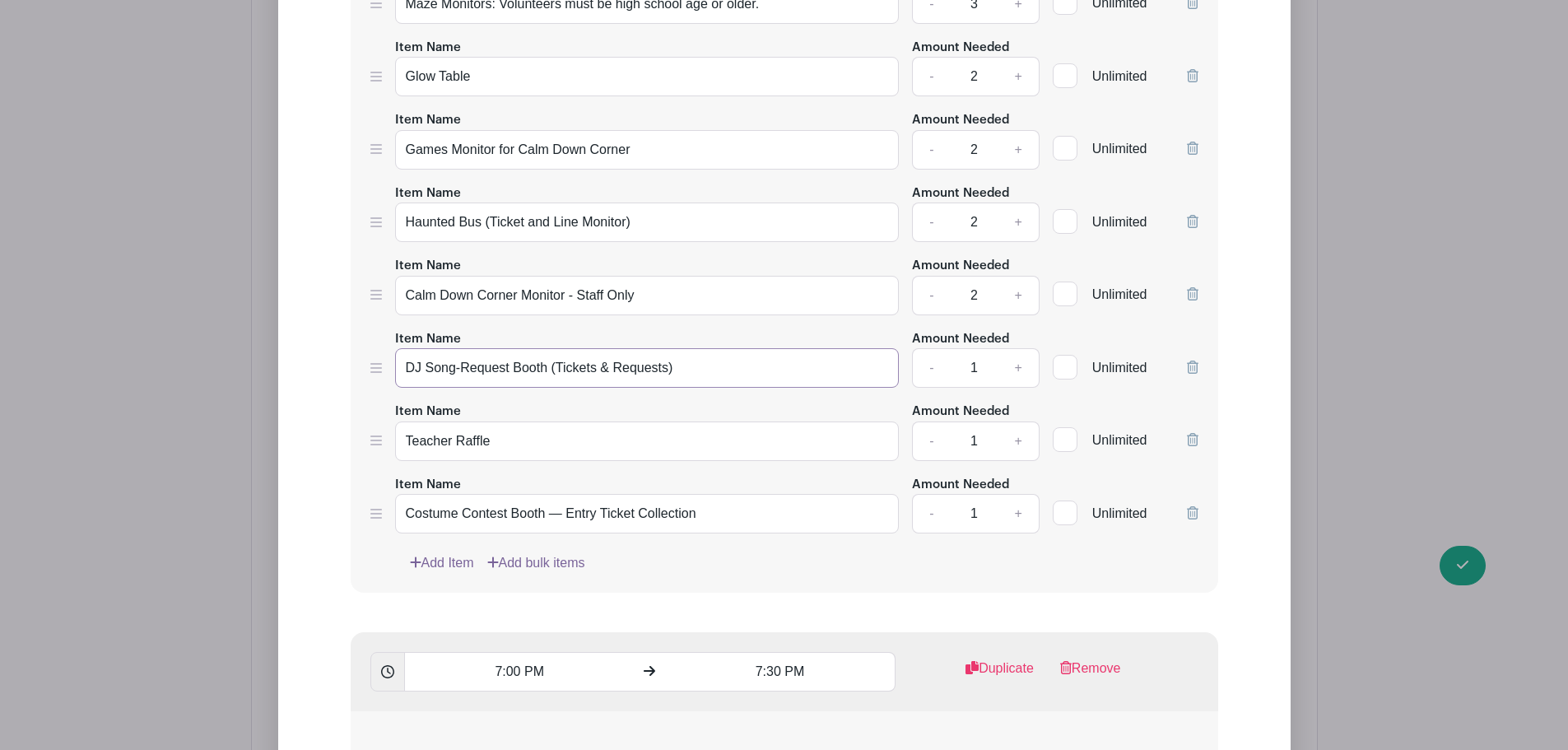
click at [473, 375] on input "DJ Song-Request Booth (Tickets & Requests)" at bounding box center [647, 368] width 504 height 40
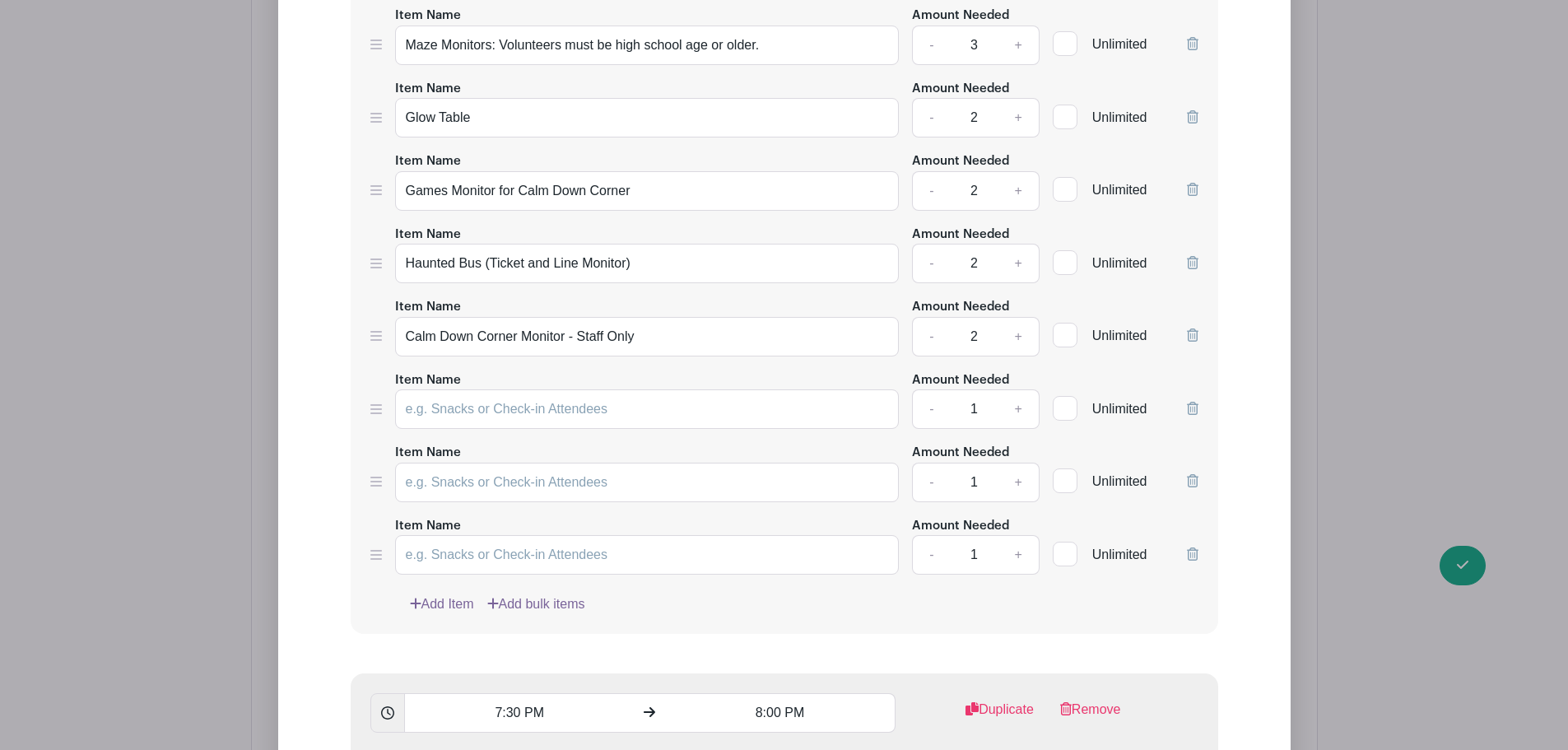
scroll to position [4219, 0]
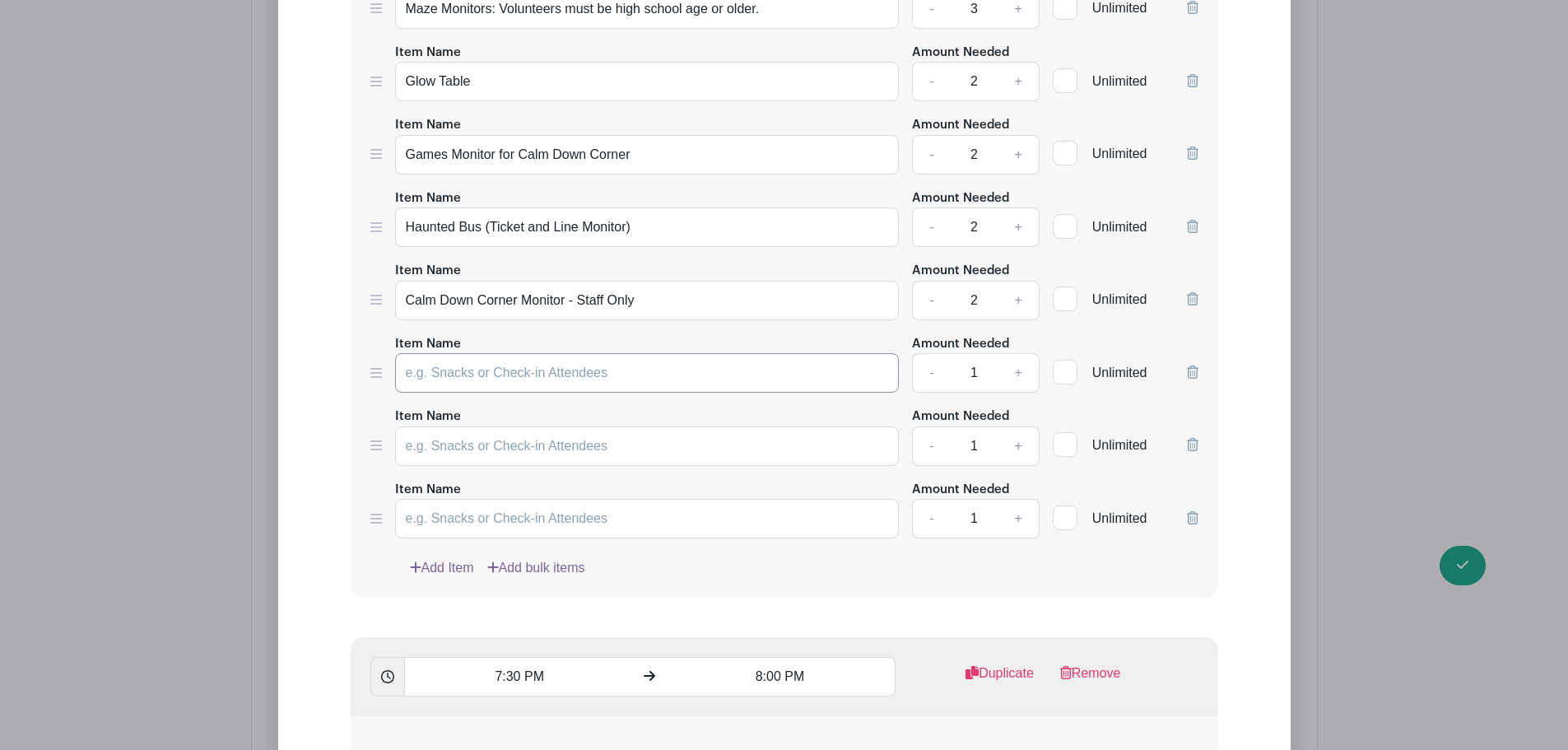
paste input "DJ Song-Request Booth (Tickets & Requests)"
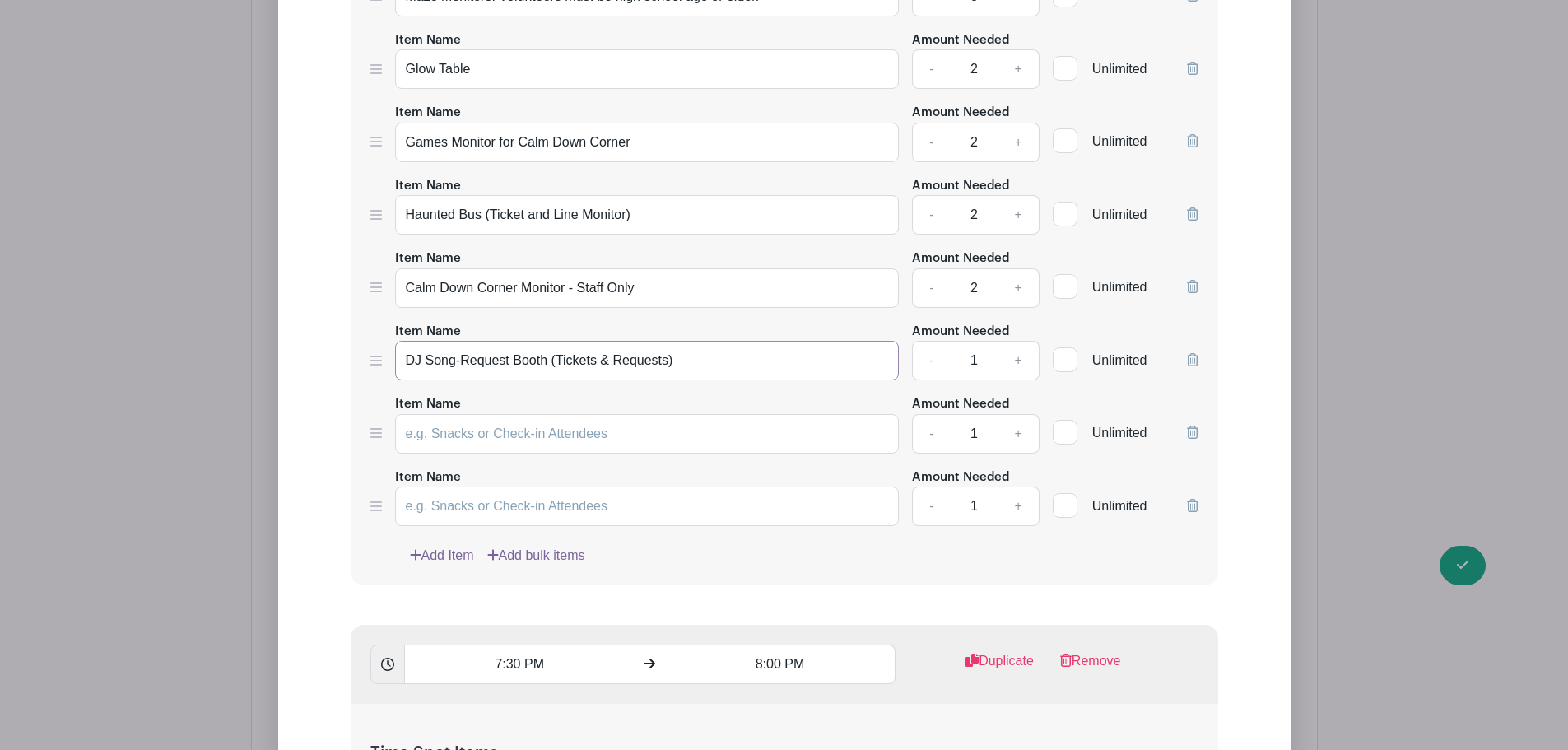
scroll to position [4411, 0]
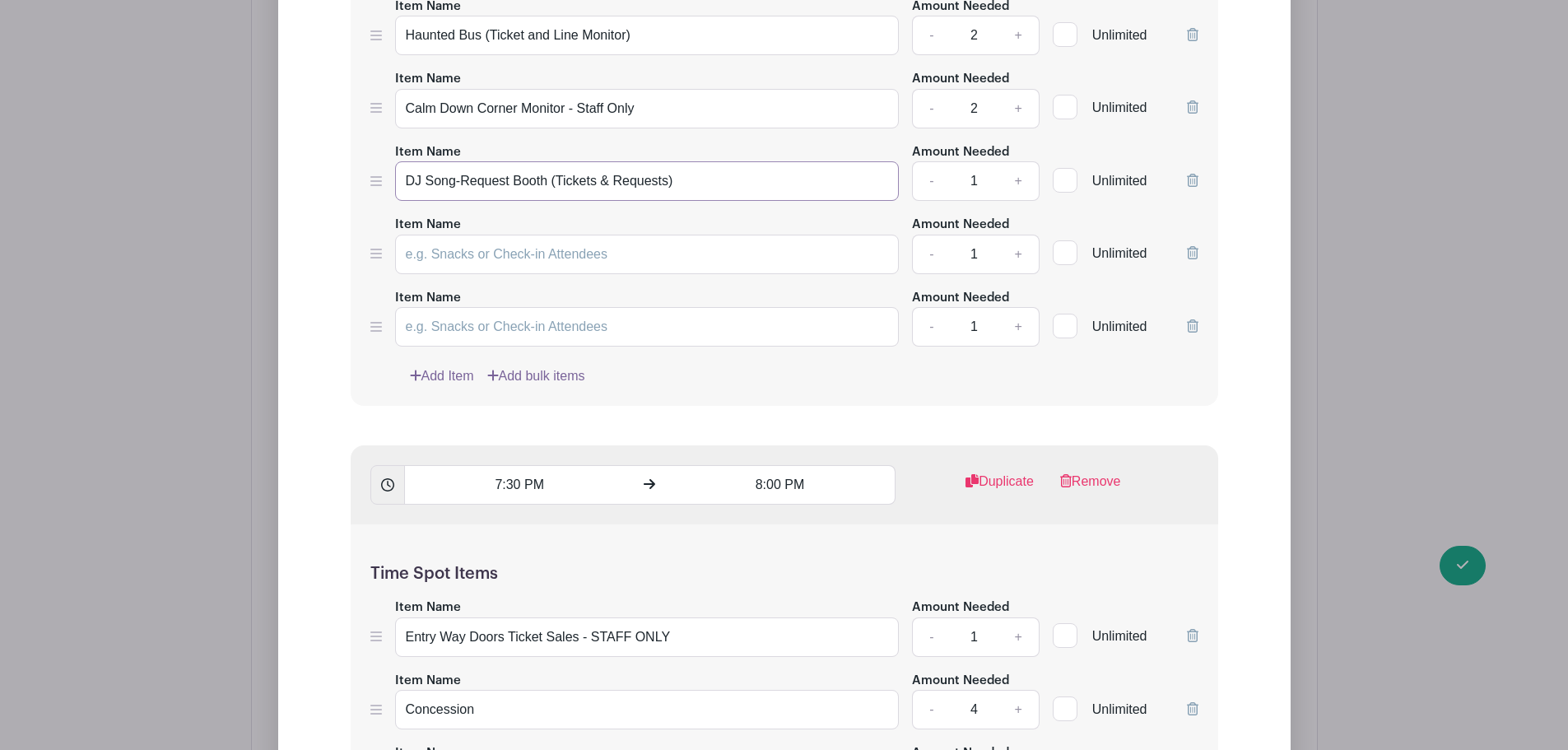
type input "DJ Song-Request Booth (Tickets & Requests)"
click at [477, 257] on input "Item Name" at bounding box center [647, 254] width 504 height 40
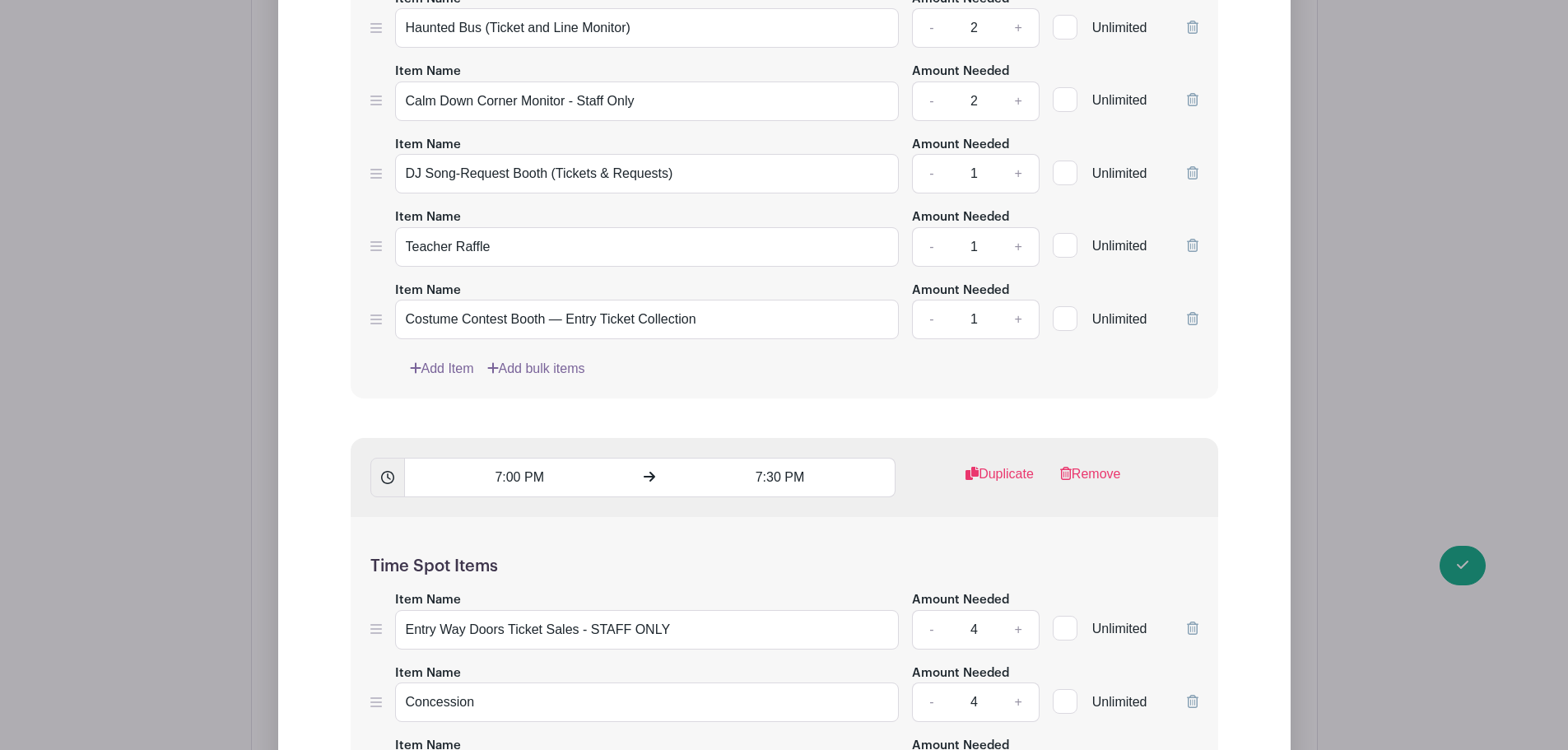
scroll to position [3451, 0]
type input "Teacher Raffle"
click at [483, 332] on input "Costume Contest Booth — Entry Ticket Collection" at bounding box center [647, 322] width 504 height 40
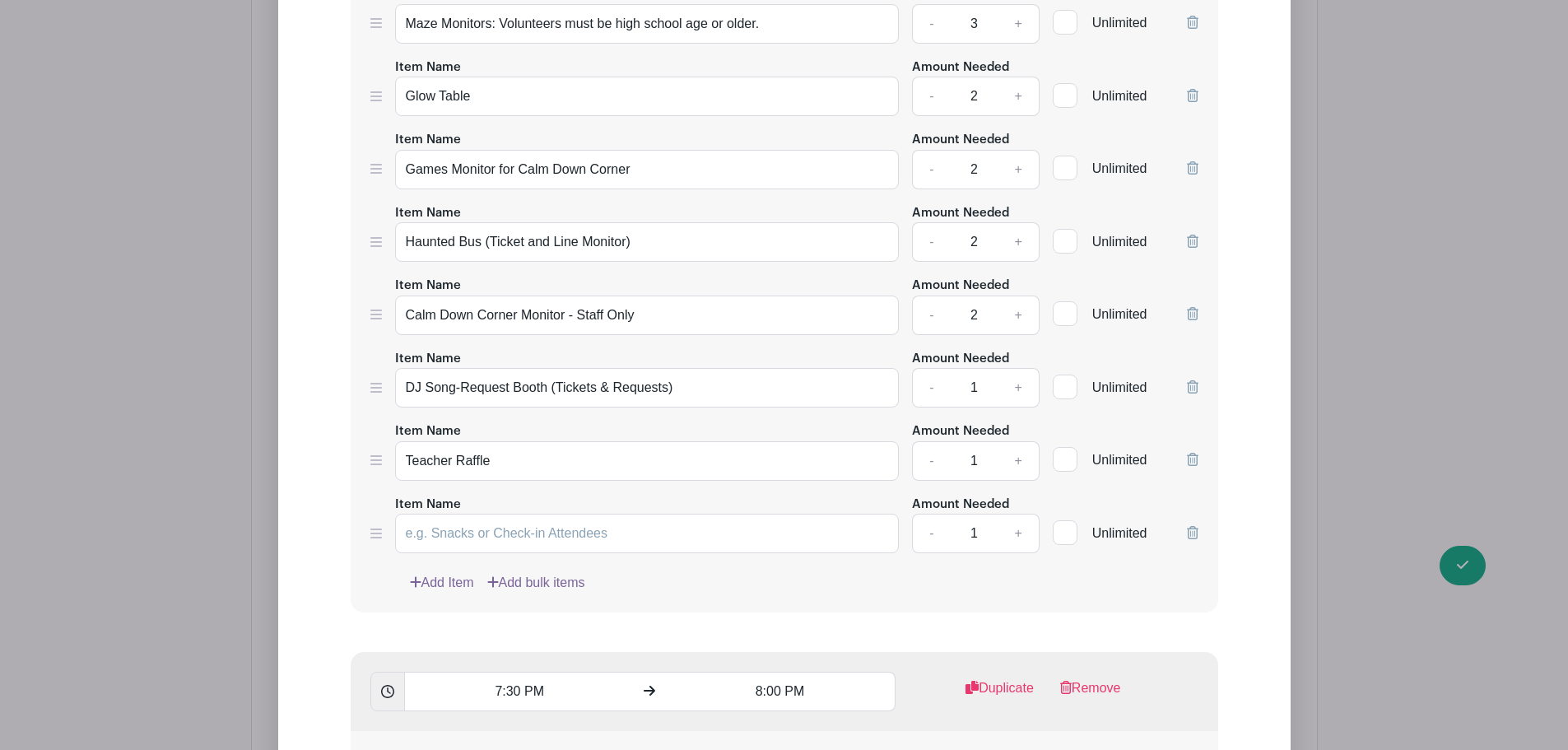
scroll to position [4219, 0]
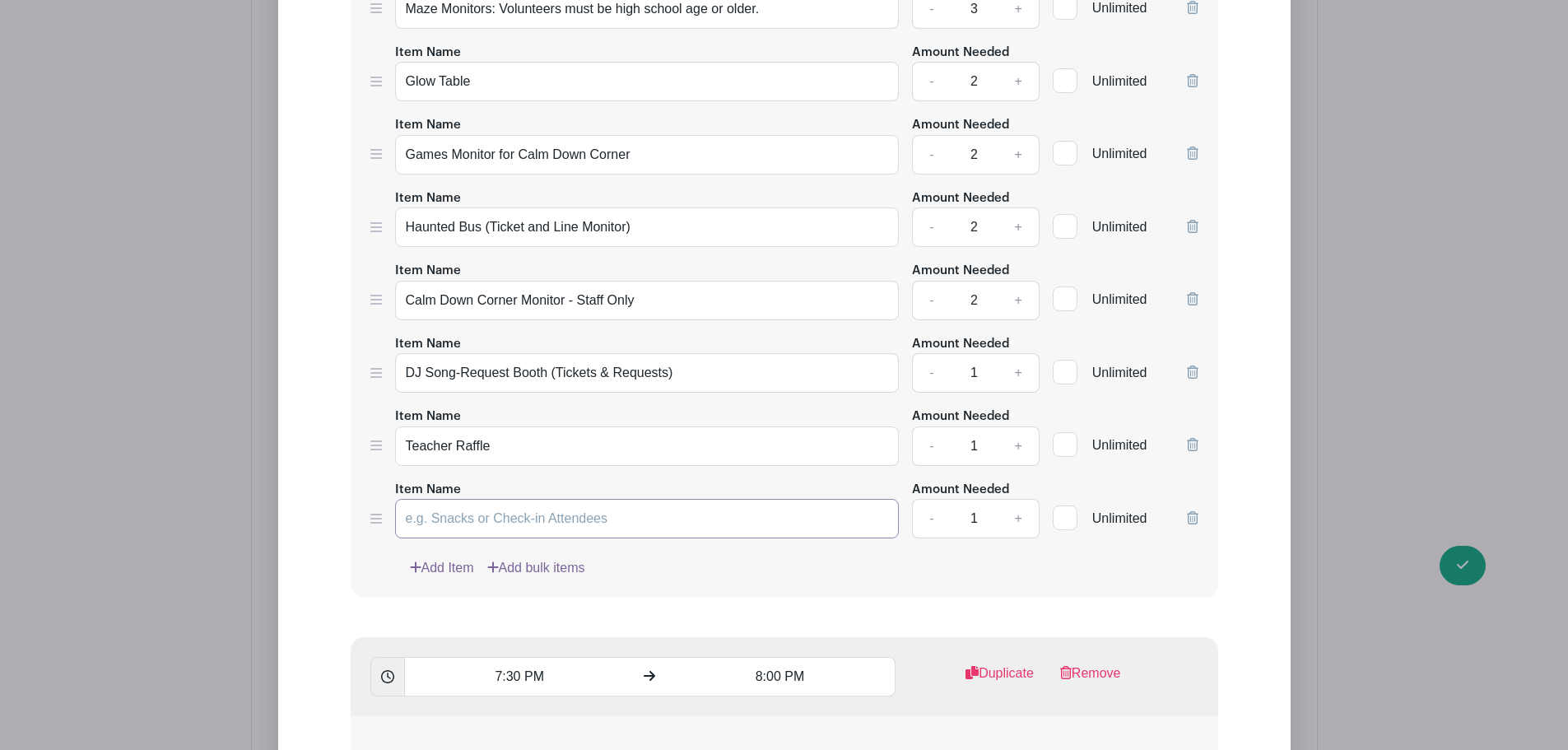
click at [441, 525] on input "Item Name" at bounding box center [647, 519] width 504 height 40
paste input "Costume Contest Booth — Entry Ticket Collection"
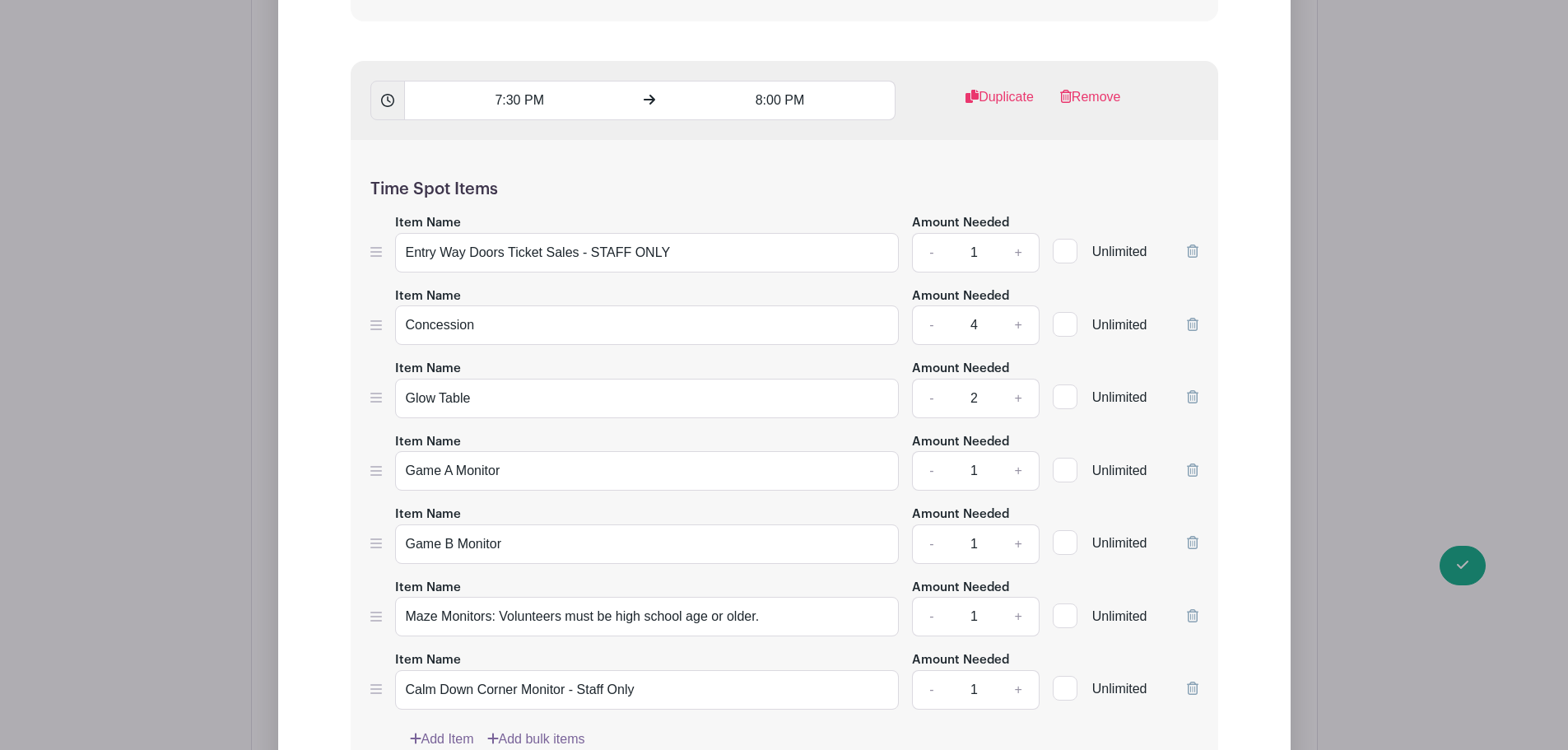
scroll to position [4987, 0]
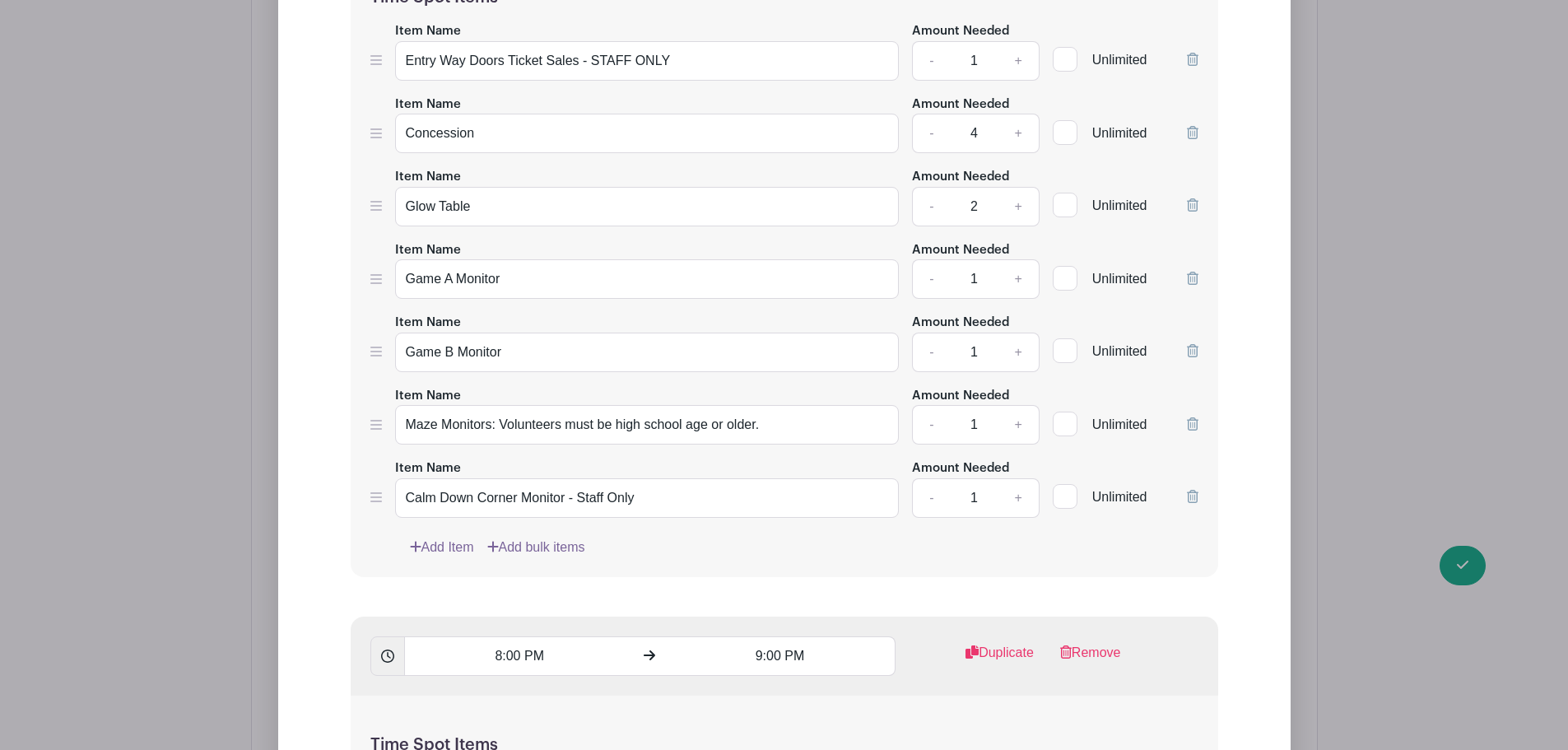
type input "Costume Contest Booth — Entry Ticket Collection"
drag, startPoint x: 449, startPoint y: 538, endPoint x: 446, endPoint y: 548, distance: 10.4
click at [449, 538] on link "Add Item" at bounding box center [441, 547] width 64 height 20
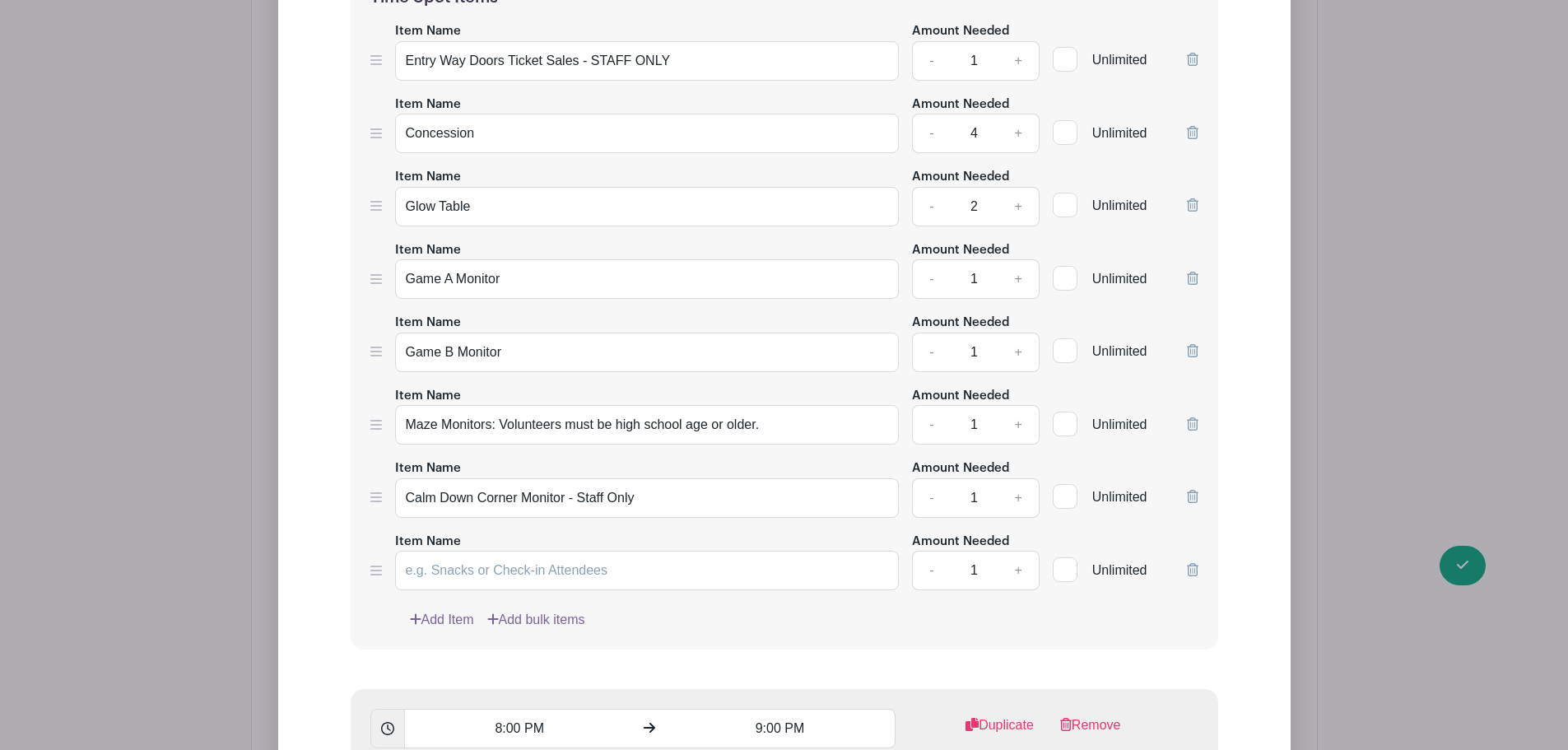
click at [440, 616] on link "Add Item" at bounding box center [441, 620] width 64 height 20
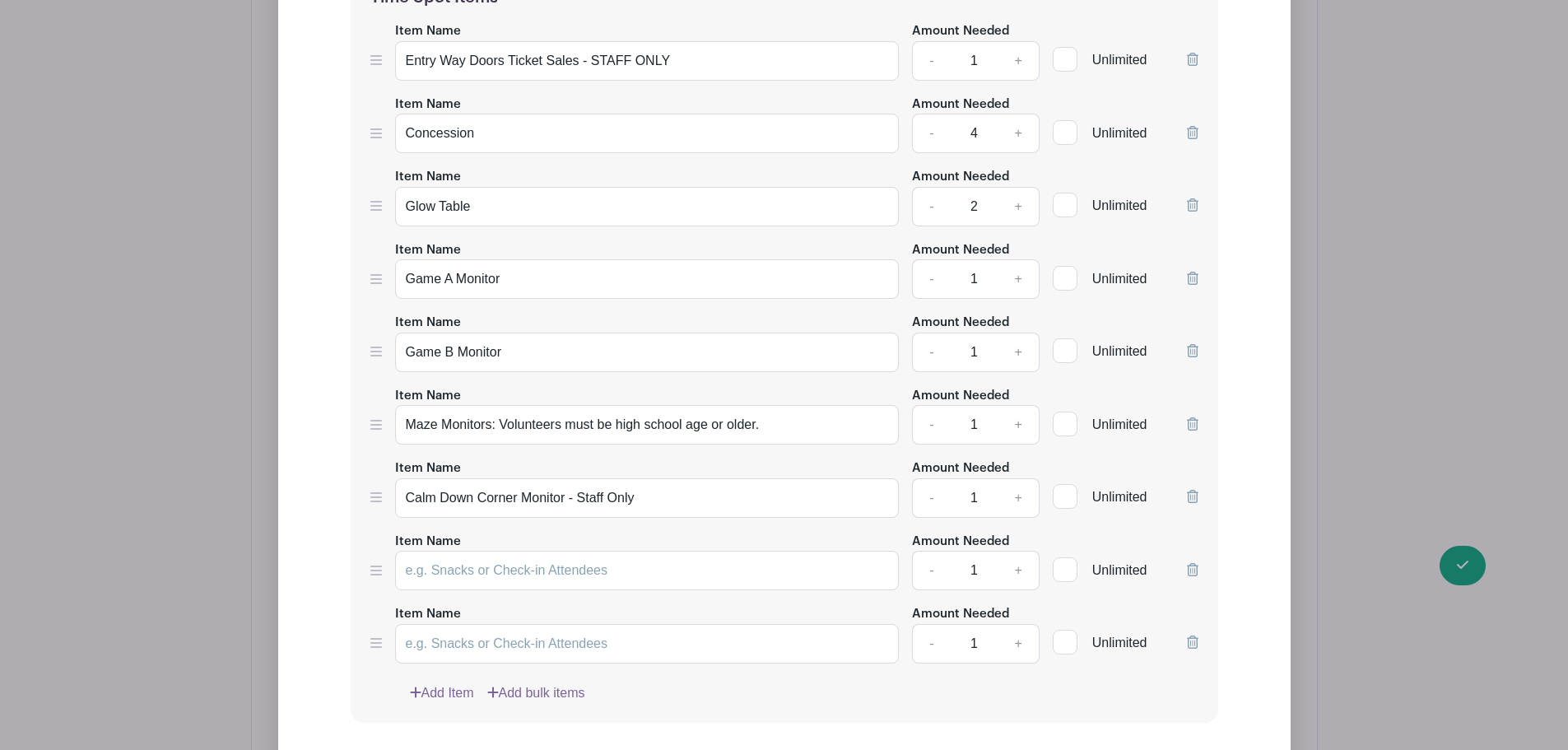
click at [445, 684] on link "Add Item" at bounding box center [441, 693] width 64 height 20
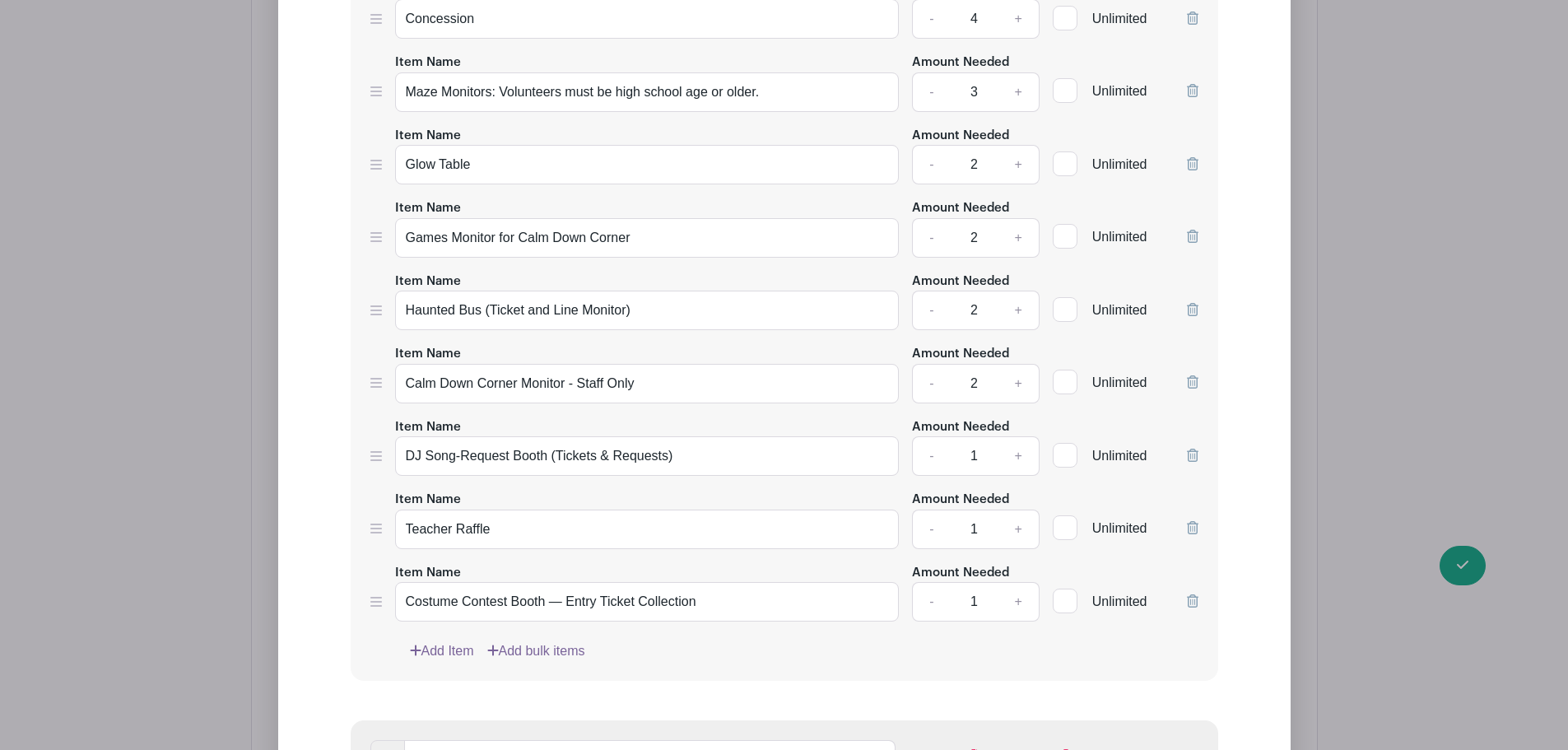
scroll to position [4028, 0]
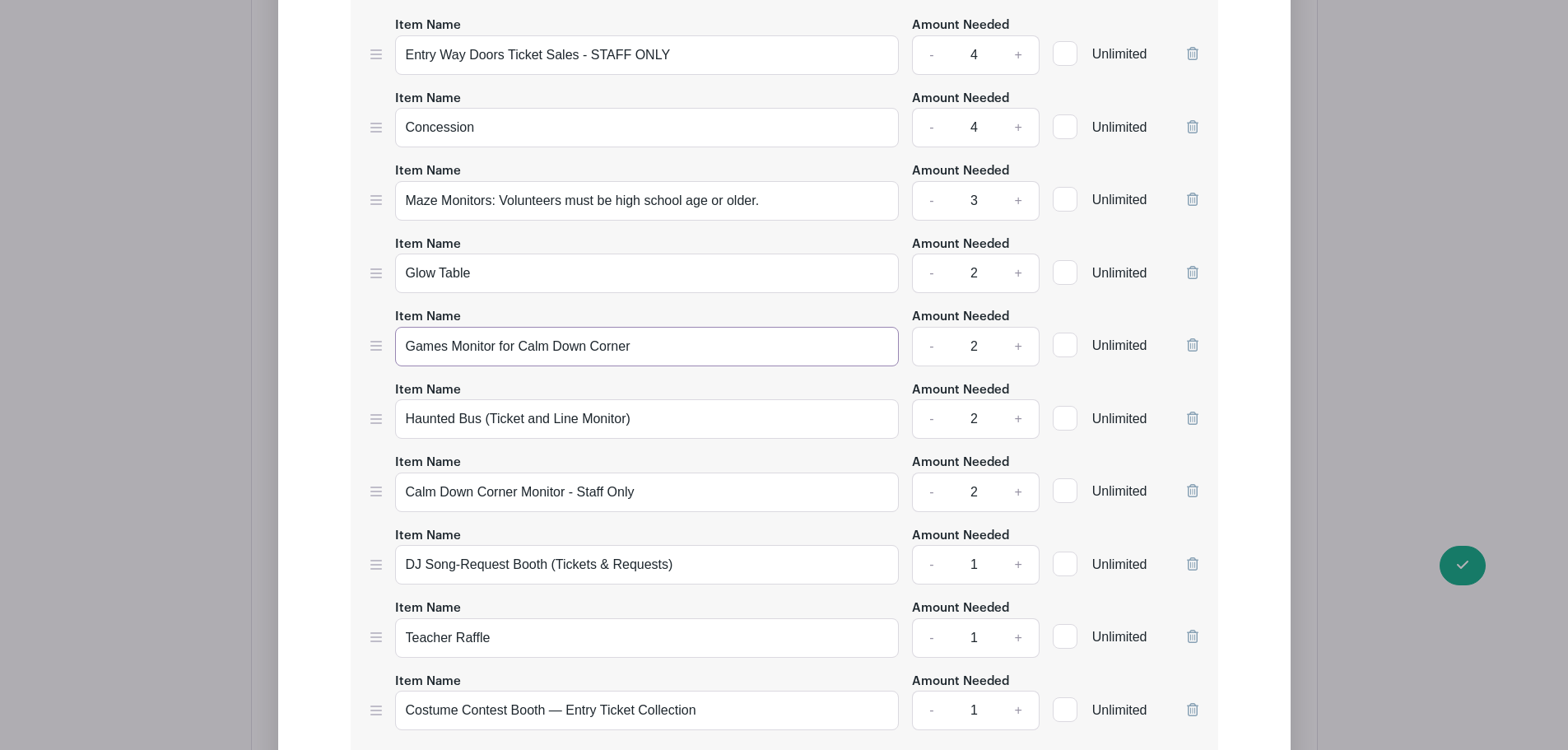
click at [472, 350] on input "Games Monitor for Calm Down Corner" at bounding box center [647, 346] width 504 height 40
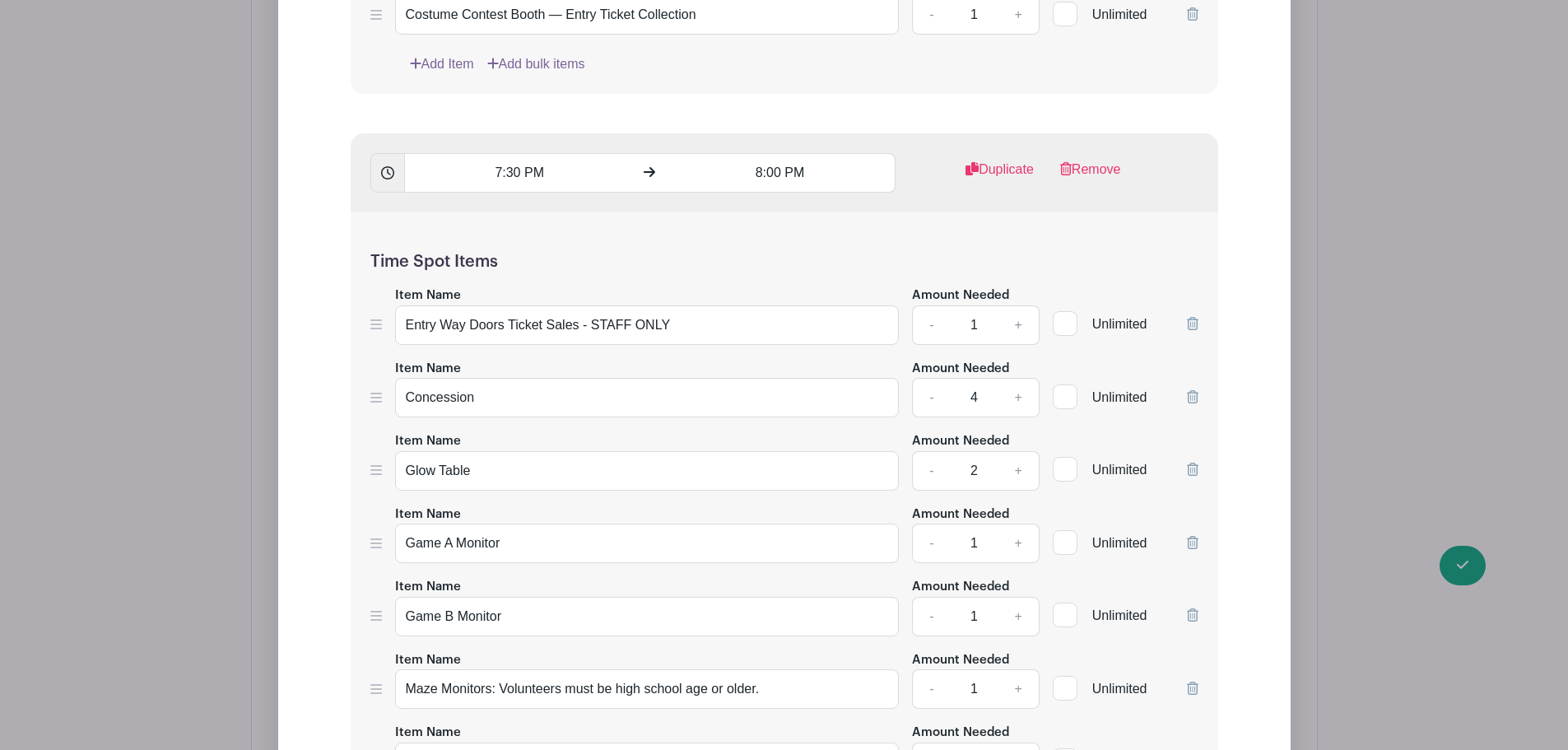
scroll to position [4796, 0]
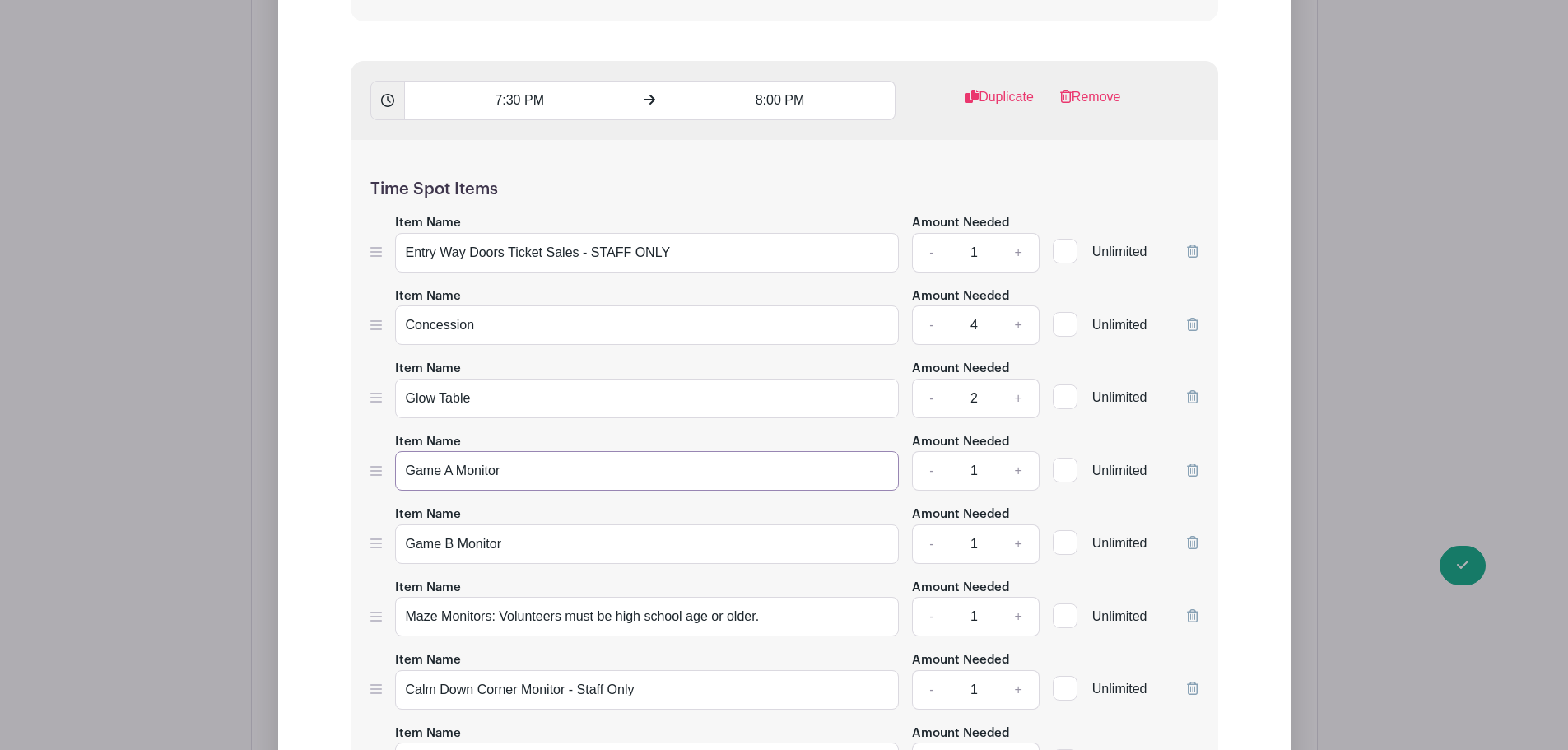
click at [442, 464] on input "Game A Monitor" at bounding box center [647, 471] width 504 height 40
paste input "s Monitor for Calm Down Corne"
type input "Games Monitor for Calm Down Corner"
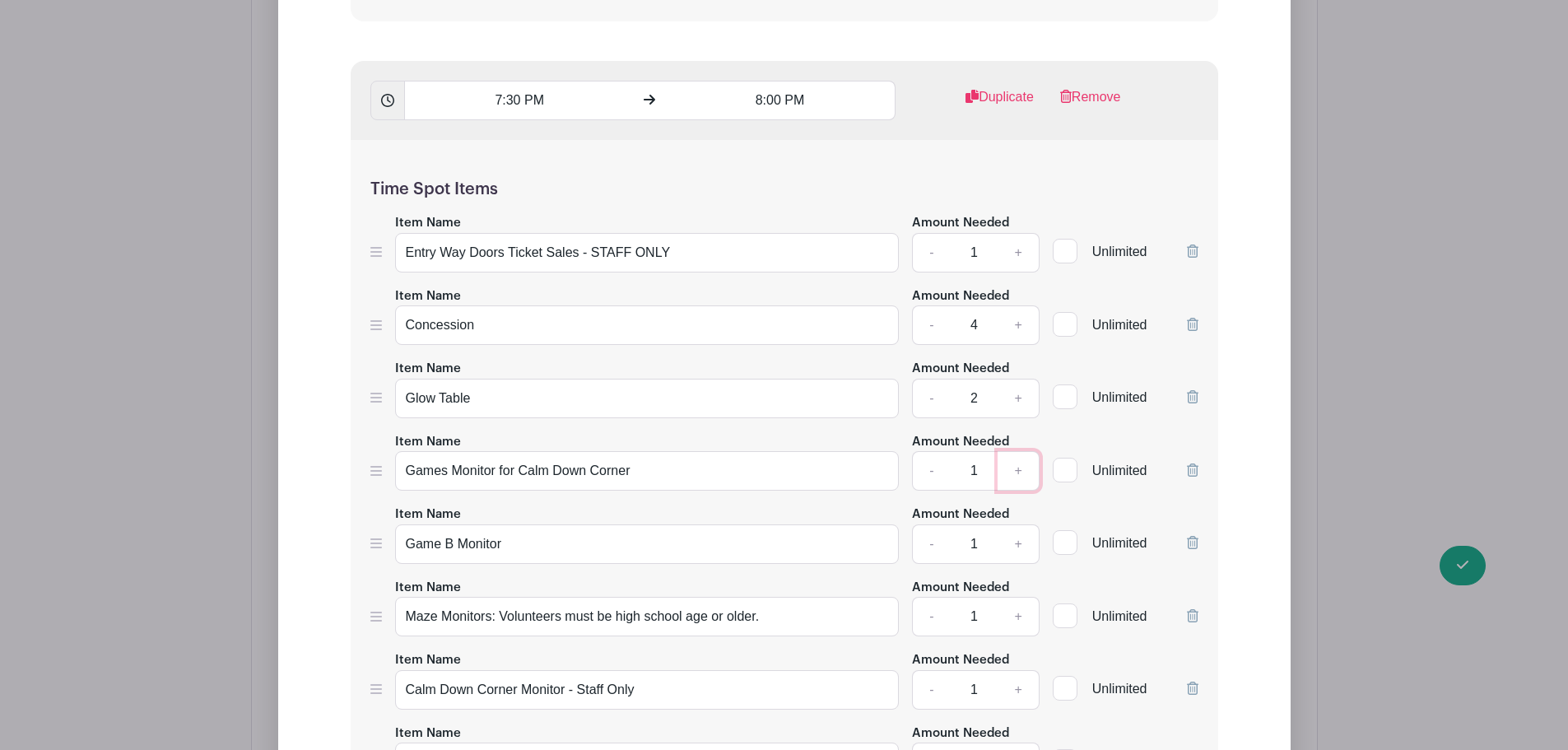
click at [1020, 475] on link "+" at bounding box center [1017, 471] width 41 height 40
type input "2"
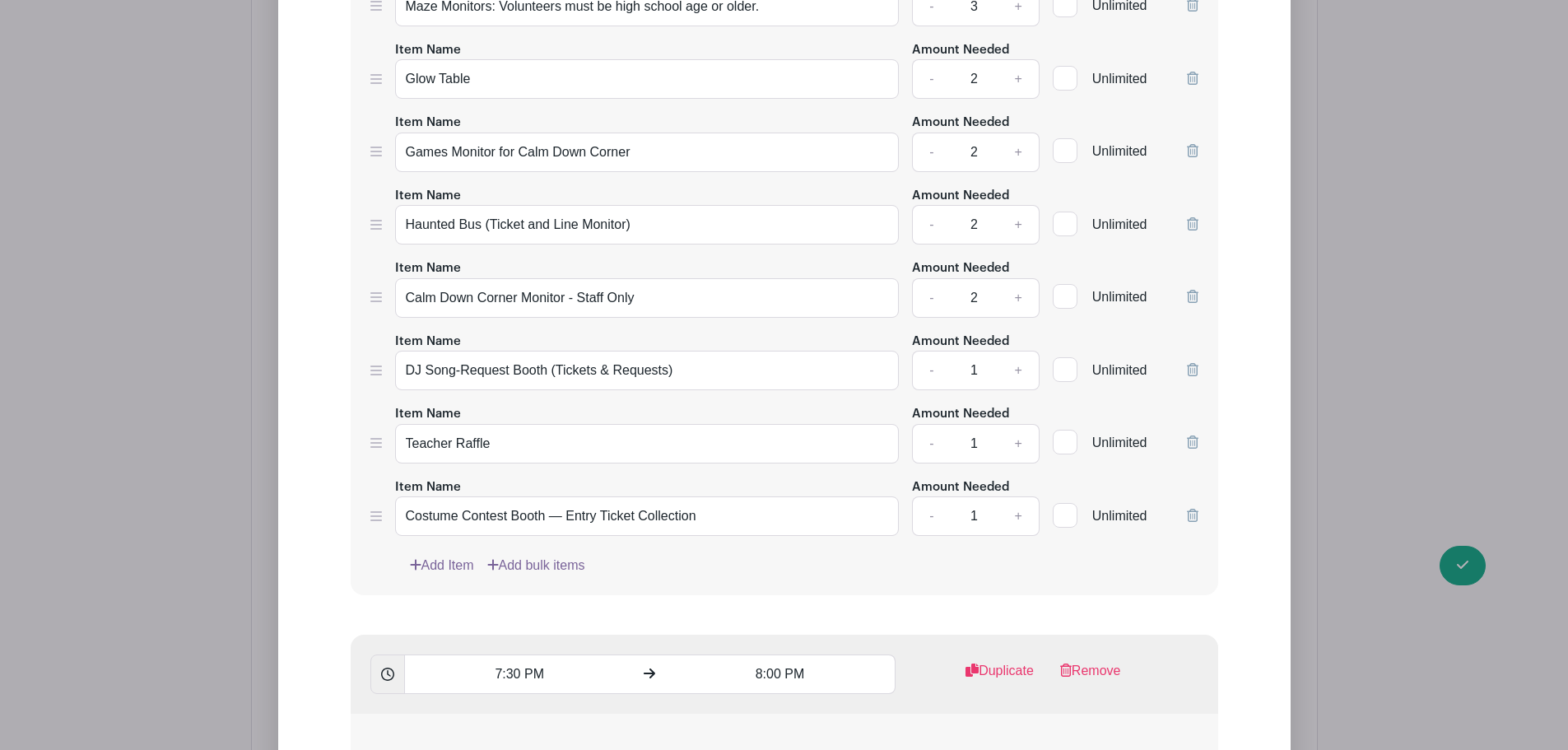
scroll to position [4219, 0]
click at [495, 229] on input "Haunted Bus (Ticket and Line Monitor)" at bounding box center [647, 227] width 504 height 40
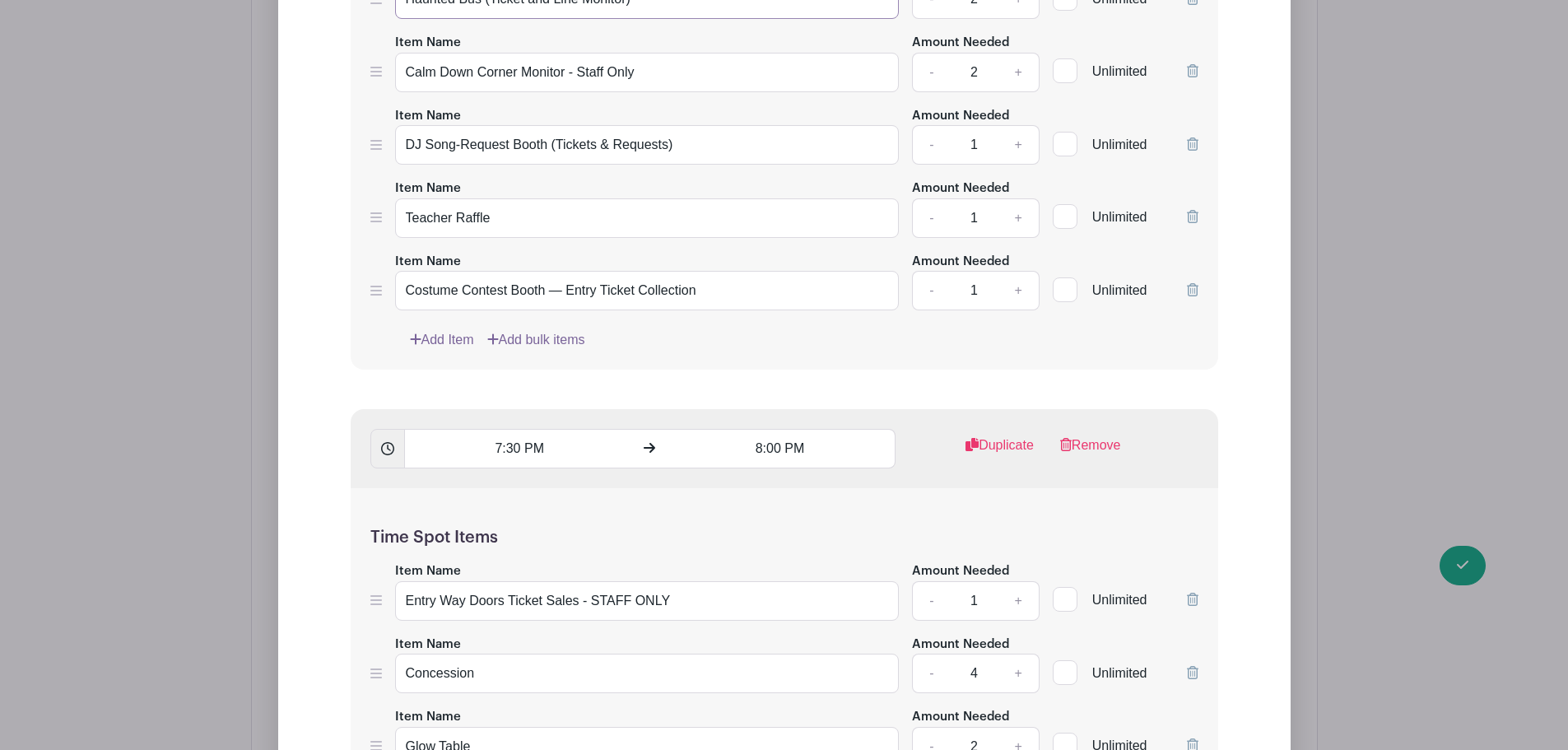
scroll to position [4796, 0]
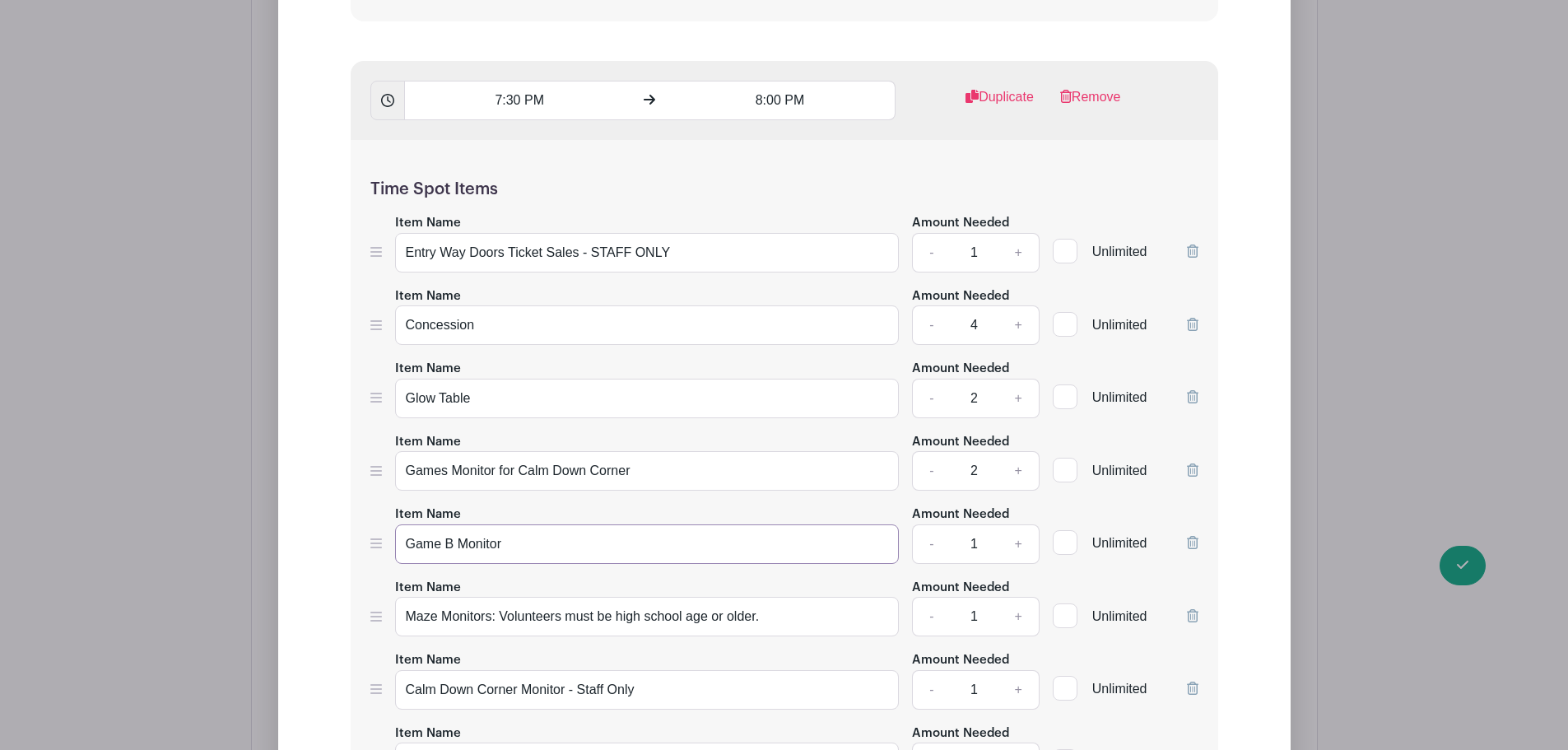
click at [453, 541] on input "Game B Monitor" at bounding box center [647, 544] width 504 height 40
paste input "Haunted Bus (Ticket and Line Monitor)"
type input "Haunted Bus (Ticket and Line Monitor)"
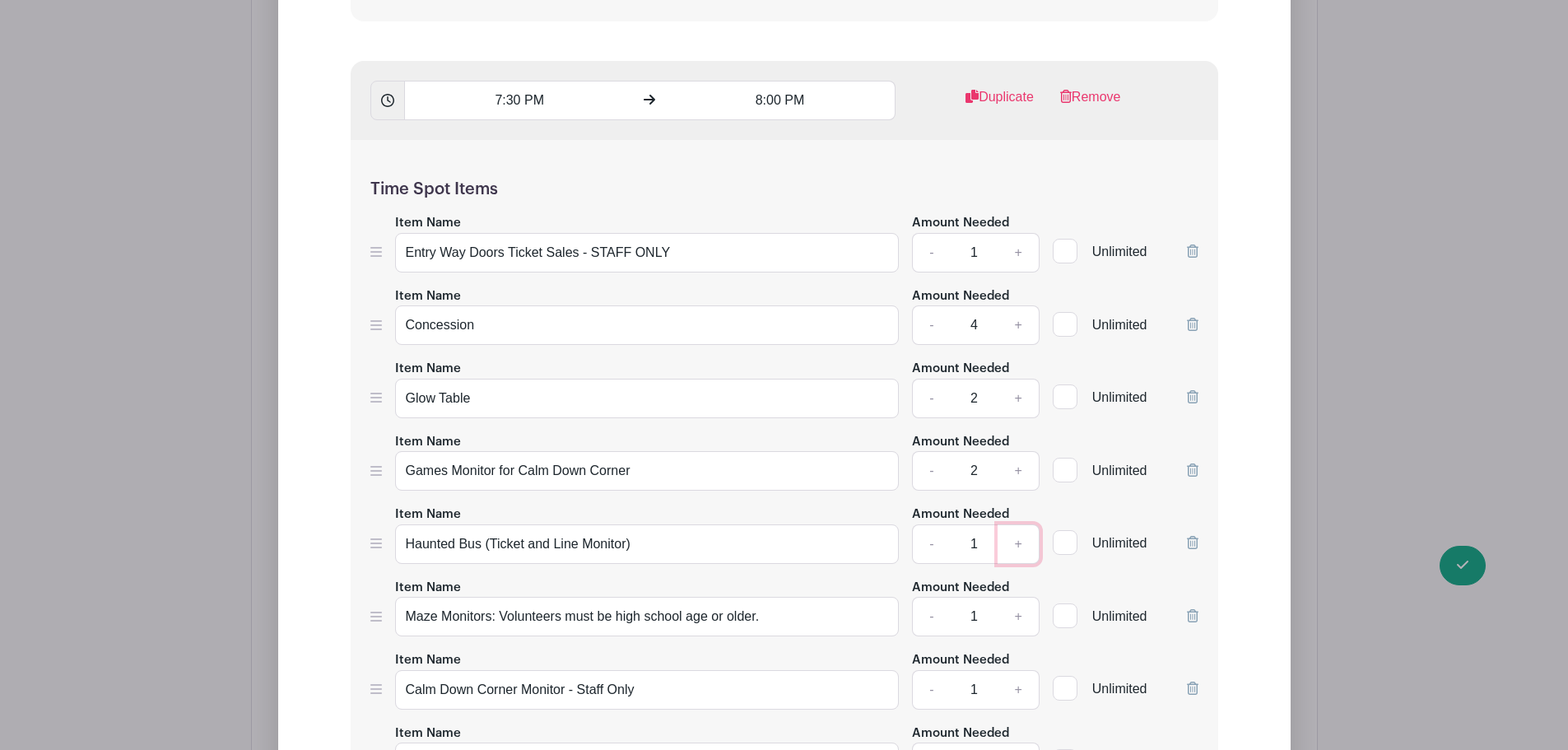
click at [1020, 543] on link "+" at bounding box center [1017, 544] width 41 height 40
type input "2"
click at [1020, 252] on link "+" at bounding box center [1017, 253] width 41 height 40
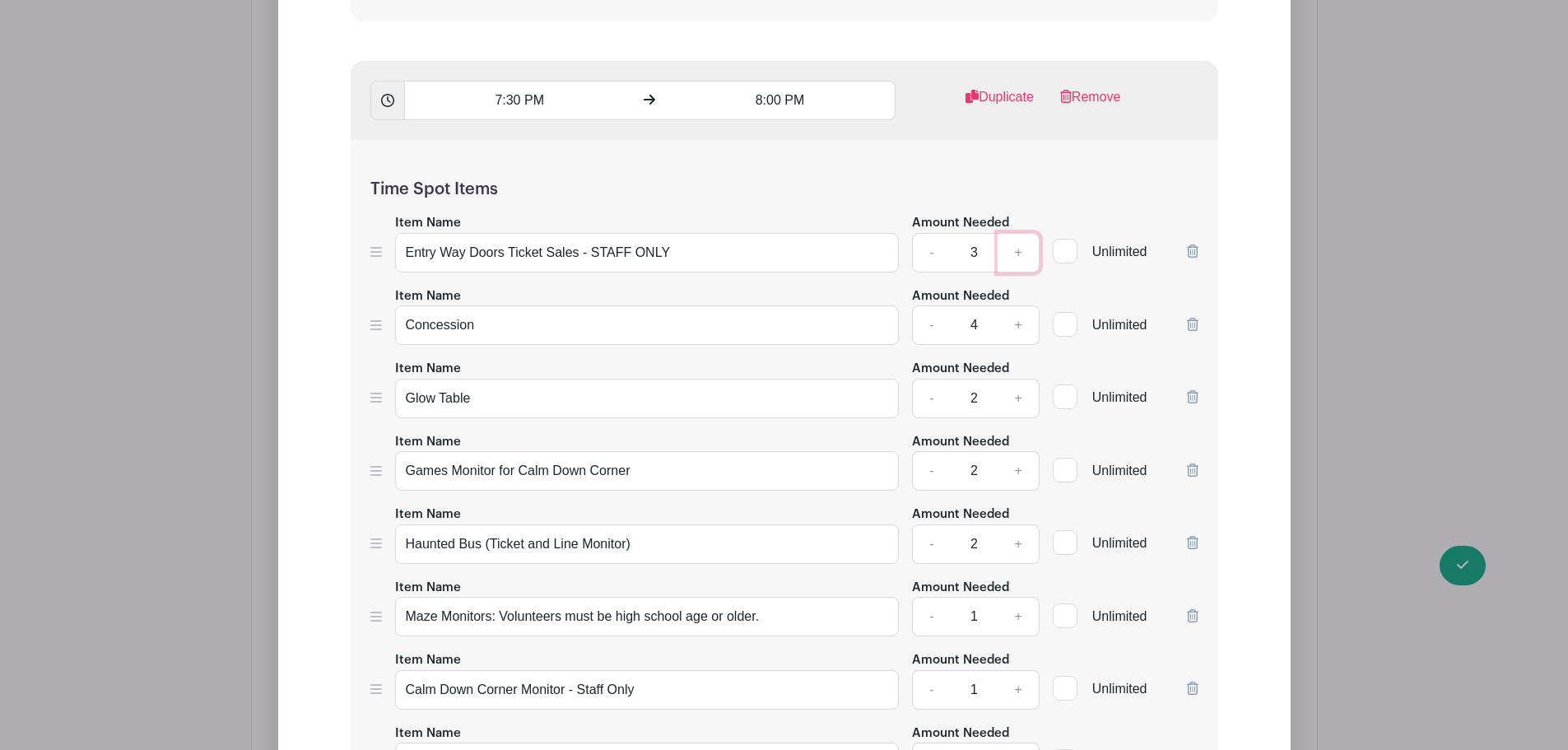
type input "4"
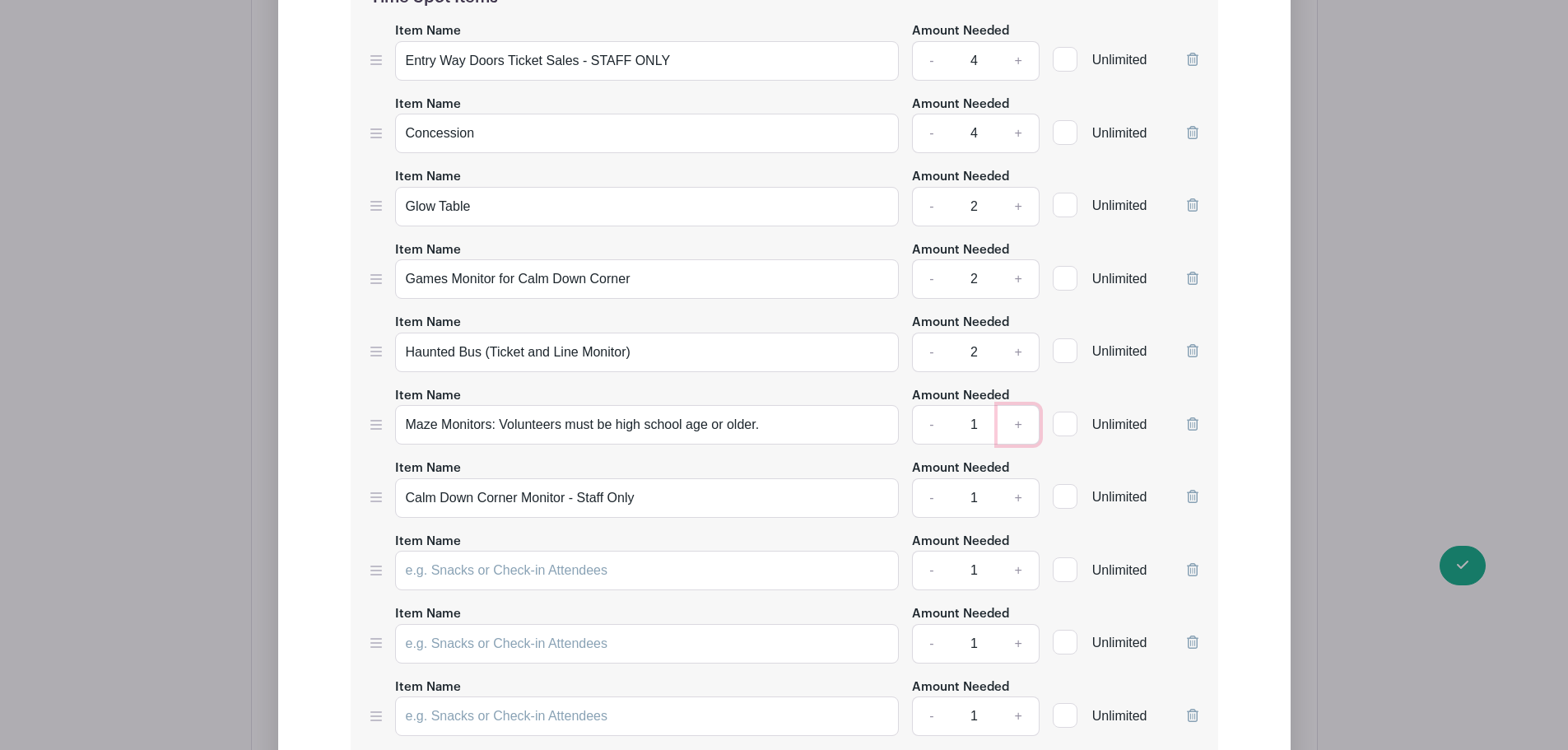
click at [1021, 423] on link "+" at bounding box center [1017, 425] width 41 height 40
type input "3"
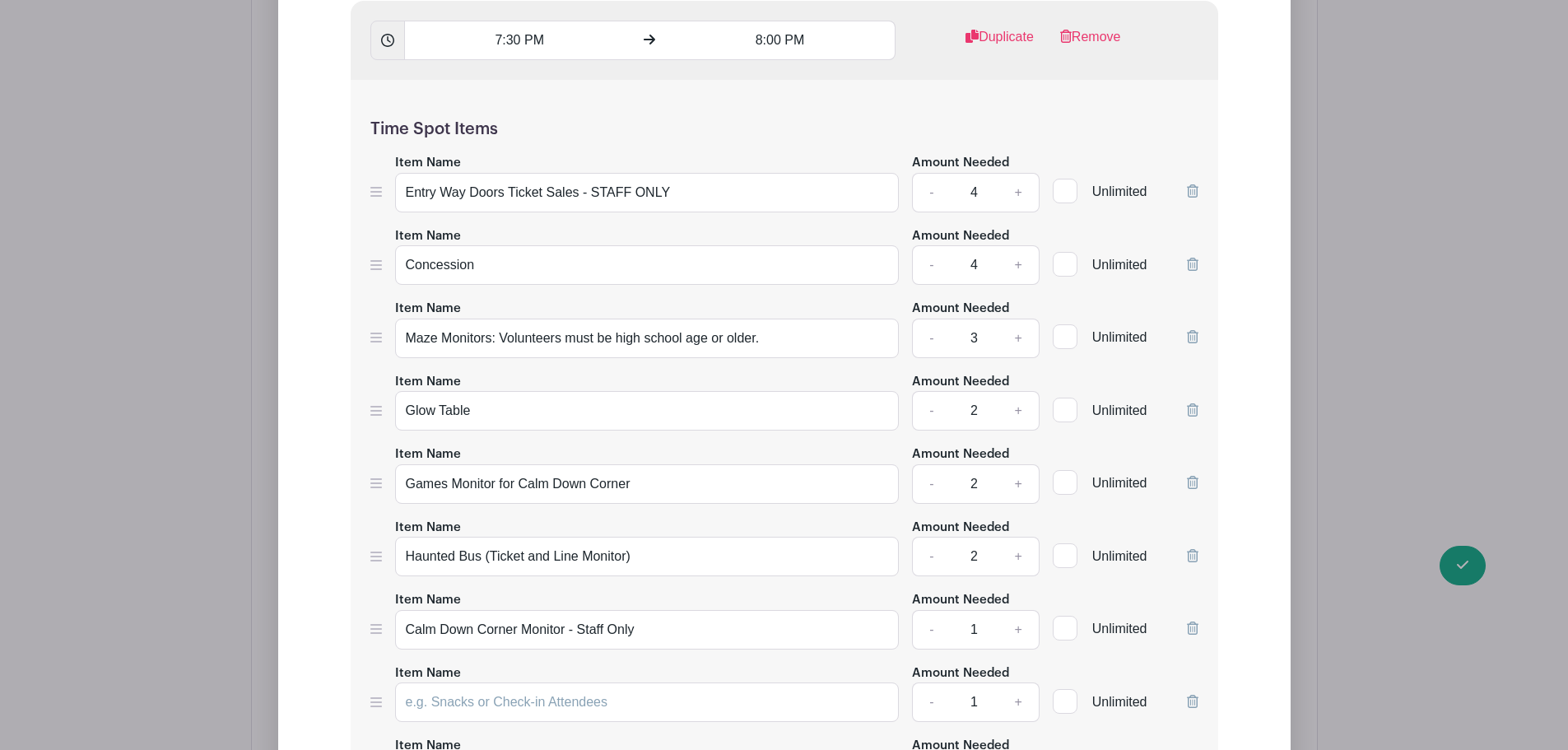
scroll to position [5047, 0]
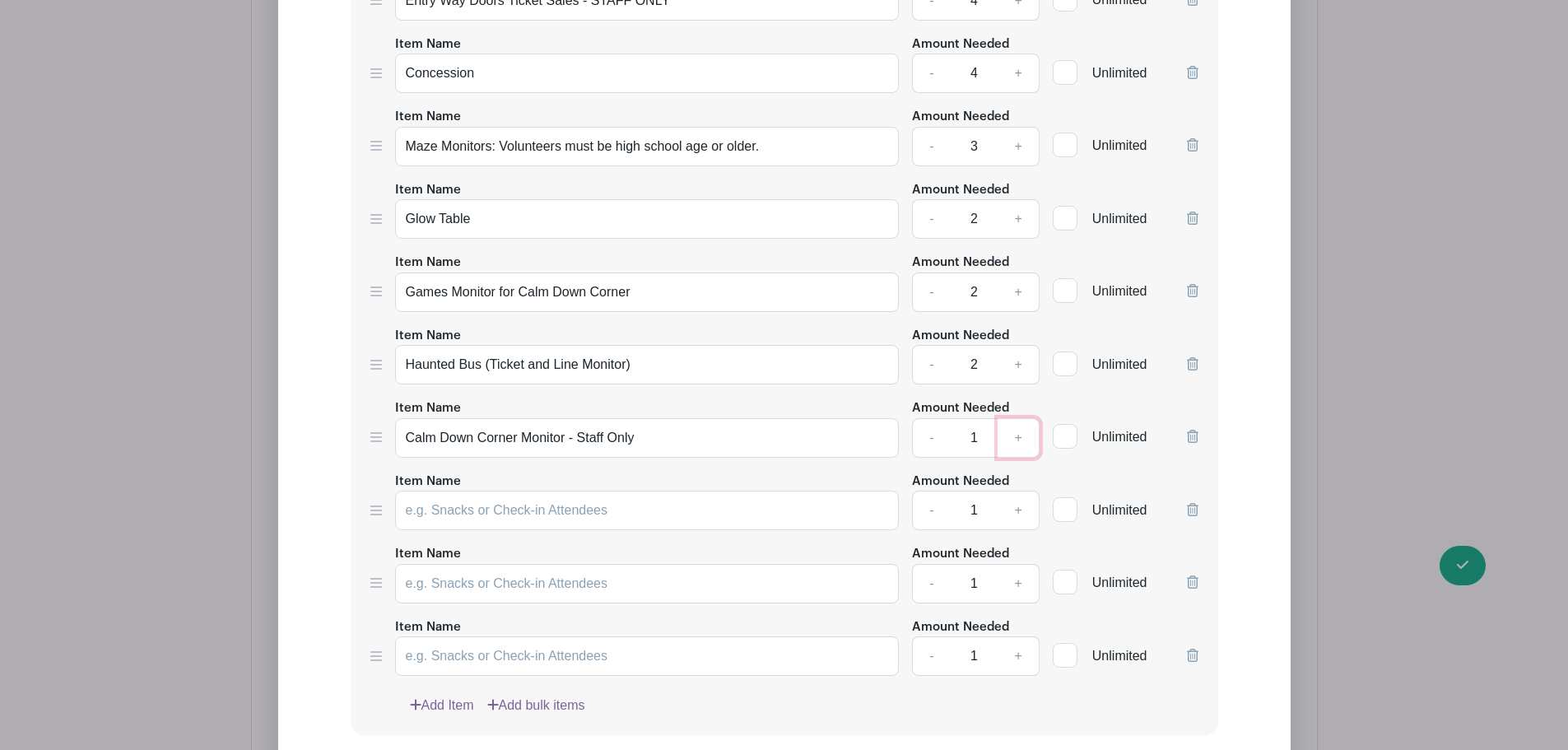
click at [1017, 436] on link "+" at bounding box center [1017, 438] width 41 height 40
type input "2"
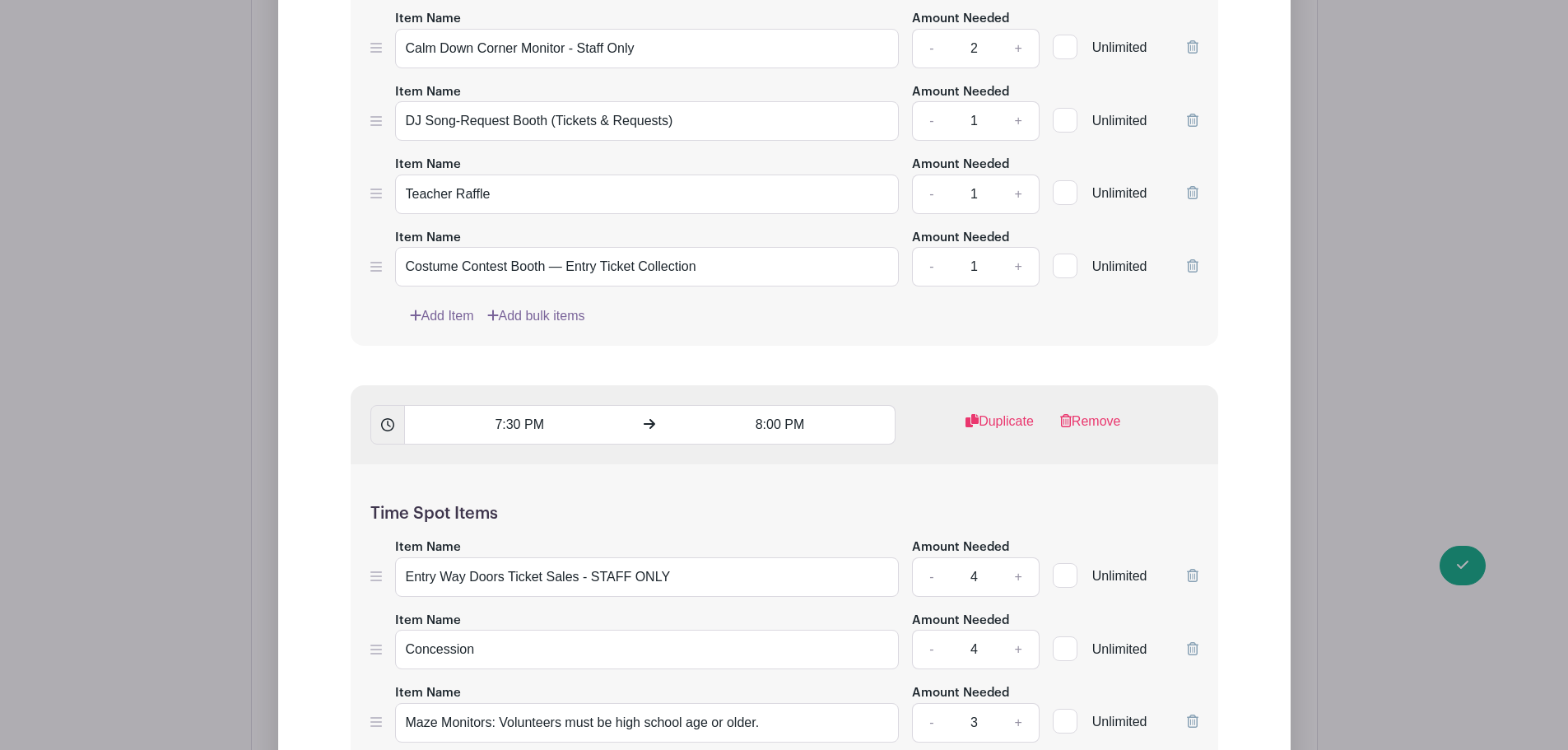
scroll to position [4279, 0]
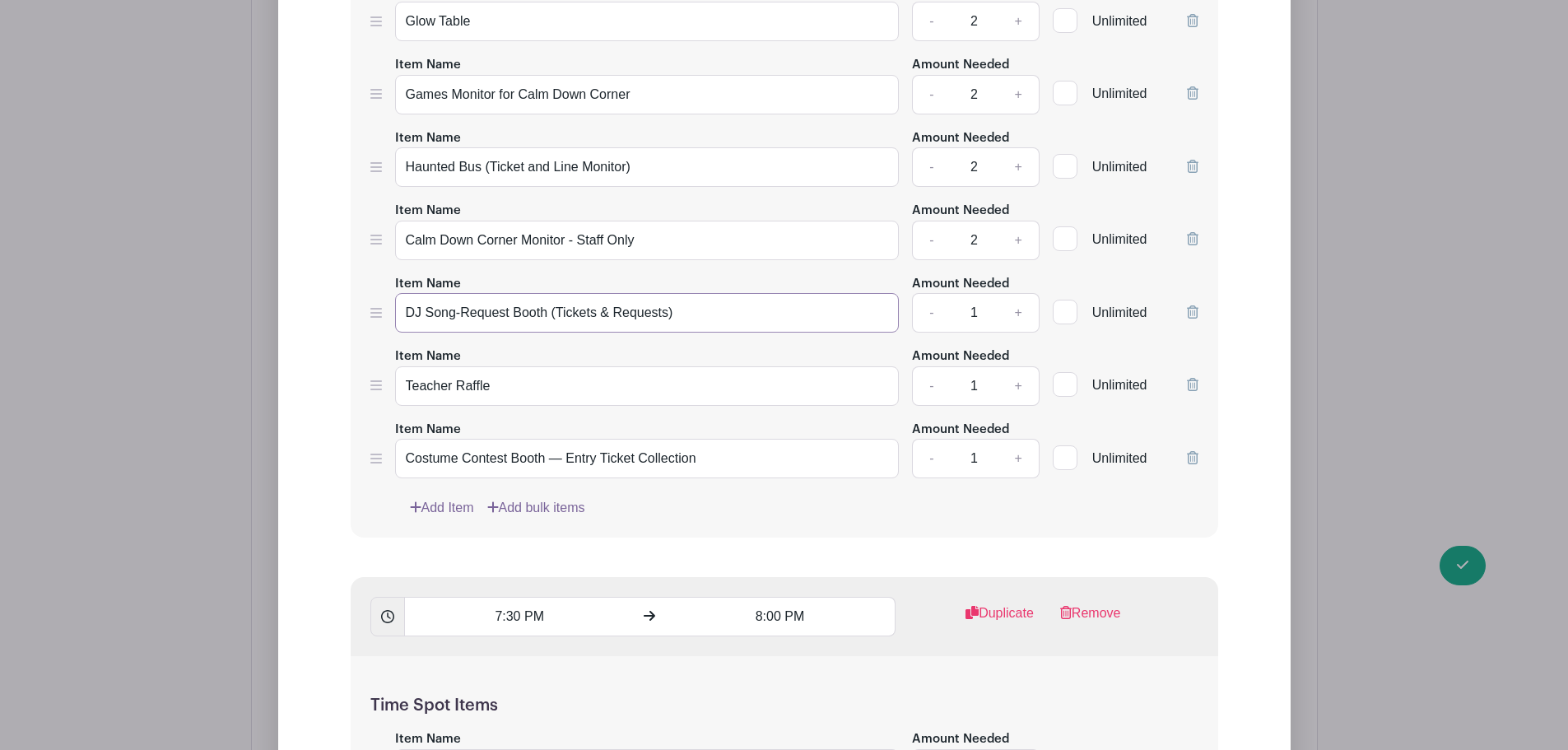
click at [530, 311] on input "DJ Song-Request Booth (Tickets & Requests)" at bounding box center [647, 313] width 504 height 40
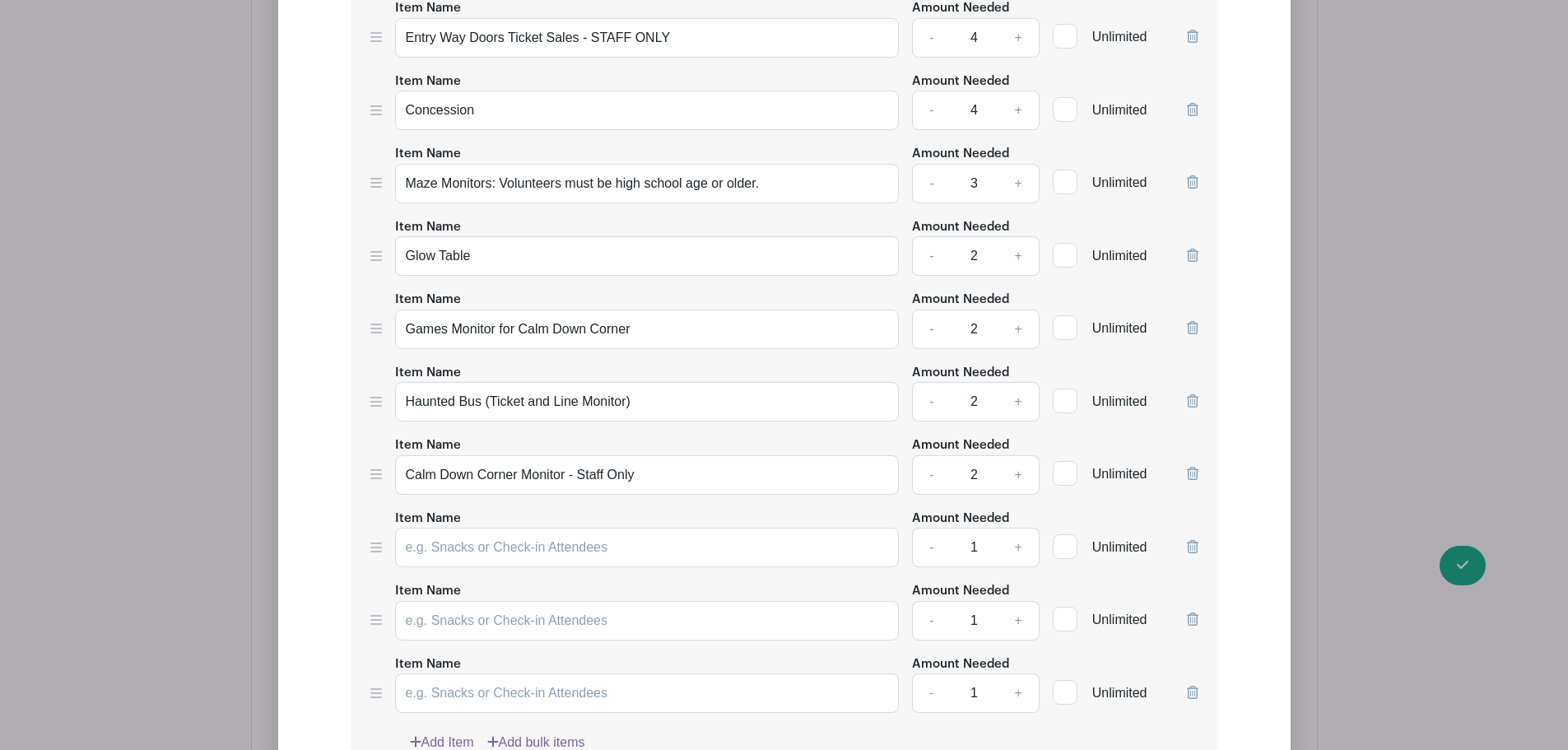
scroll to position [5047, 0]
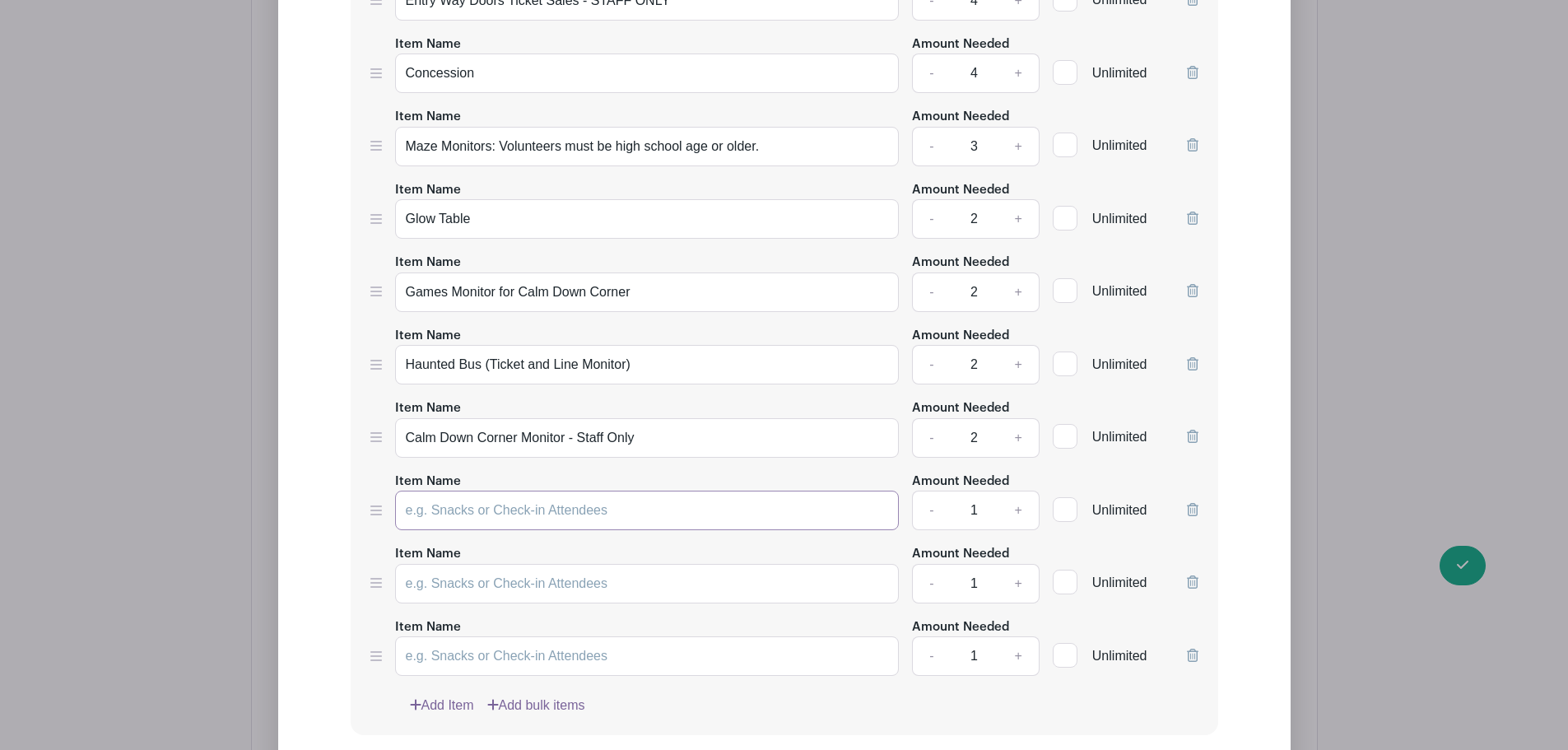
paste input "DJ Song-Request Booth (Tickets & Requests)"
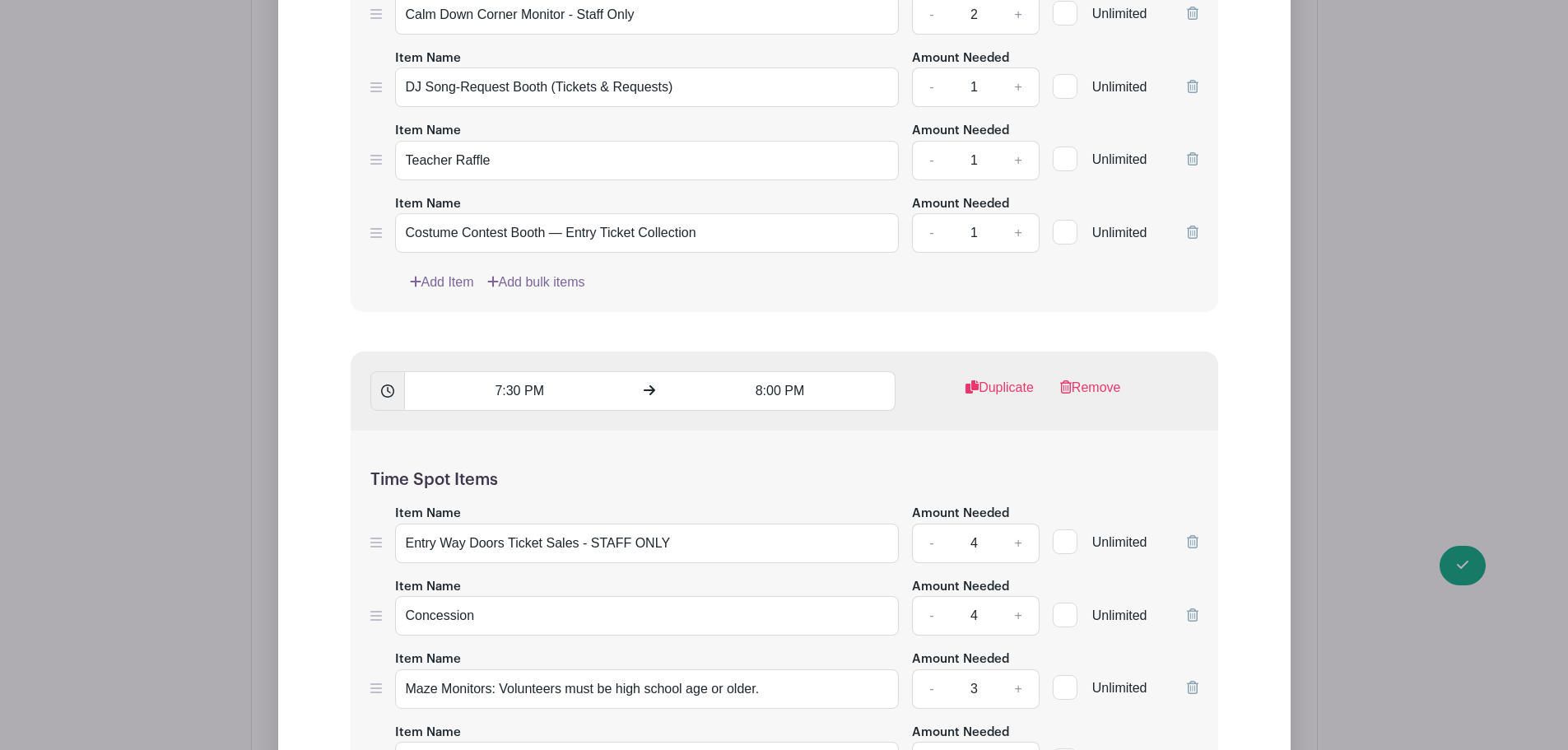
scroll to position [4471, 0]
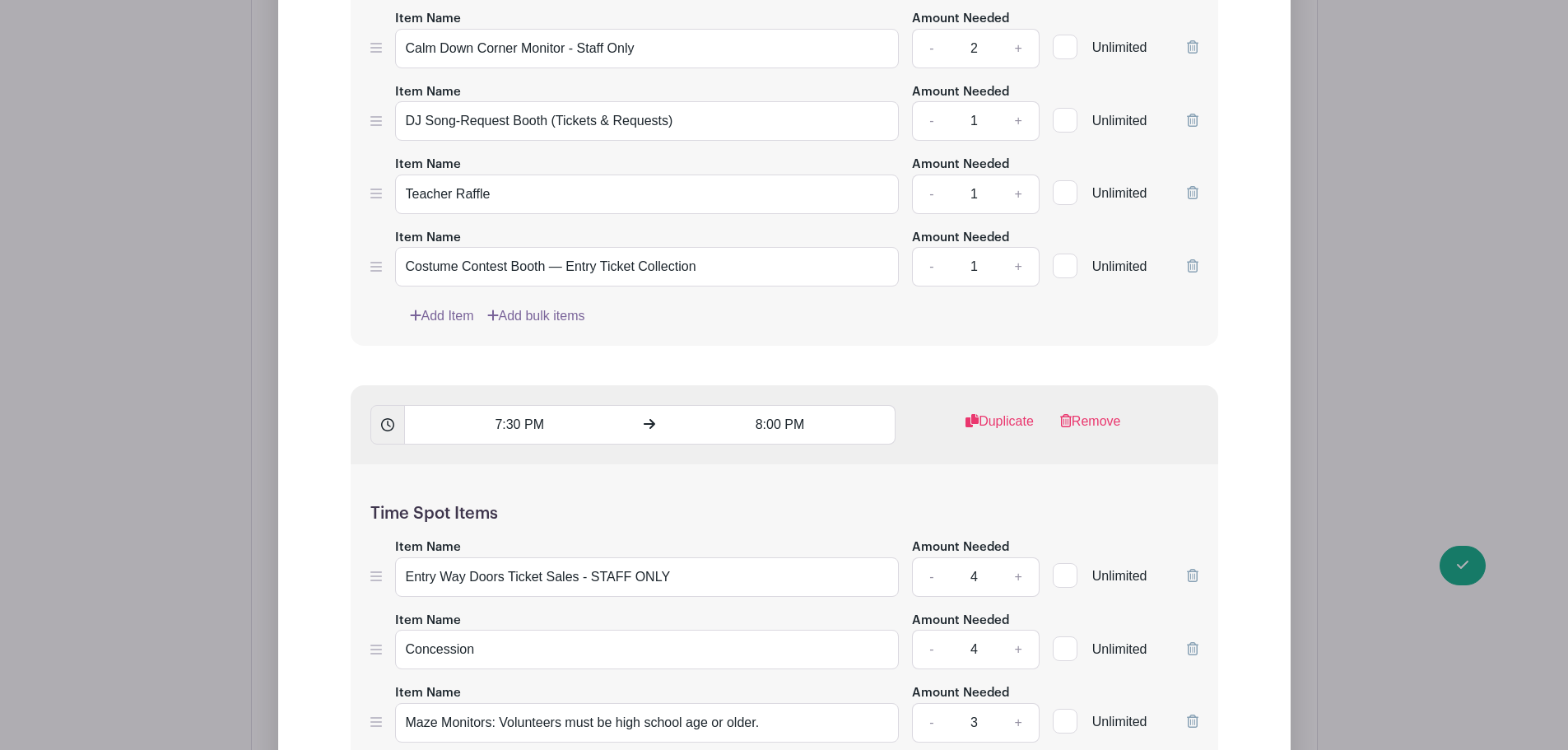
type input "DJ Song-Request Booth (Tickets & Requests)"
click at [468, 196] on input "Teacher Raffle" at bounding box center [647, 194] width 504 height 40
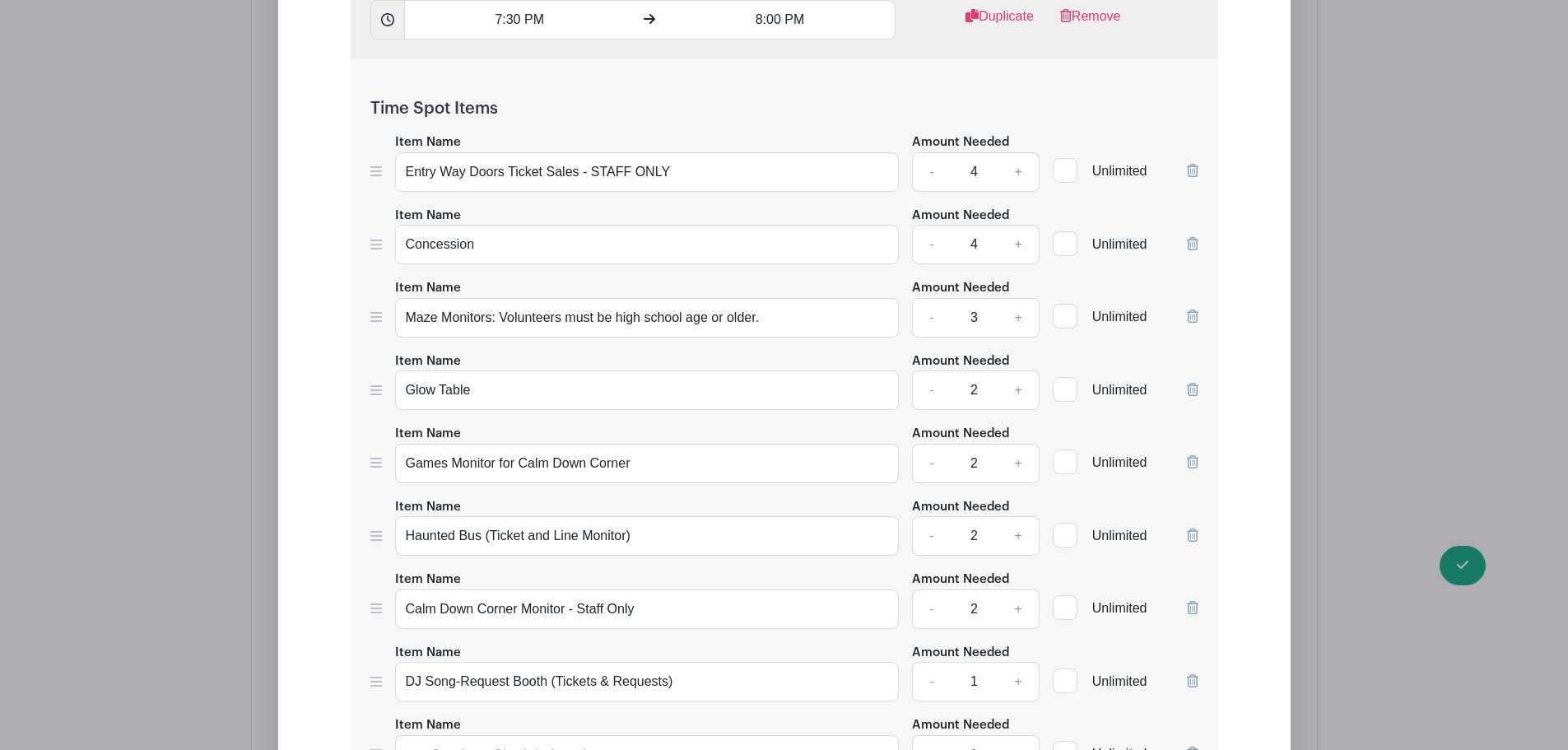
scroll to position [5047, 0]
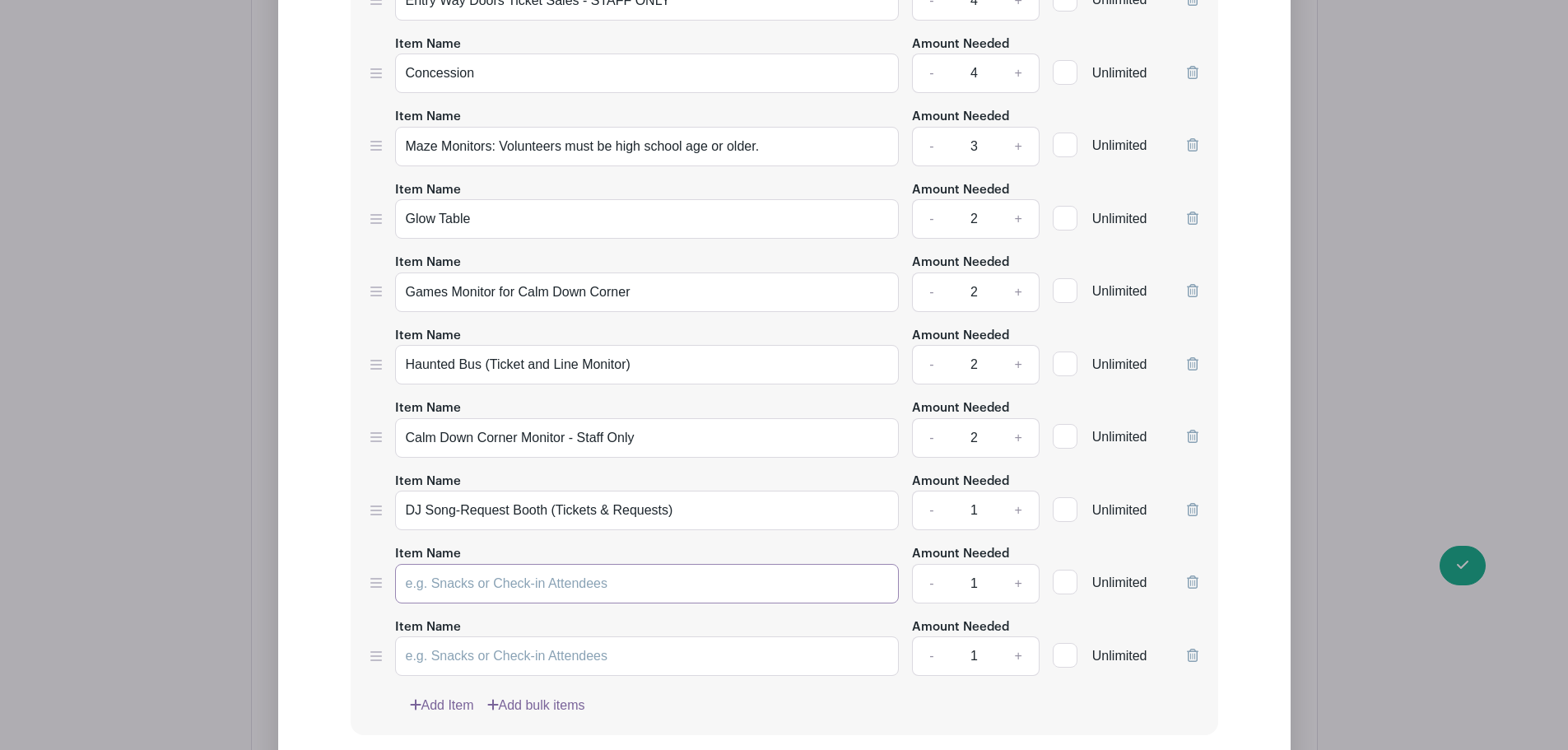
paste input "Teacher Raffle"
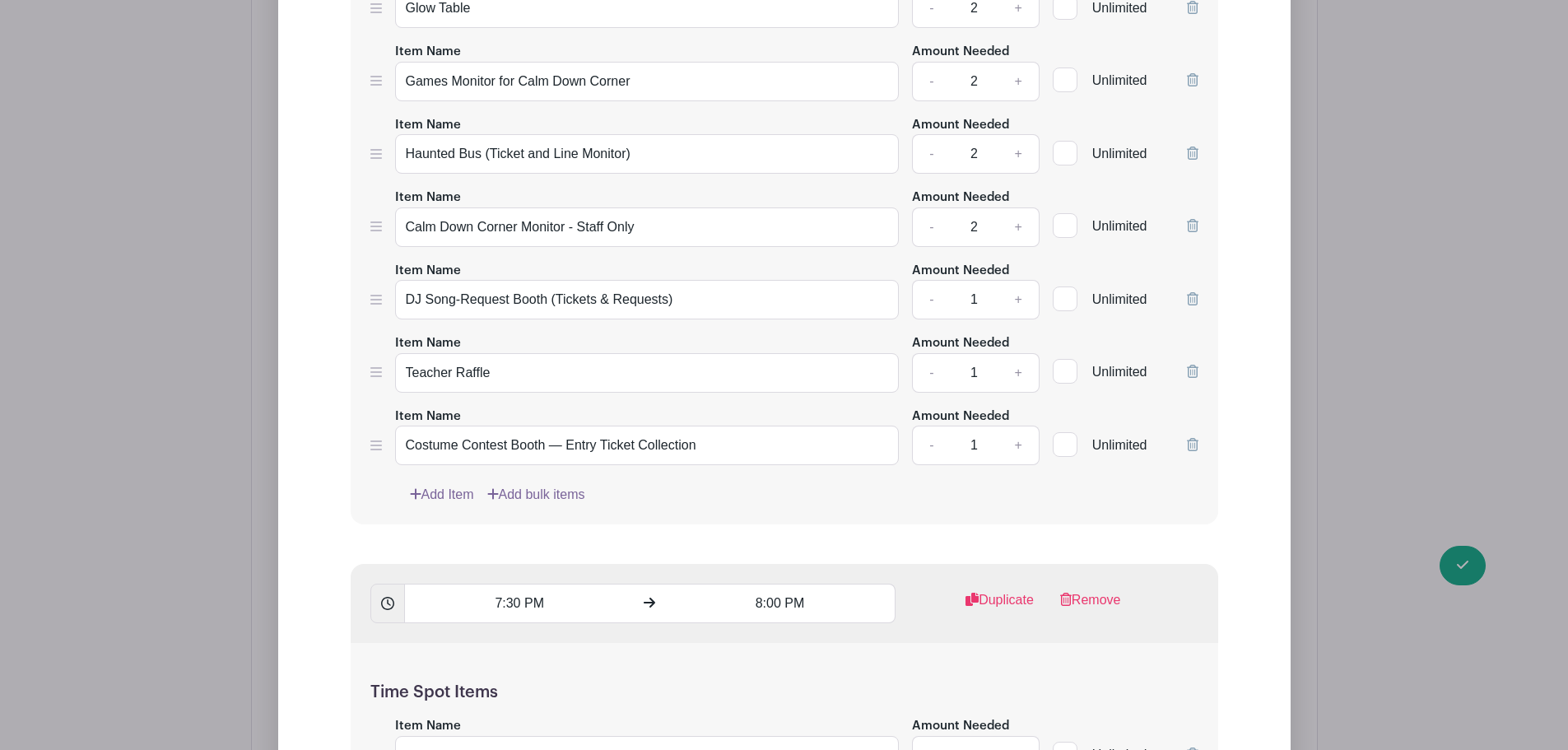
scroll to position [4279, 0]
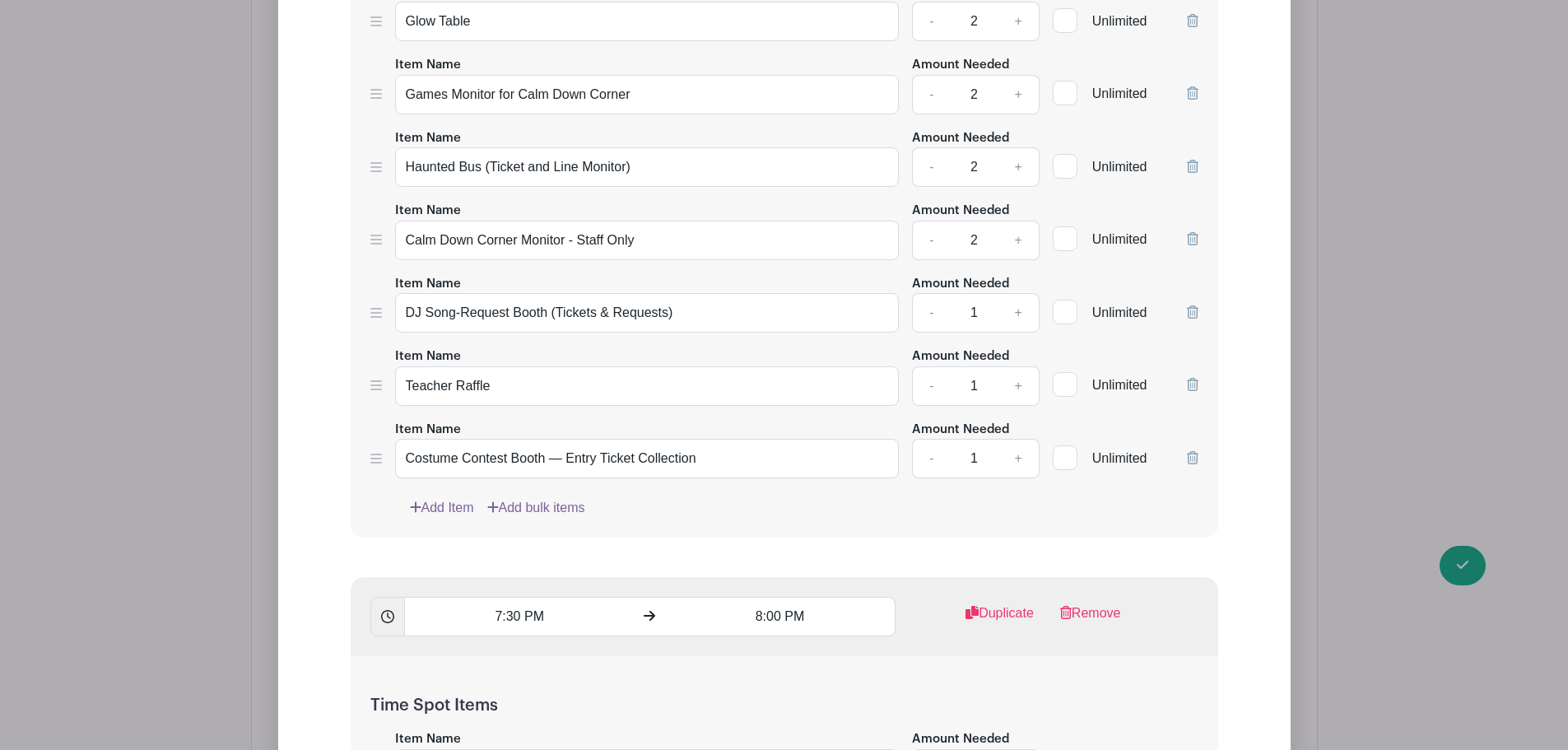
type input "Teacher Raffle"
click at [480, 448] on input "Costume Contest Booth — Entry Ticket Collection" at bounding box center [647, 459] width 504 height 40
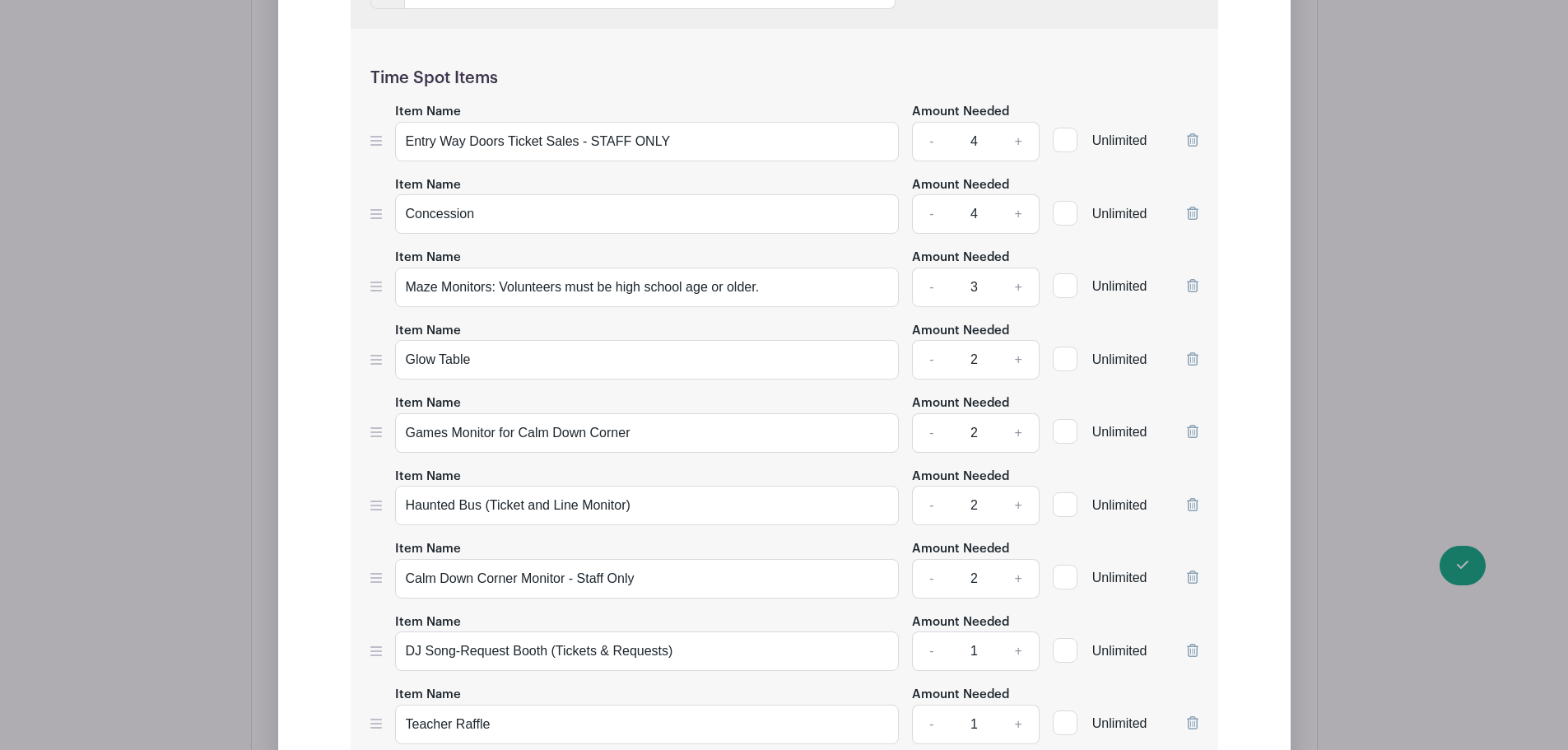
scroll to position [5047, 0]
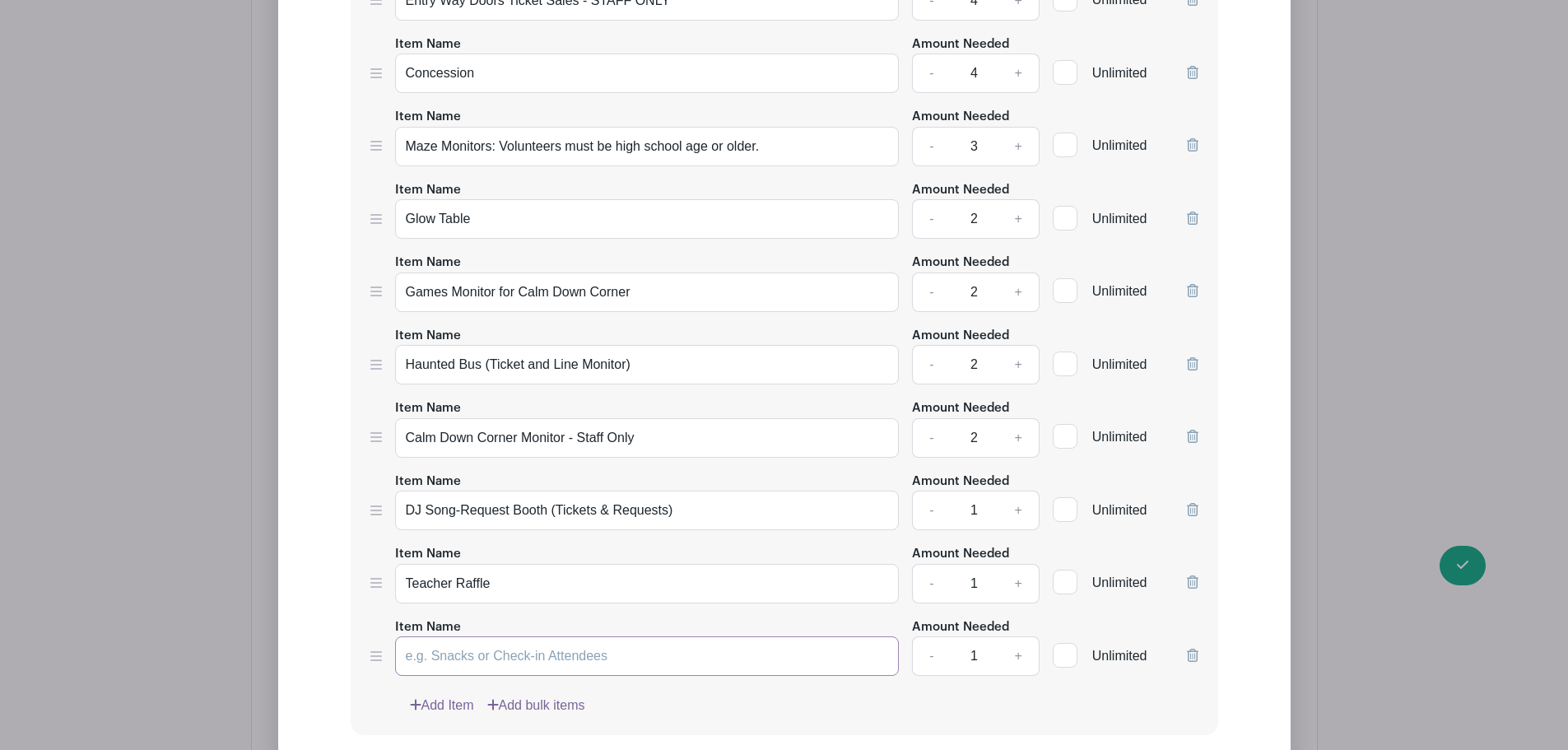
paste input "Costume Contest Booth — Entry Ticket Collection"
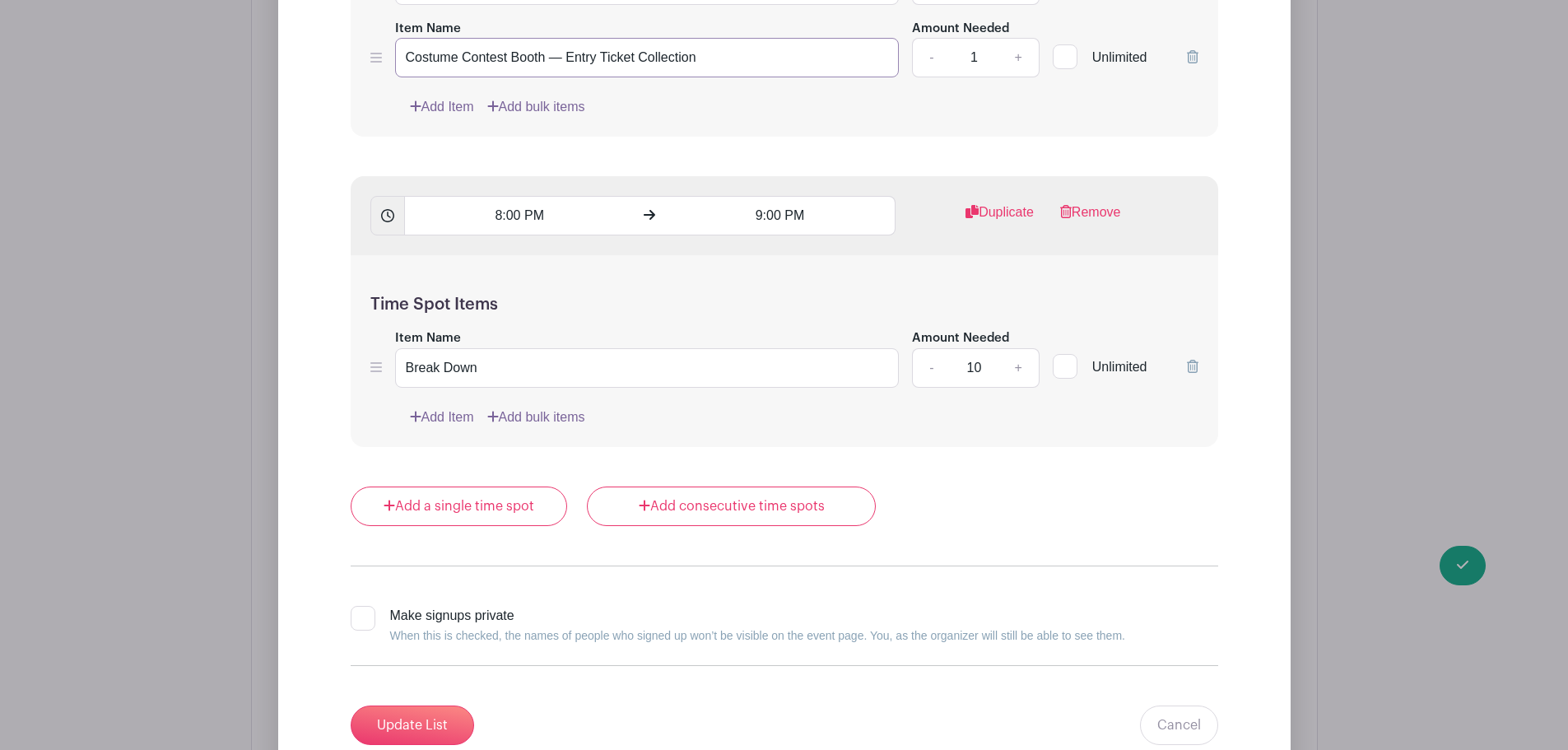
scroll to position [6122, 0]
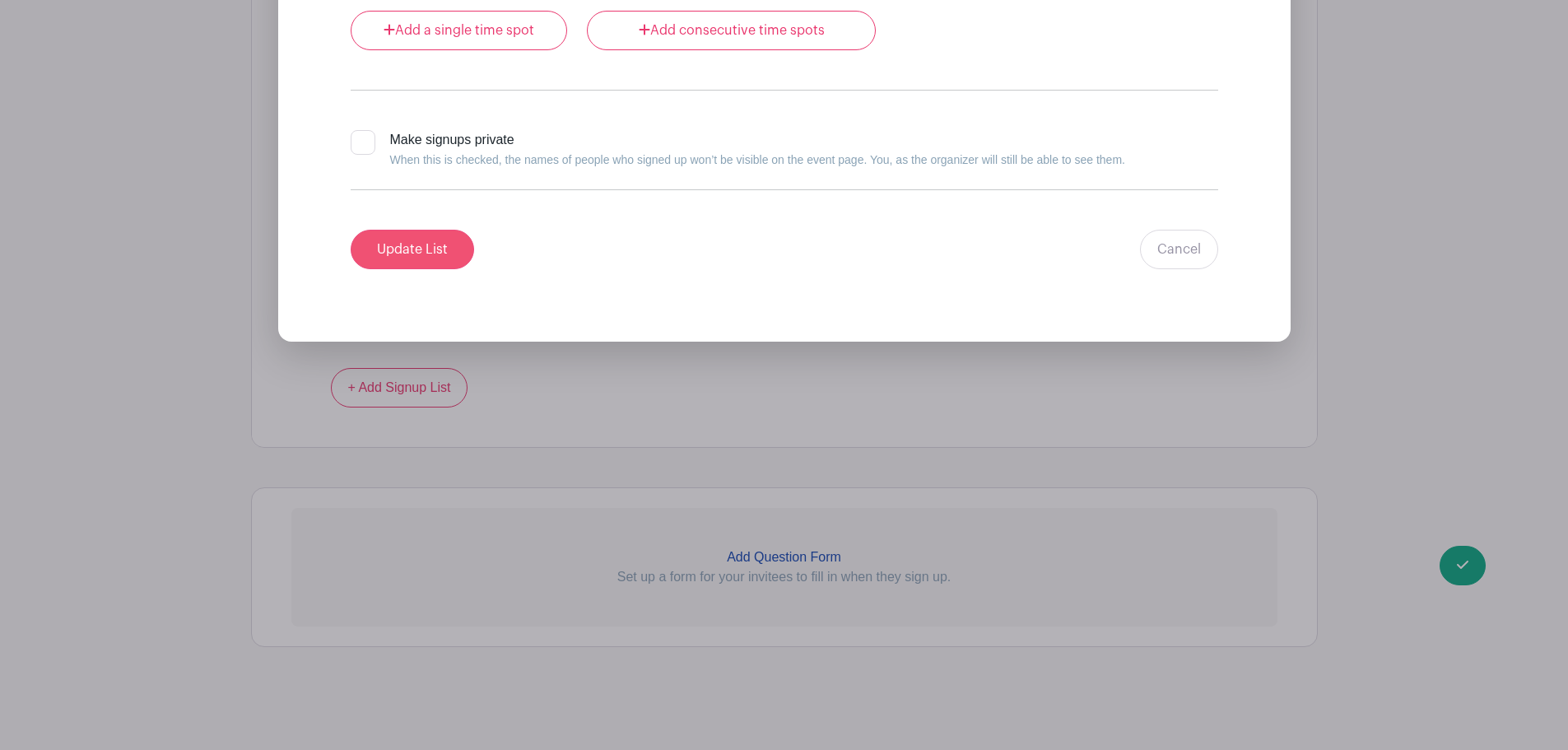
type input "Costume Contest Booth — Entry Ticket Collection"
click at [405, 247] on input "Update List" at bounding box center [412, 249] width 124 height 40
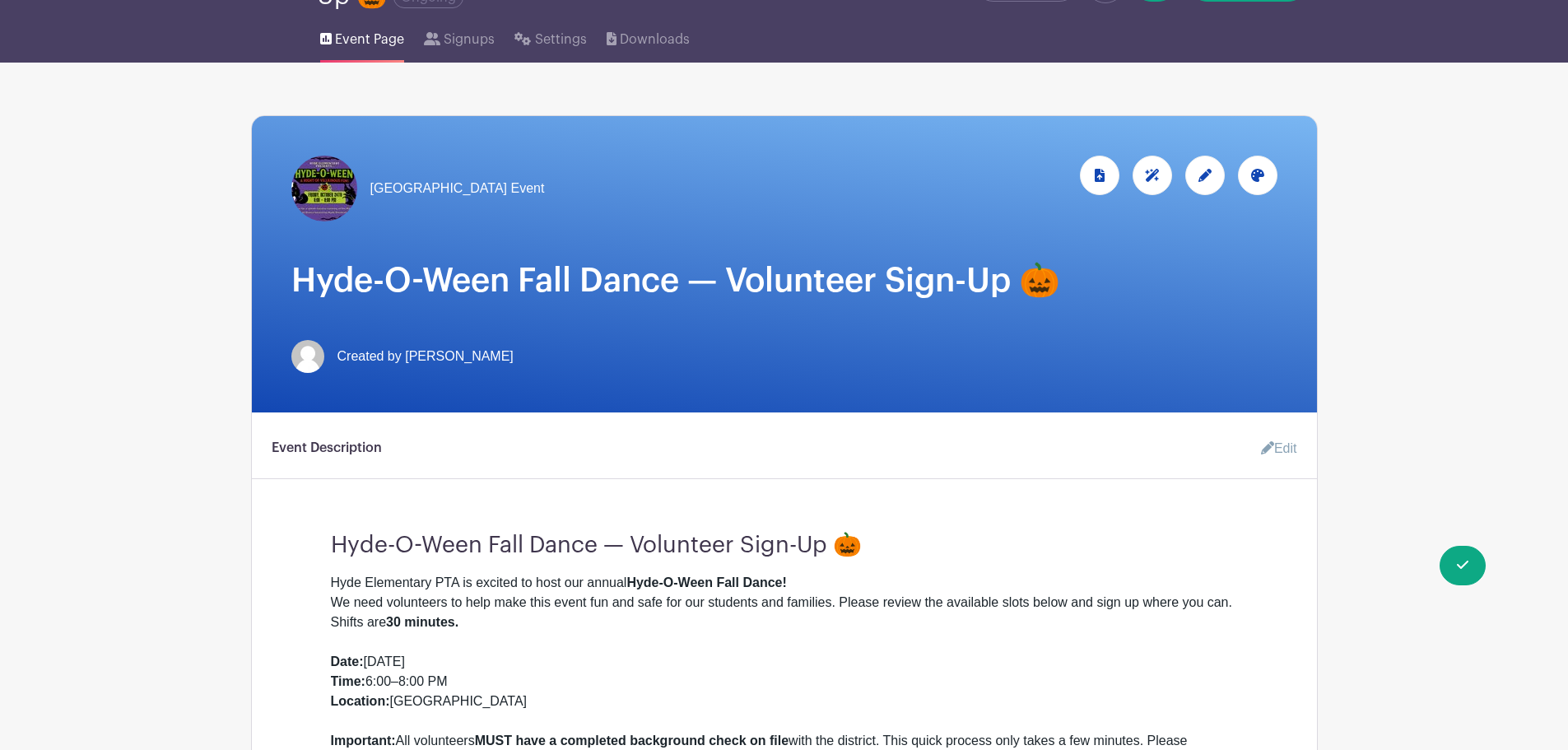
scroll to position [0, 0]
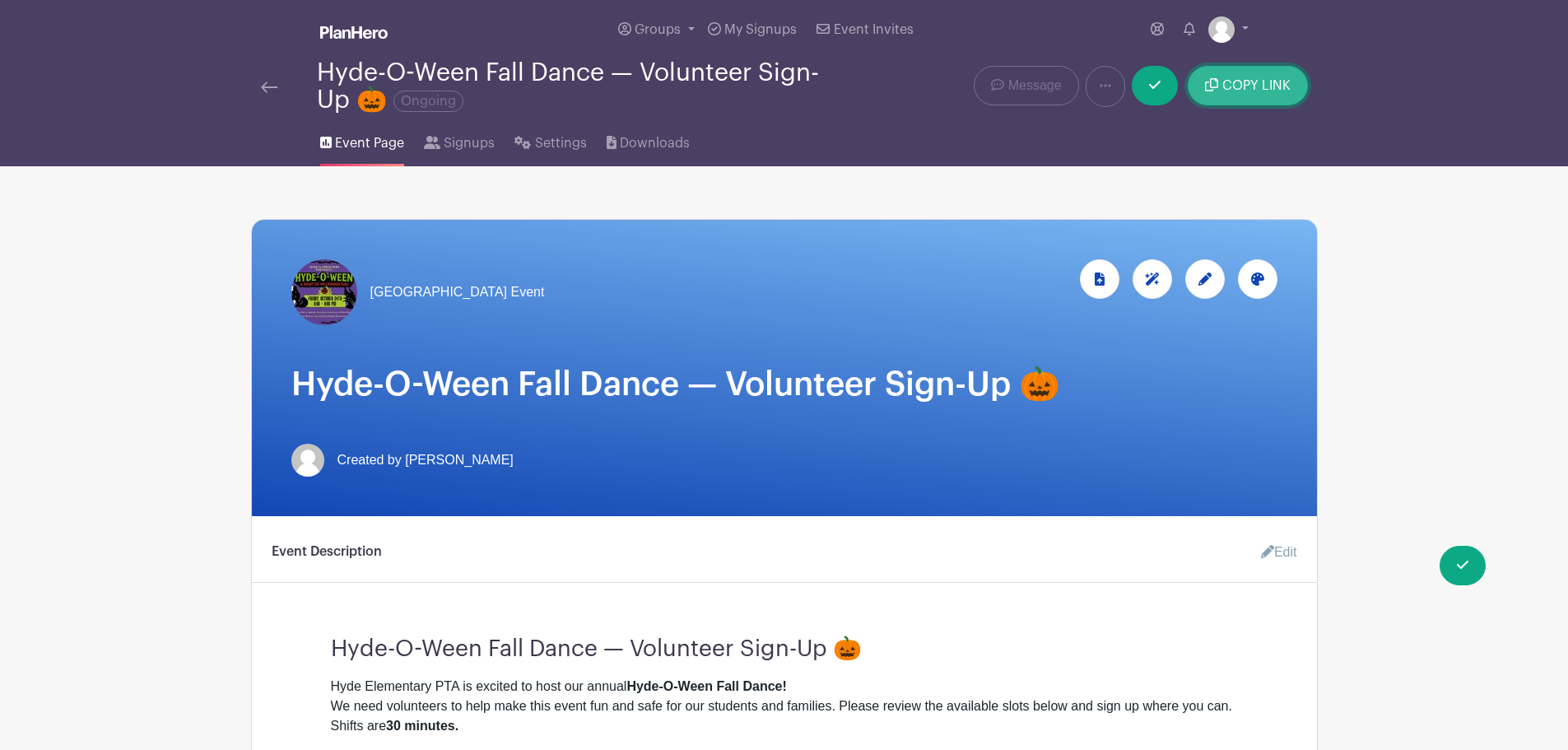
click at [1260, 70] on button "COPY LINK" at bounding box center [1246, 86] width 119 height 40
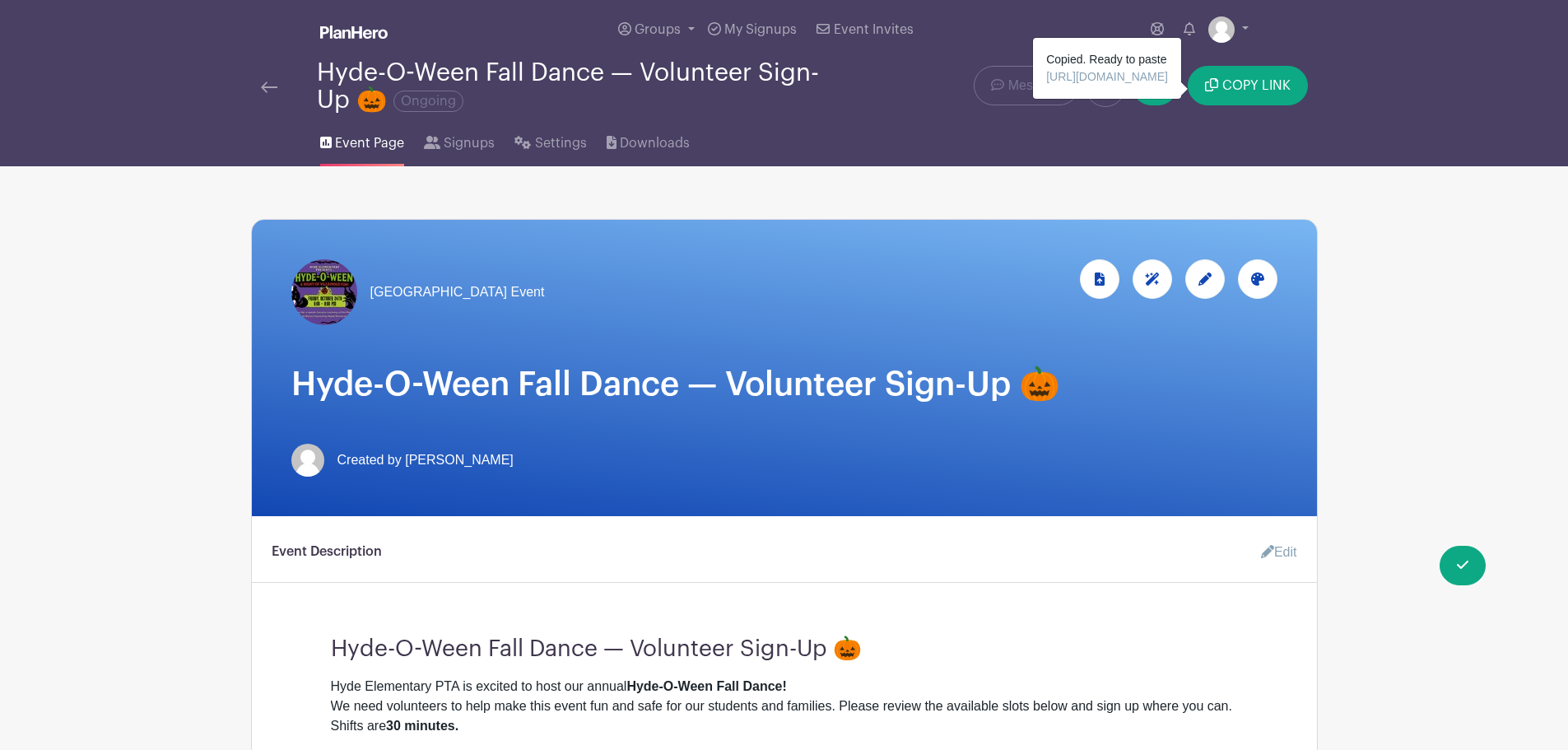
click at [1111, 84] on icon at bounding box center [1105, 86] width 11 height 13
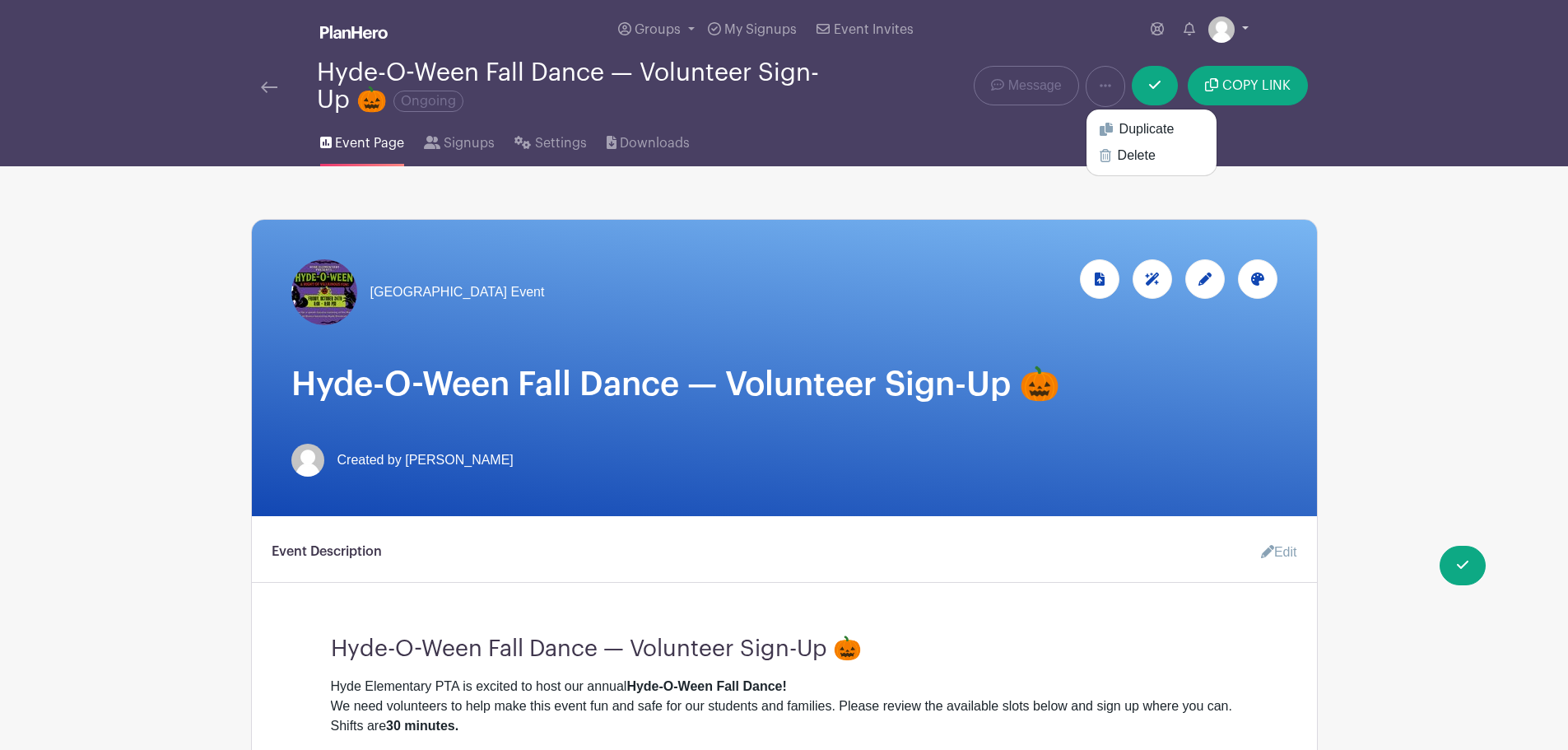
click at [1239, 21] on link at bounding box center [1228, 30] width 40 height 27
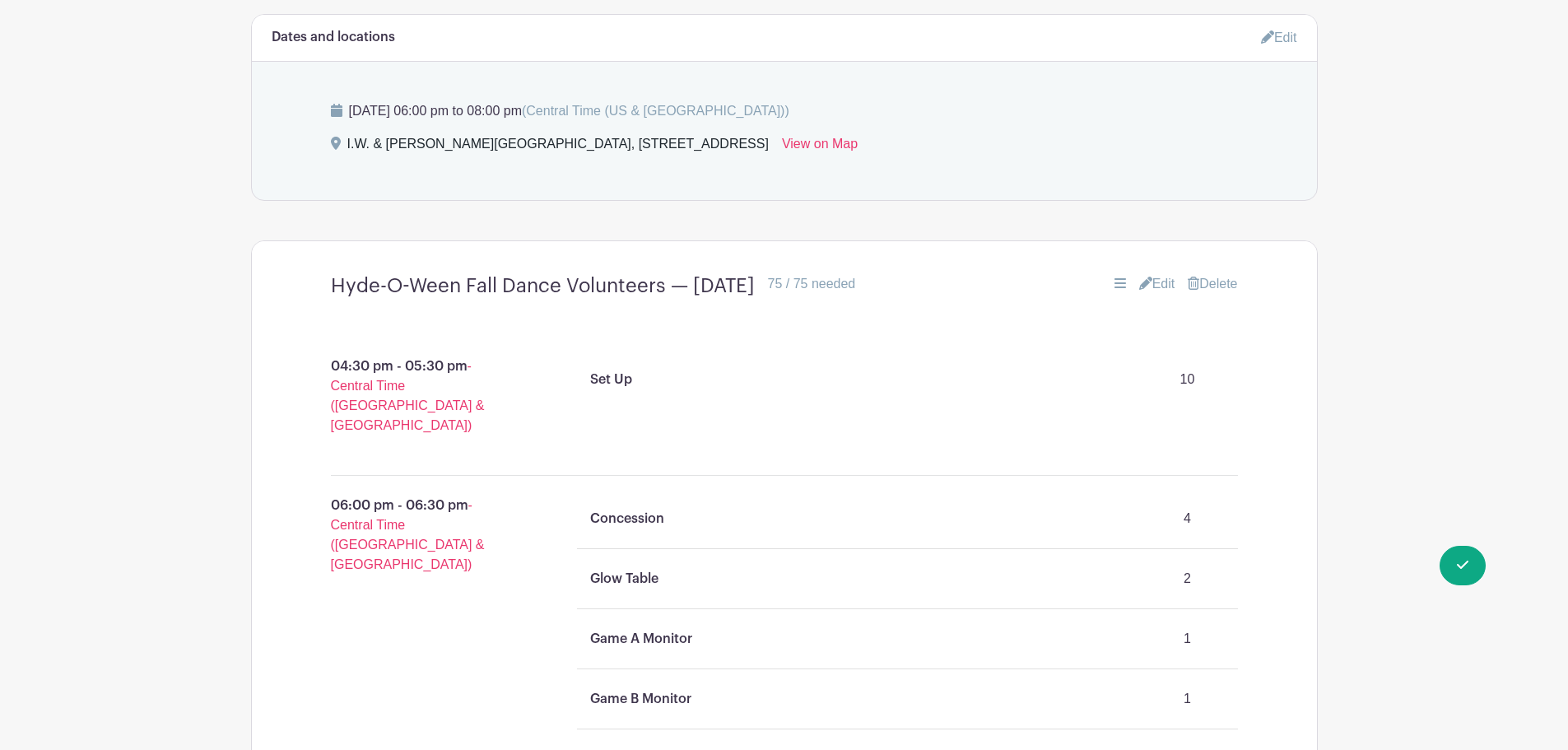
scroll to position [1344, 0]
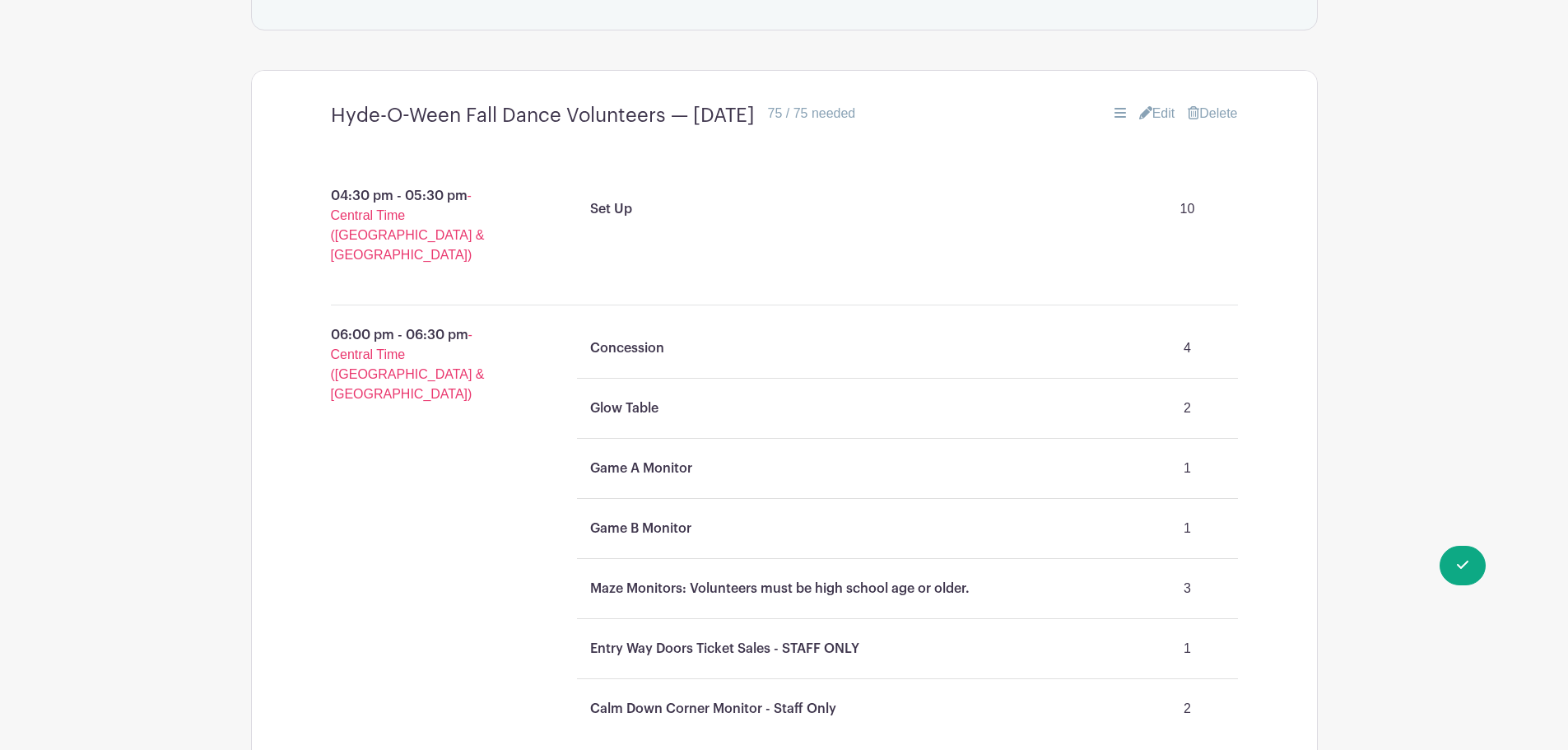
click at [1159, 110] on link "Edit" at bounding box center [1157, 113] width 36 height 20
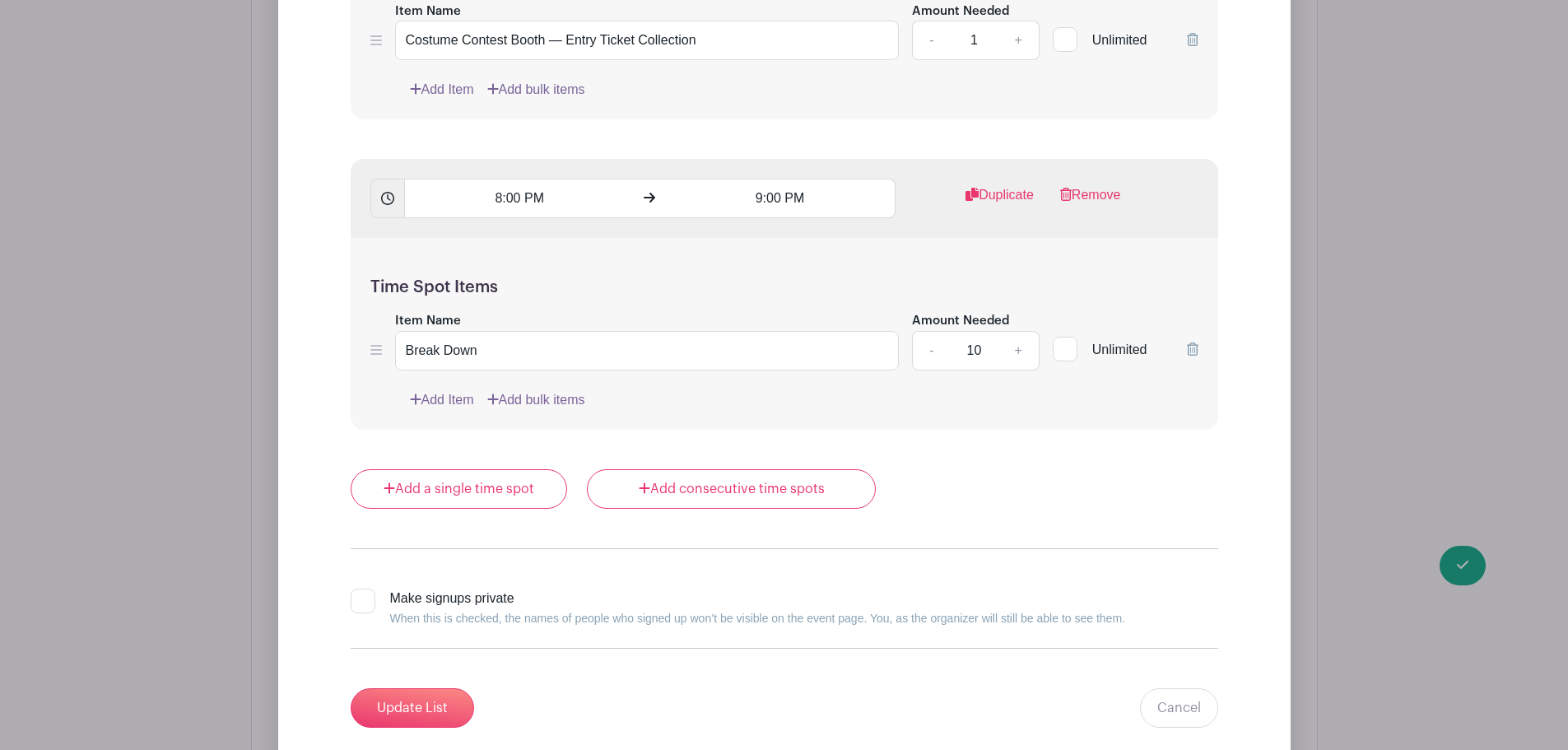
scroll to position [6147, 0]
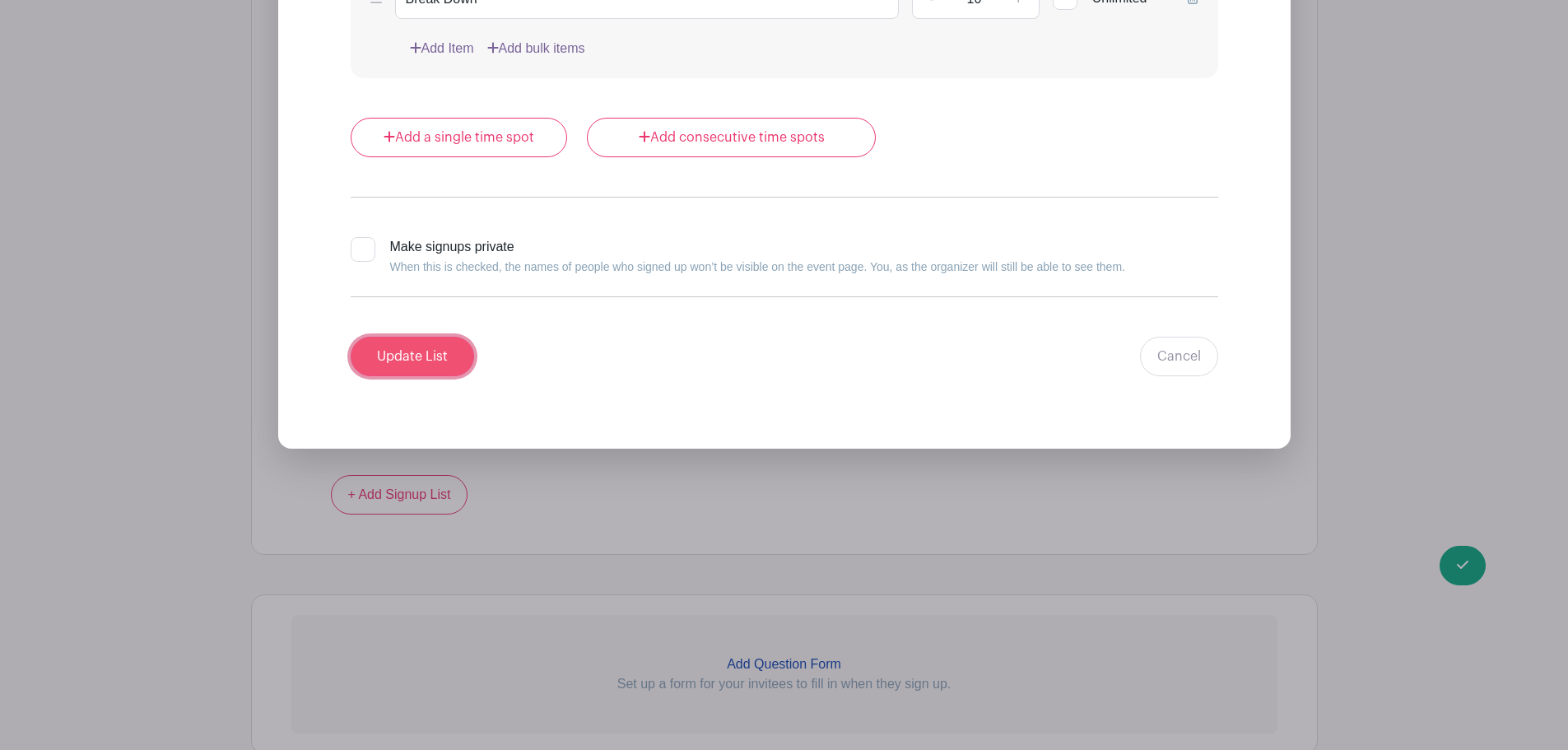
click at [432, 362] on input "Update List" at bounding box center [412, 357] width 124 height 40
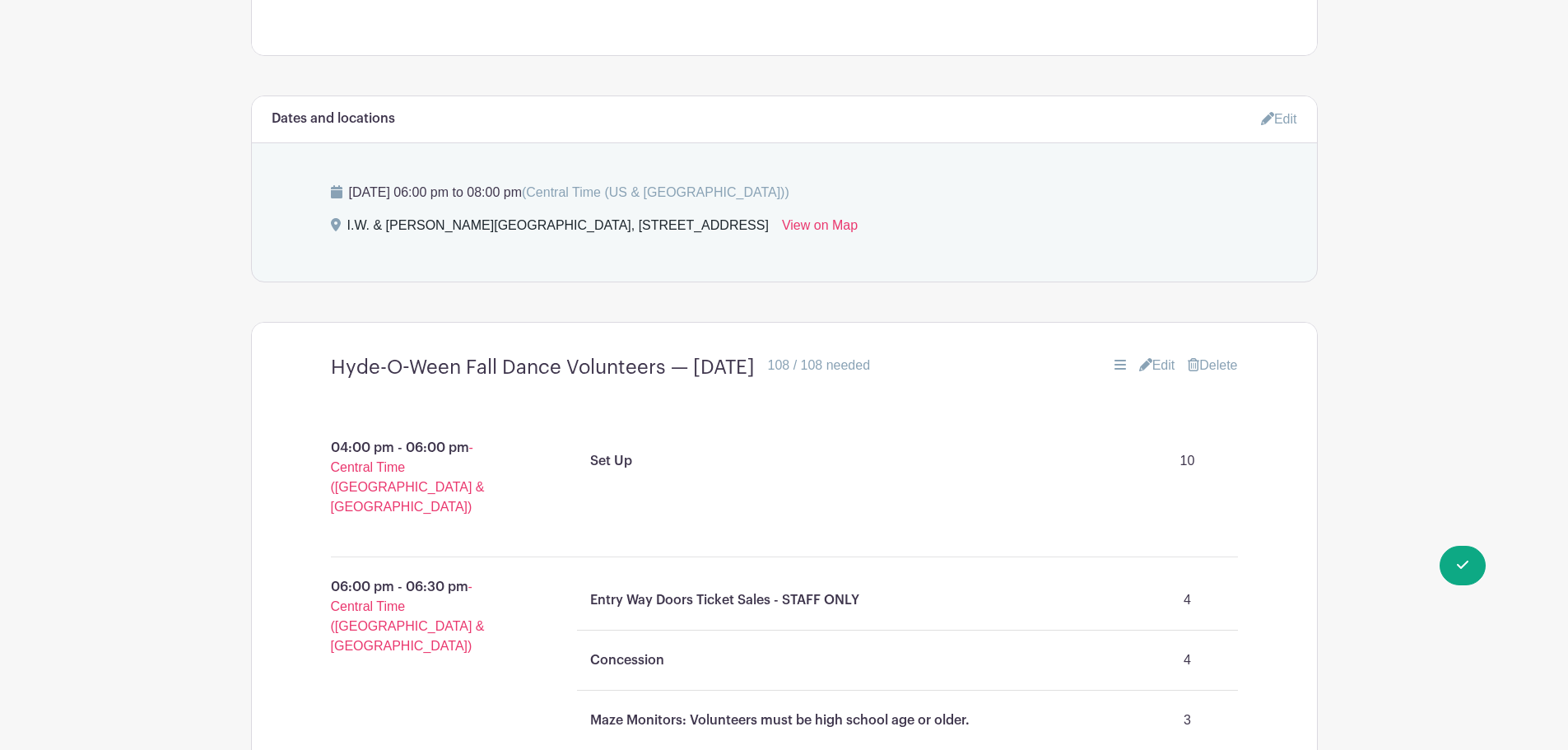
scroll to position [0, 0]
